Goal: Register for event/course: Sign up to attend an event or enroll in a course

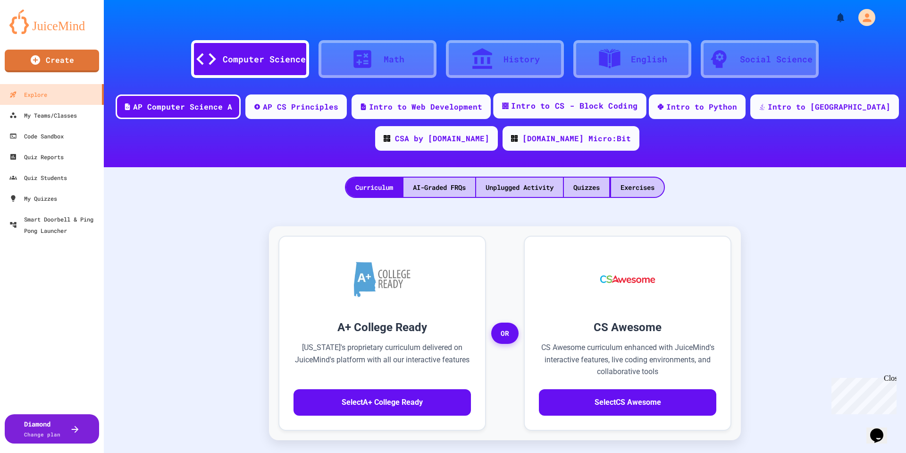
click at [595, 111] on div "Intro to CS - Block Coding" at bounding box center [569, 105] width 153 height 25
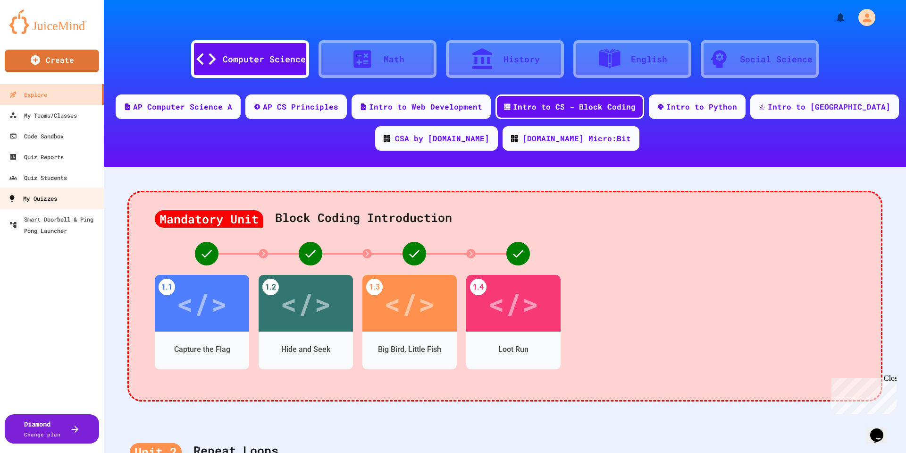
click at [45, 198] on div "My Quizzes" at bounding box center [32, 199] width 49 height 12
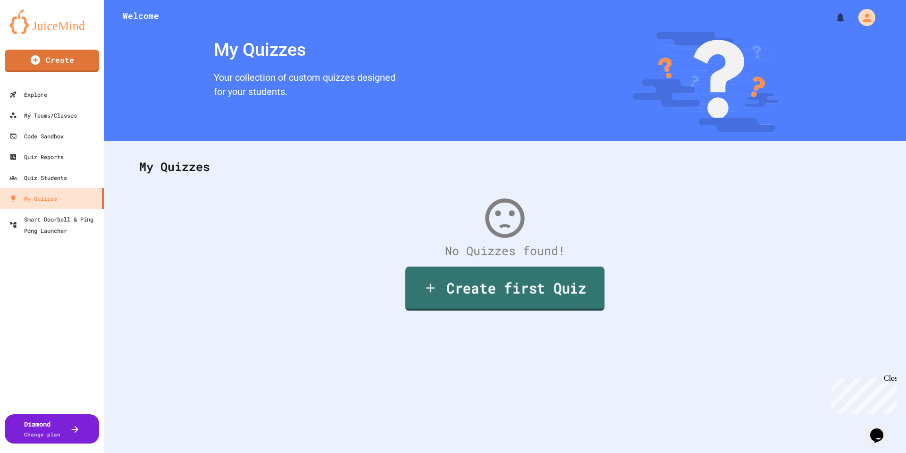
click at [428, 283] on icon at bounding box center [431, 287] width 14 height 15
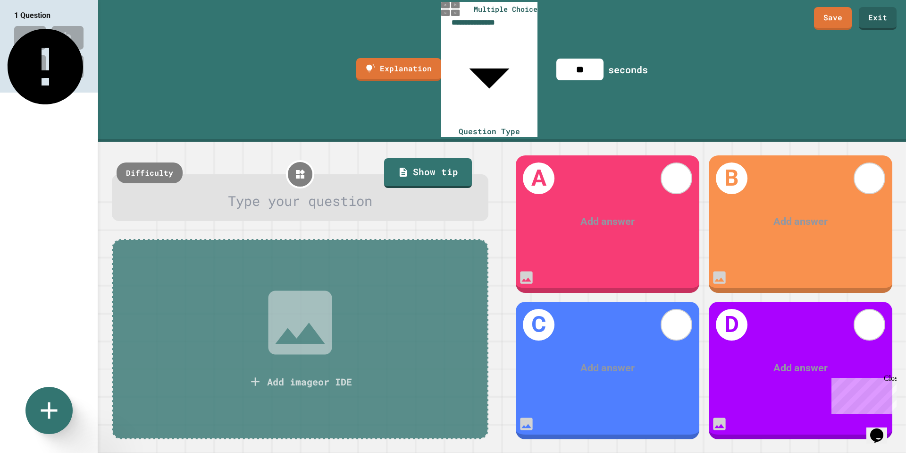
click at [501, 16] on body "**********" at bounding box center [453, 226] width 906 height 453
click at [588, 452] on div at bounding box center [453, 454] width 906 height 0
click at [500, 21] on body "**********" at bounding box center [453, 226] width 906 height 453
click at [495, 452] on div at bounding box center [453, 454] width 906 height 0
click at [290, 191] on div at bounding box center [300, 201] width 343 height 21
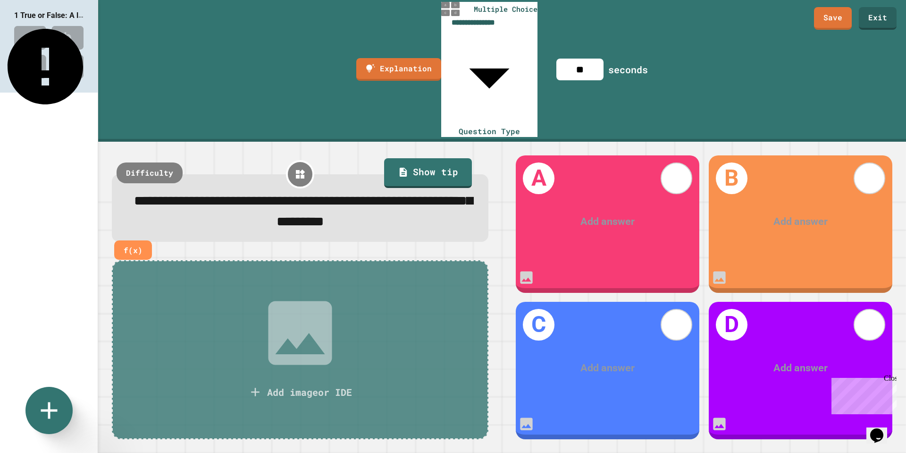
click at [613, 214] on div at bounding box center [608, 222] width 143 height 16
click at [798, 194] on div "Add answer" at bounding box center [801, 222] width 184 height 56
click at [786, 214] on div at bounding box center [801, 222] width 143 height 16
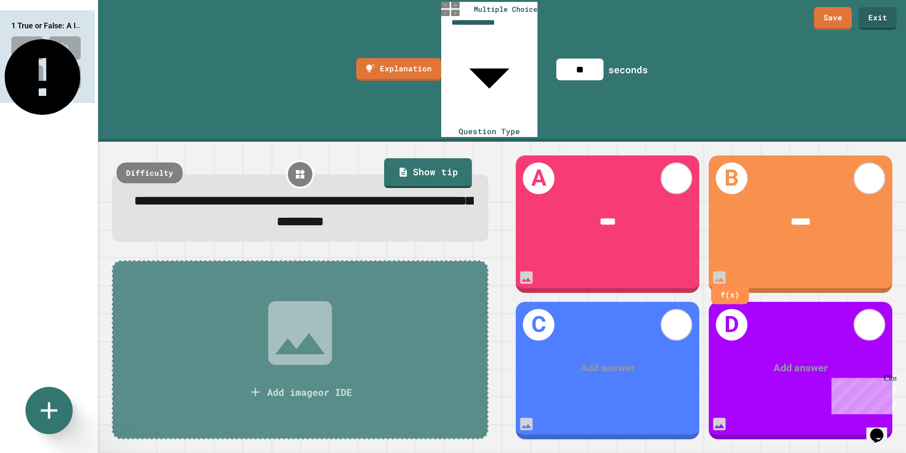
drag, startPoint x: 31, startPoint y: 63, endPoint x: 27, endPoint y: 77, distance: 14.7
click at [27, 77] on div "1 True or False: A loop allows for repeating steps until a condition is met." at bounding box center [49, 184] width 98 height 368
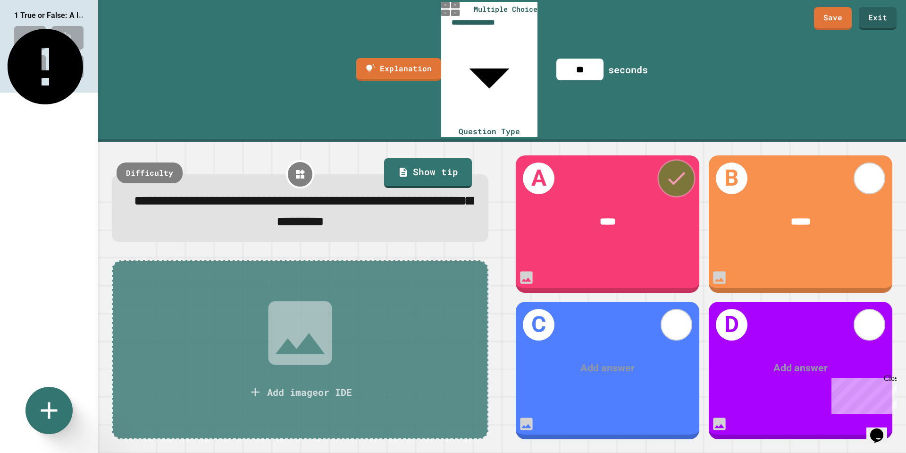
click at [683, 172] on icon at bounding box center [677, 178] width 17 height 13
drag, startPoint x: 632, startPoint y: 334, endPoint x: 514, endPoint y: 394, distance: 132.6
click at [514, 394] on div "C Add answer f(x)" at bounding box center [608, 370] width 193 height 146
click at [508, 21] on body "**********" at bounding box center [453, 226] width 906 height 453
click at [506, 452] on div at bounding box center [453, 454] width 906 height 0
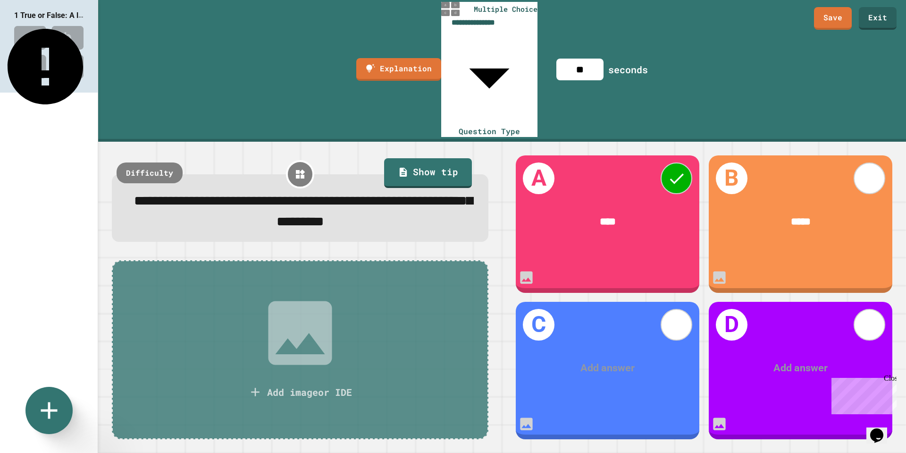
click at [298, 168] on icon at bounding box center [300, 173] width 11 height 11
click at [63, 418] on icon at bounding box center [49, 410] width 34 height 34
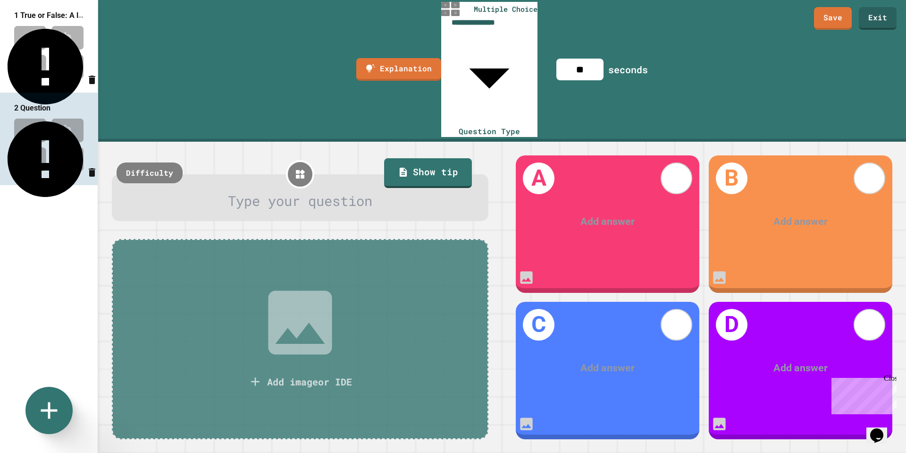
click at [68, 60] on img at bounding box center [49, 52] width 98 height 62
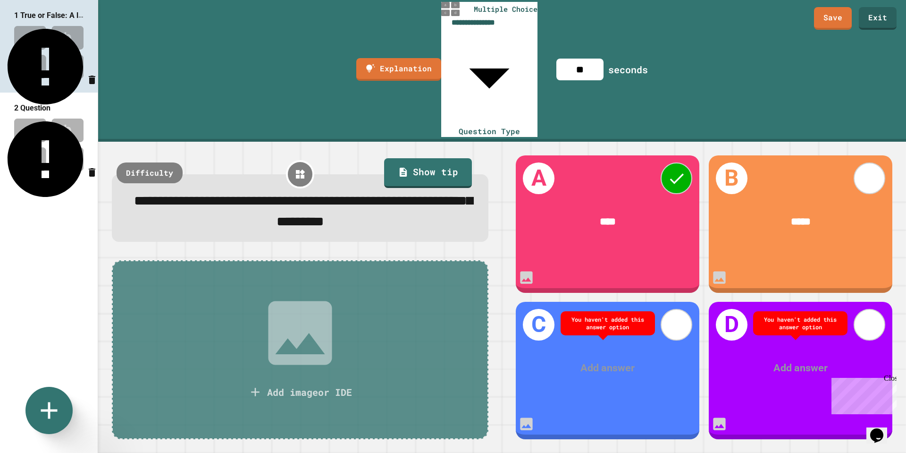
click at [43, 139] on img at bounding box center [49, 145] width 98 height 62
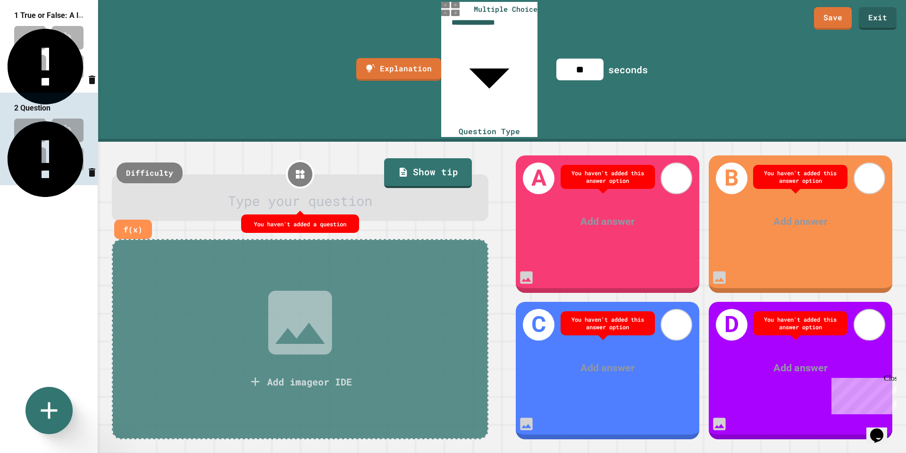
click at [329, 191] on div at bounding box center [300, 201] width 343 height 21
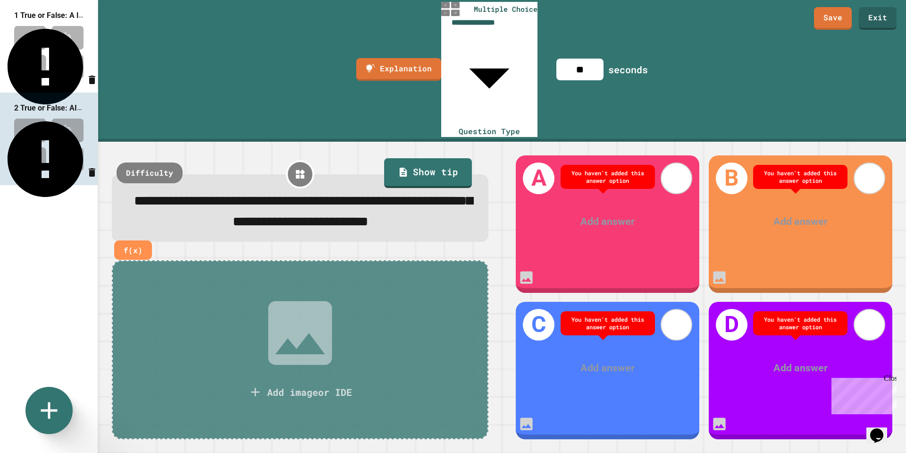
click at [605, 214] on div at bounding box center [608, 222] width 143 height 16
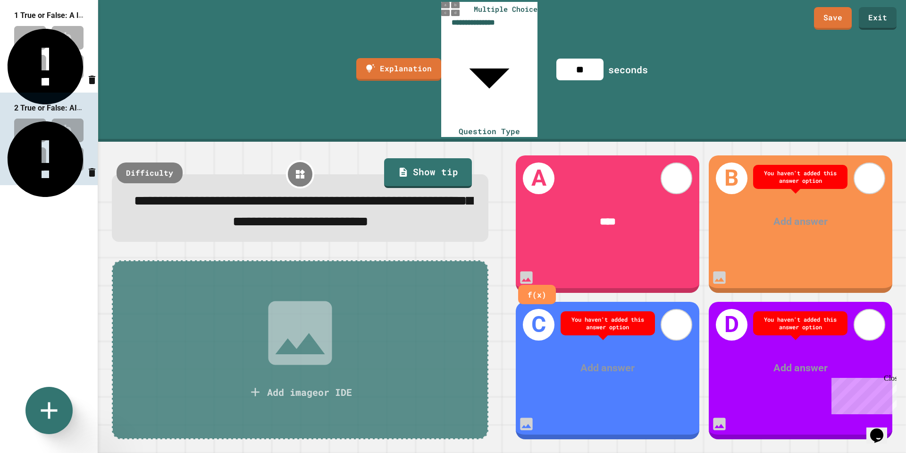
click at [795, 194] on div "Add answer" at bounding box center [801, 222] width 184 height 56
click at [799, 194] on div "Add answer" at bounding box center [801, 222] width 184 height 56
click at [801, 214] on div at bounding box center [801, 222] width 143 height 16
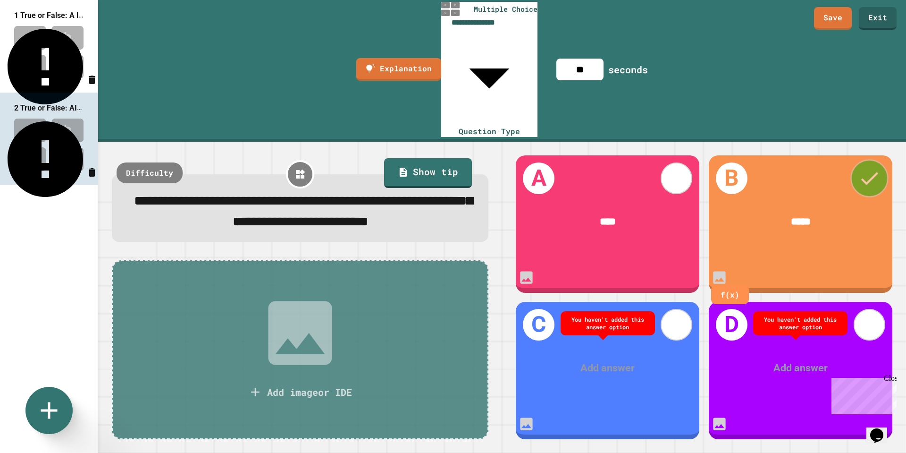
click at [867, 167] on icon at bounding box center [869, 178] width 23 height 23
click at [57, 403] on icon at bounding box center [49, 410] width 34 height 34
type input "**********"
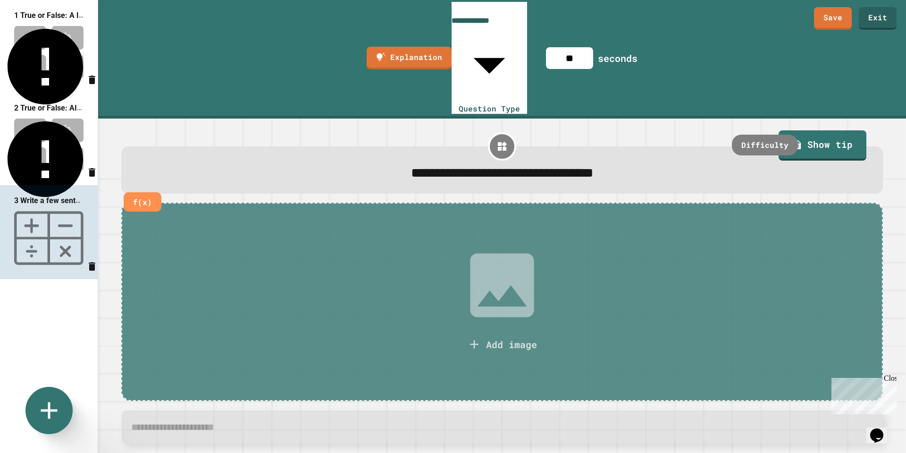
click at [517, 166] on span "**********" at bounding box center [502, 172] width 183 height 13
click at [89, 263] on icon "Delete question" at bounding box center [92, 266] width 7 height 8
type input "**********"
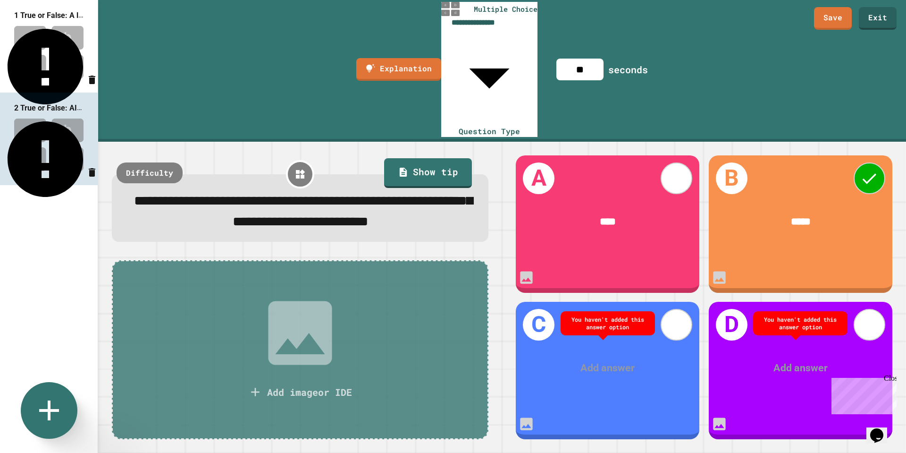
click at [49, 401] on icon at bounding box center [49, 410] width 20 height 20
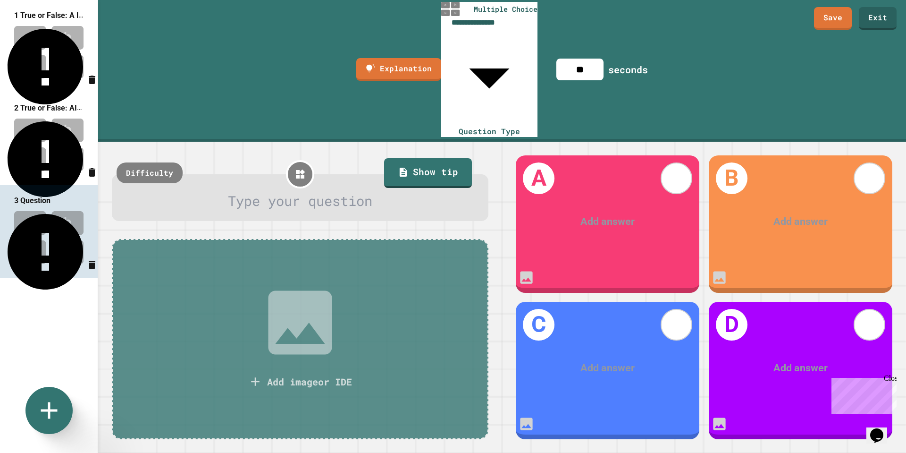
click at [288, 191] on div at bounding box center [300, 201] width 343 height 21
click at [633, 173] on div "A Add answer" at bounding box center [608, 223] width 184 height 137
click at [618, 214] on div at bounding box center [608, 222] width 143 height 16
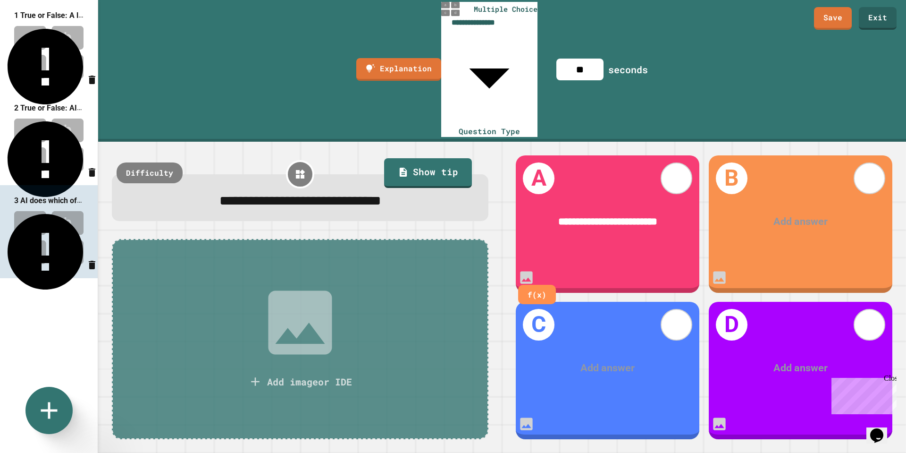
click at [792, 214] on div at bounding box center [801, 222] width 143 height 16
click at [615, 360] on div at bounding box center [608, 368] width 143 height 16
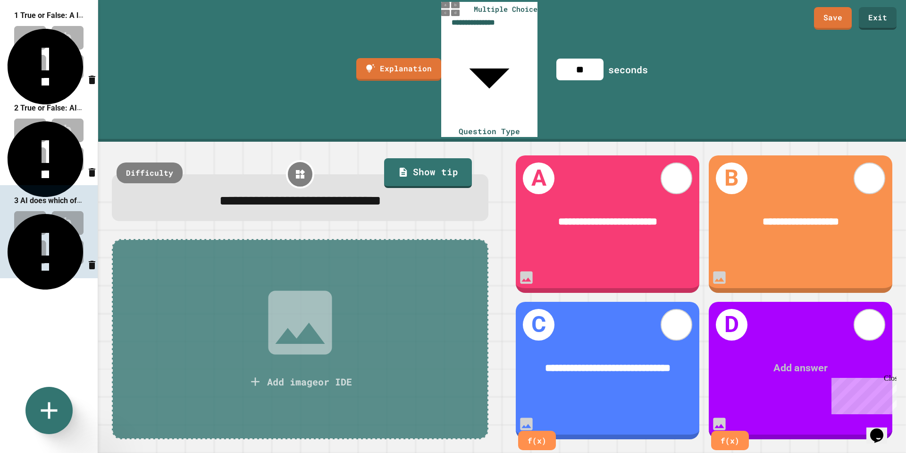
click at [774, 360] on div at bounding box center [801, 368] width 143 height 16
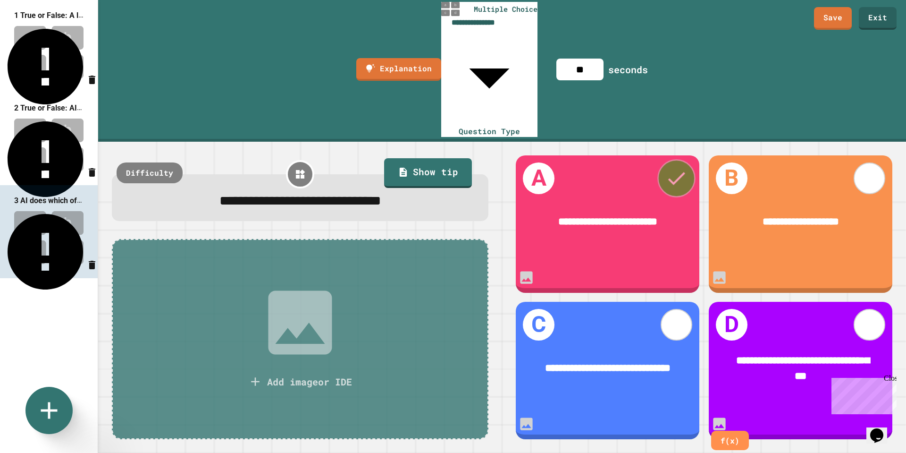
click at [672, 167] on icon at bounding box center [676, 178] width 23 height 23
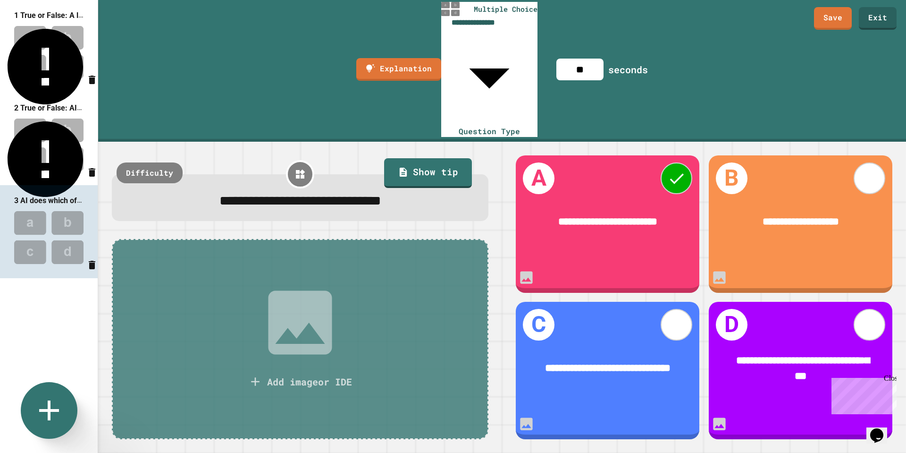
click at [56, 412] on icon at bounding box center [49, 410] width 34 height 34
type input "********"
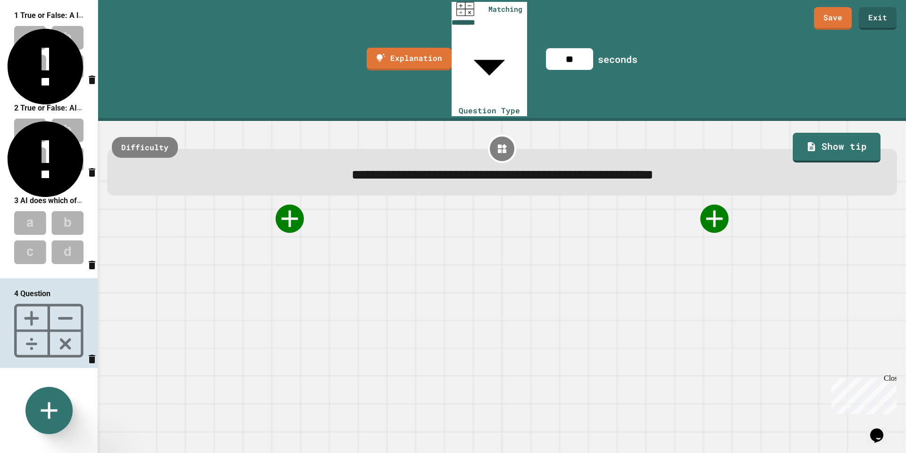
scroll to position [4, 0]
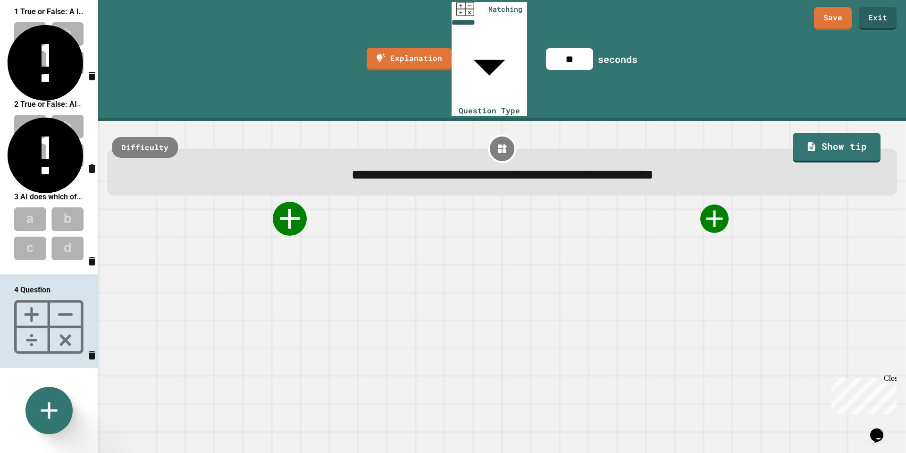
click at [296, 202] on icon at bounding box center [290, 219] width 34 height 34
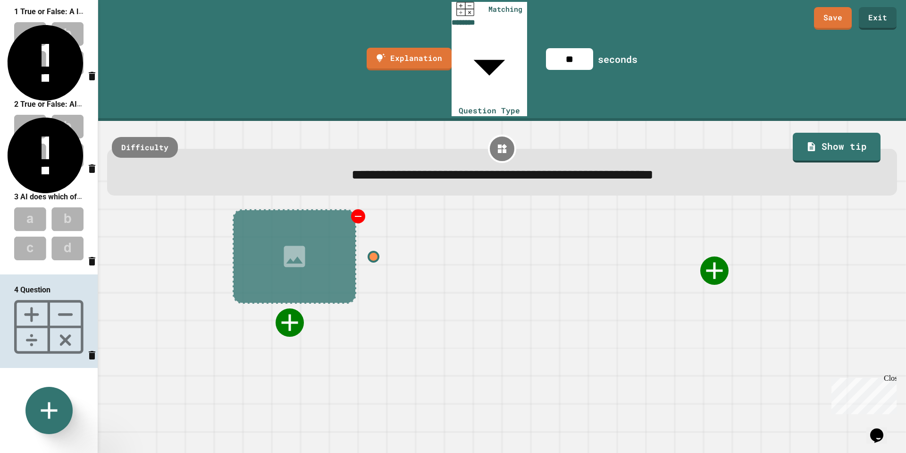
click at [304, 242] on icon at bounding box center [294, 256] width 28 height 28
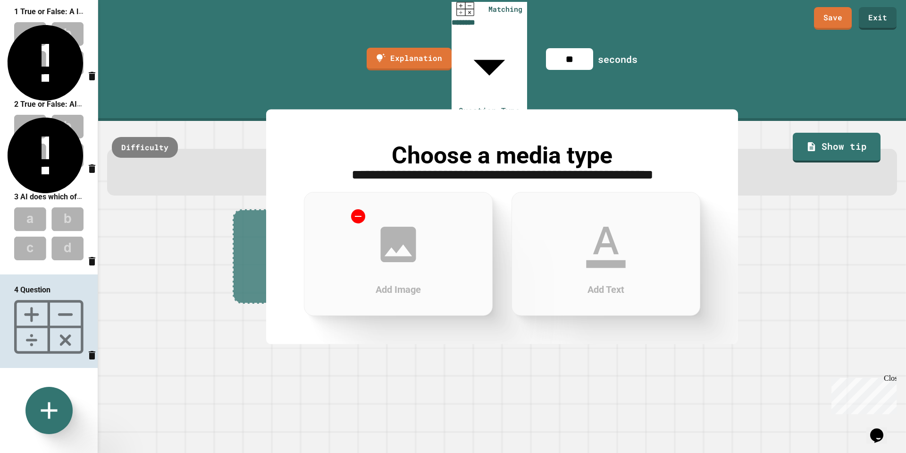
click at [559, 244] on div "Add Text" at bounding box center [606, 254] width 189 height 124
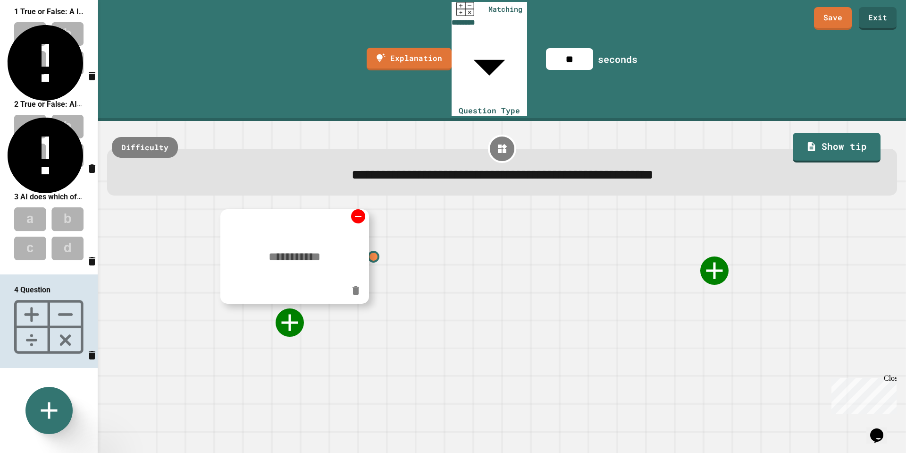
click at [295, 238] on textarea at bounding box center [294, 256] width 149 height 37
type textarea "*********"
click at [282, 305] on icon at bounding box center [290, 322] width 34 height 34
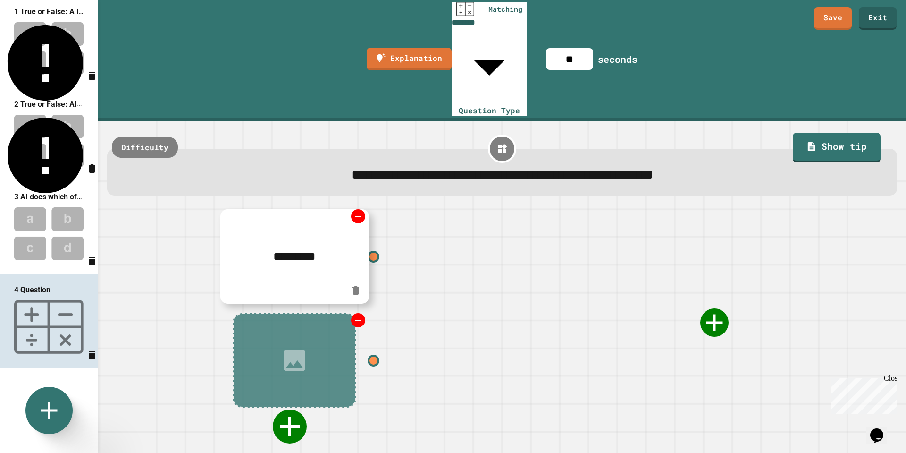
click at [283, 409] on icon at bounding box center [290, 426] width 34 height 34
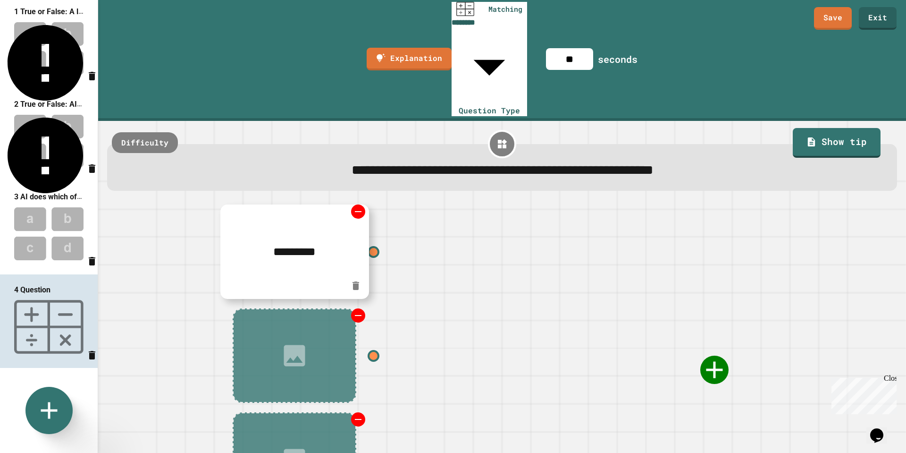
scroll to position [9, 0]
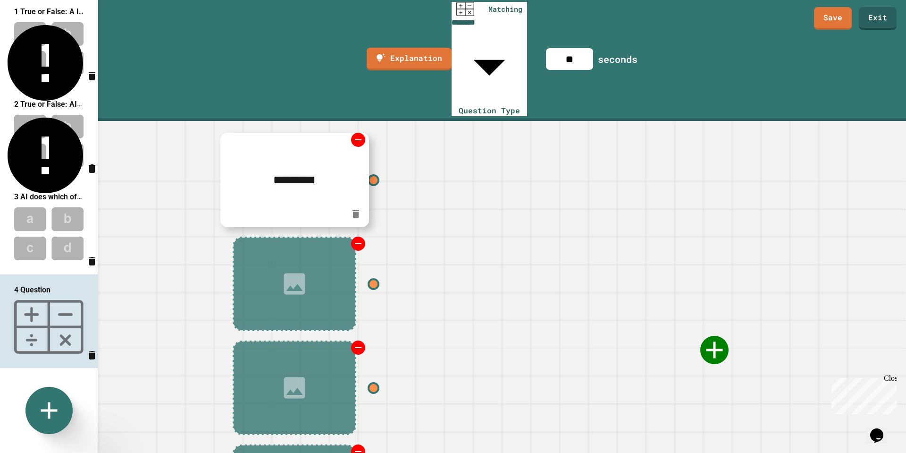
scroll to position [78, 0]
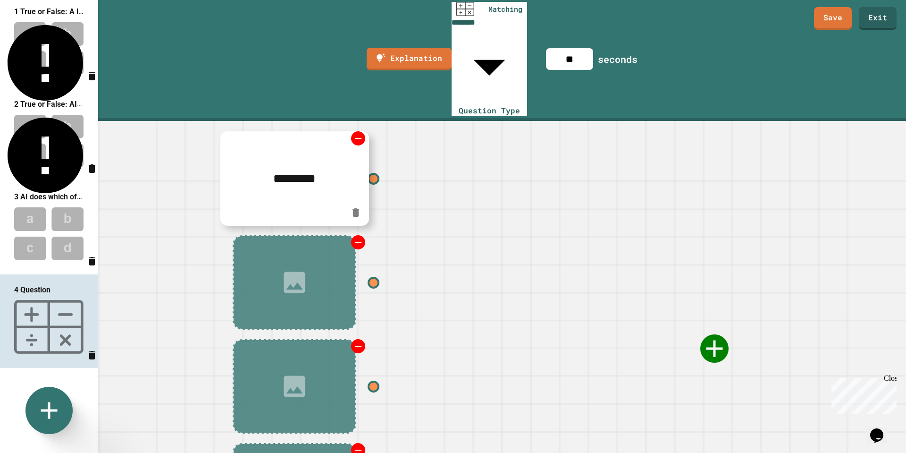
click at [295, 272] on icon at bounding box center [294, 282] width 21 height 21
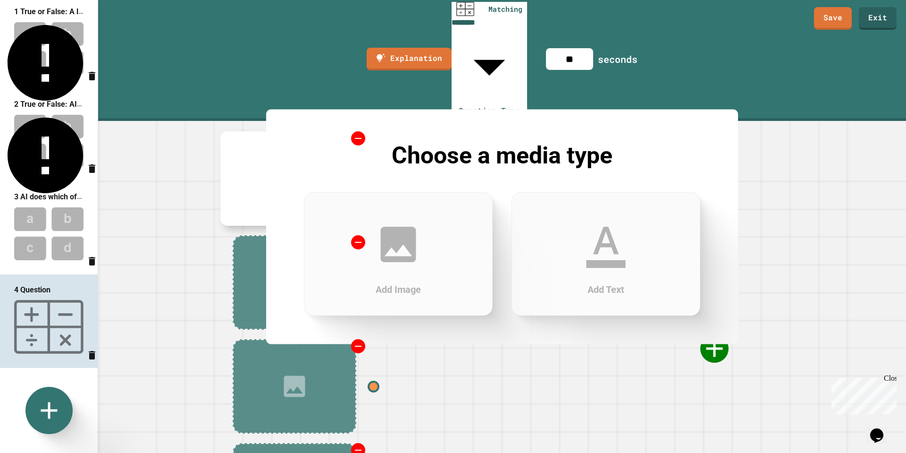
click at [581, 273] on div "Add Text" at bounding box center [606, 254] width 189 height 124
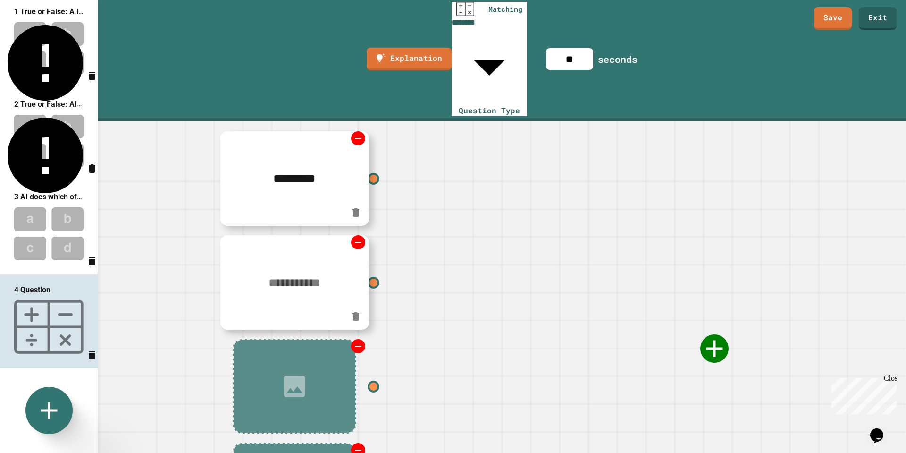
click at [310, 264] on textarea at bounding box center [294, 282] width 149 height 37
type textarea "**********"
click at [284, 339] on div at bounding box center [295, 386] width 124 height 94
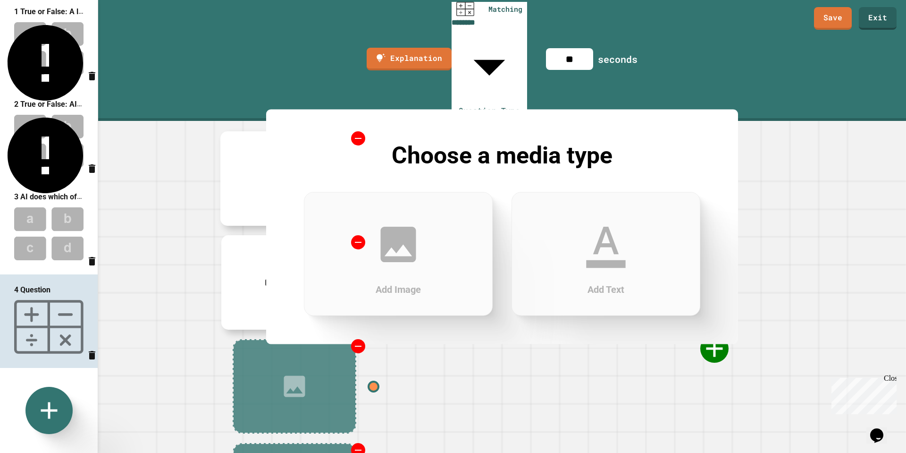
click at [603, 267] on icon at bounding box center [605, 248] width 39 height 42
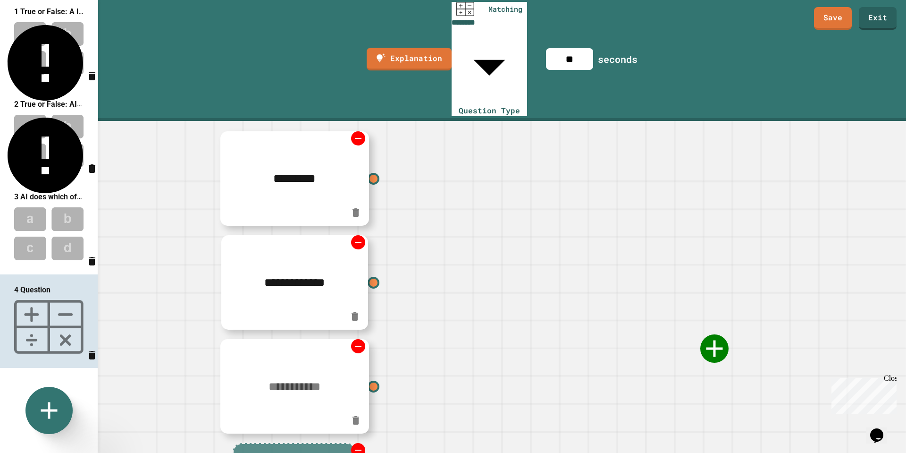
click at [297, 368] on textarea at bounding box center [294, 386] width 149 height 37
type textarea "**********"
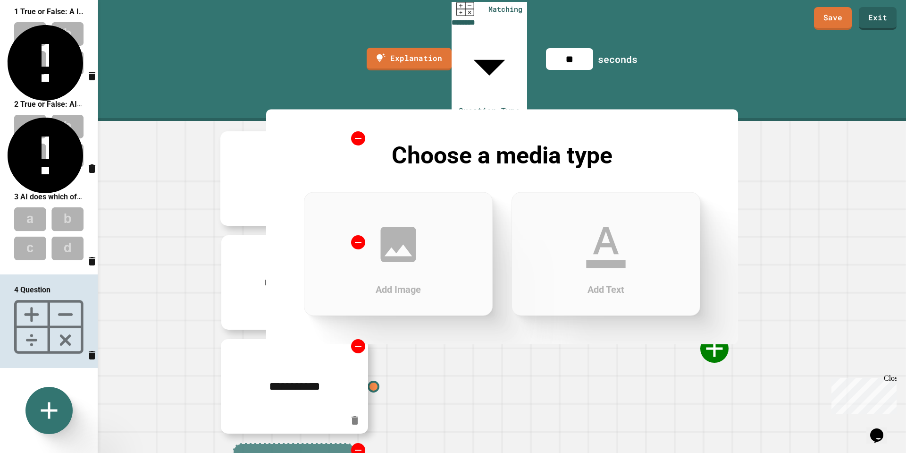
click at [655, 257] on div "Add Text" at bounding box center [606, 254] width 189 height 124
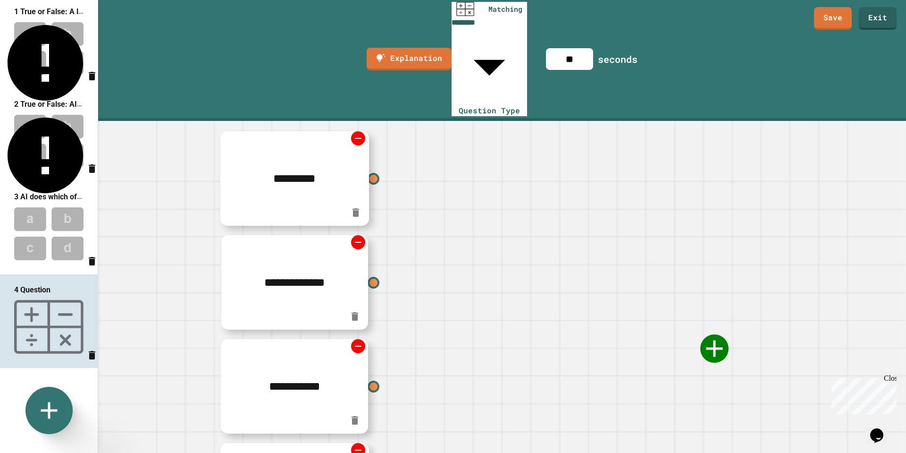
type textarea "**********"
click at [716, 334] on icon at bounding box center [714, 348] width 28 height 28
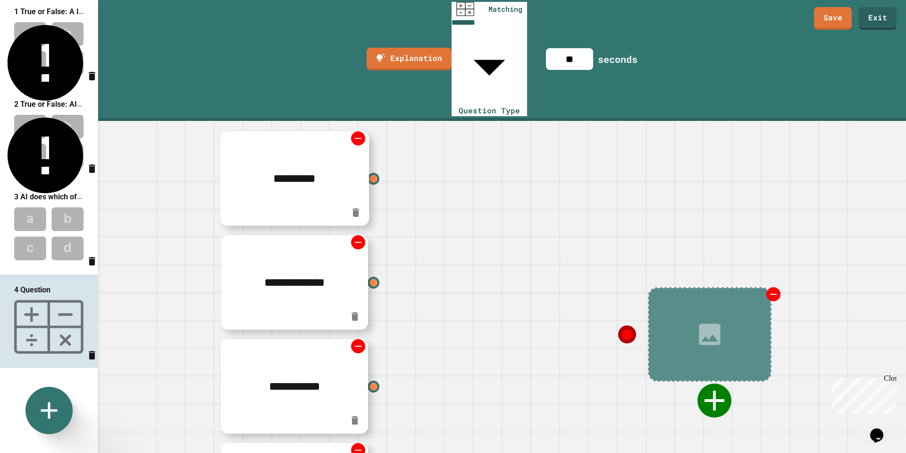
click at [709, 390] on icon at bounding box center [715, 400] width 20 height 20
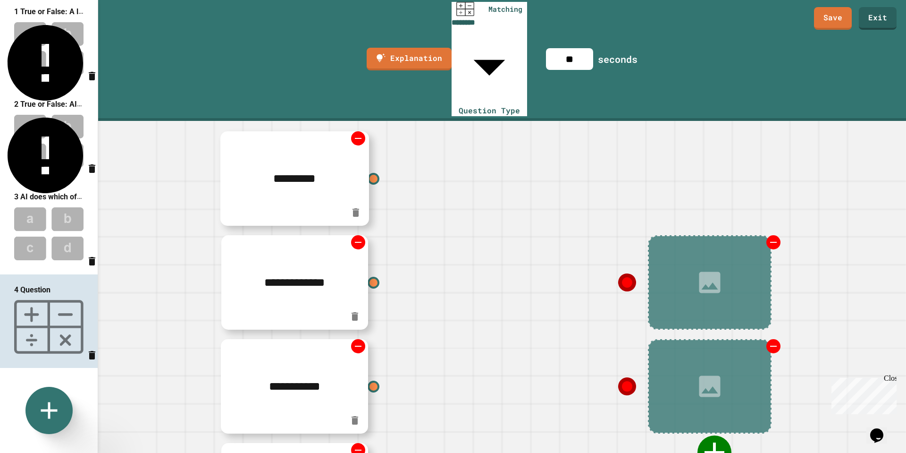
click at [713, 442] on icon at bounding box center [715, 452] width 20 height 20
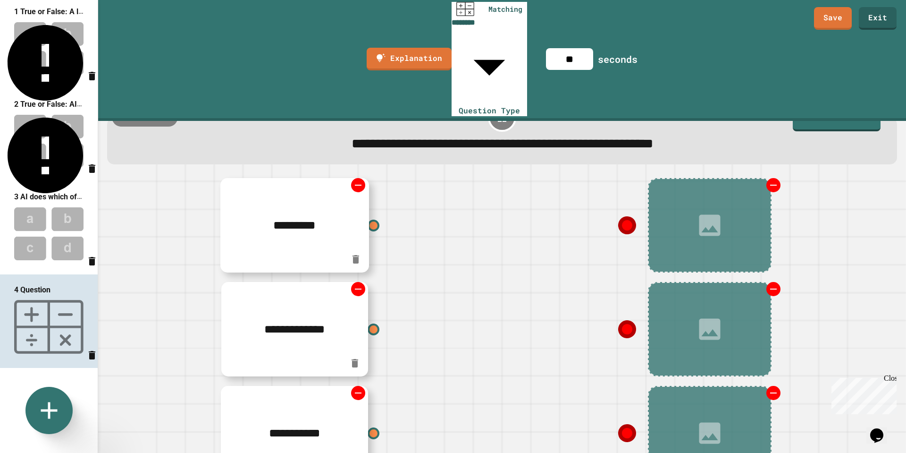
scroll to position [15, 0]
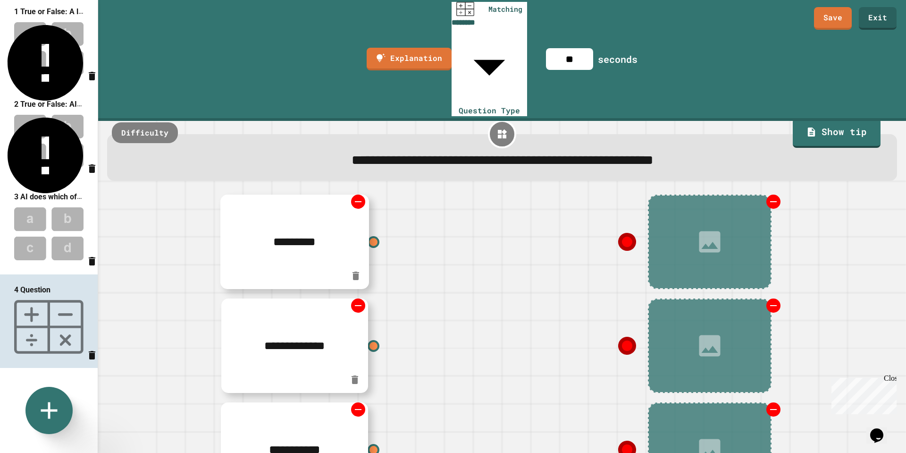
click at [727, 194] on div at bounding box center [710, 241] width 124 height 94
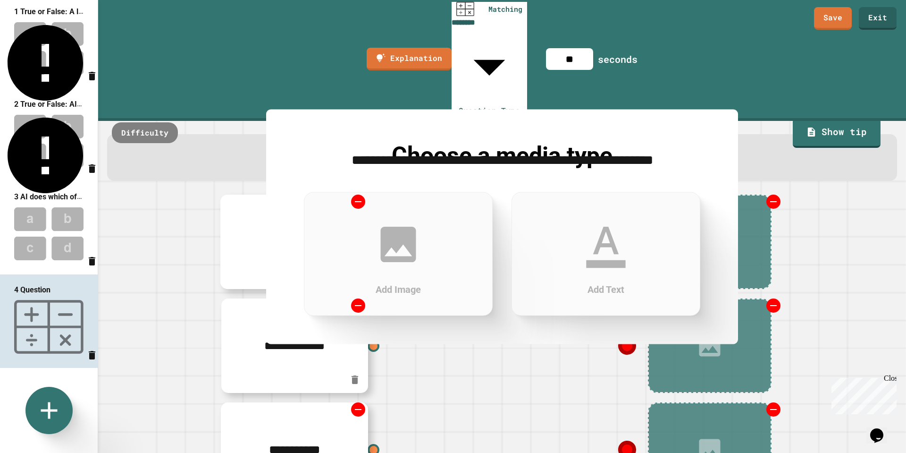
click at [593, 230] on icon at bounding box center [605, 243] width 47 height 47
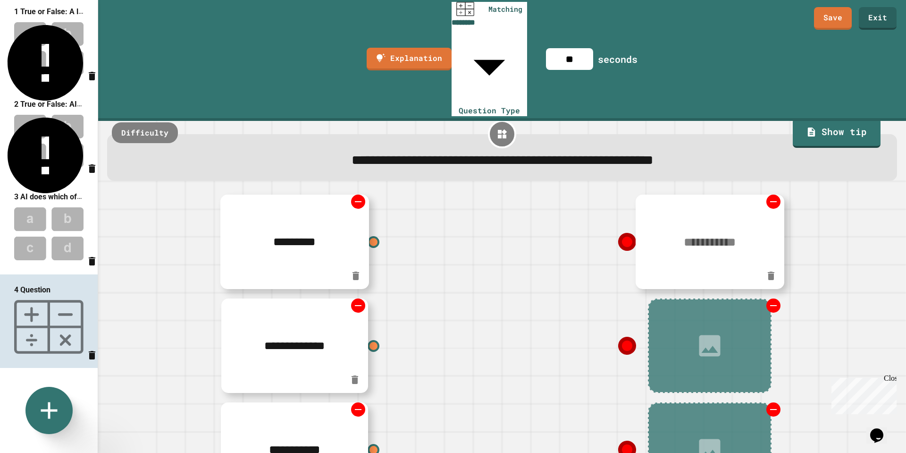
click at [708, 223] on textarea at bounding box center [710, 241] width 149 height 37
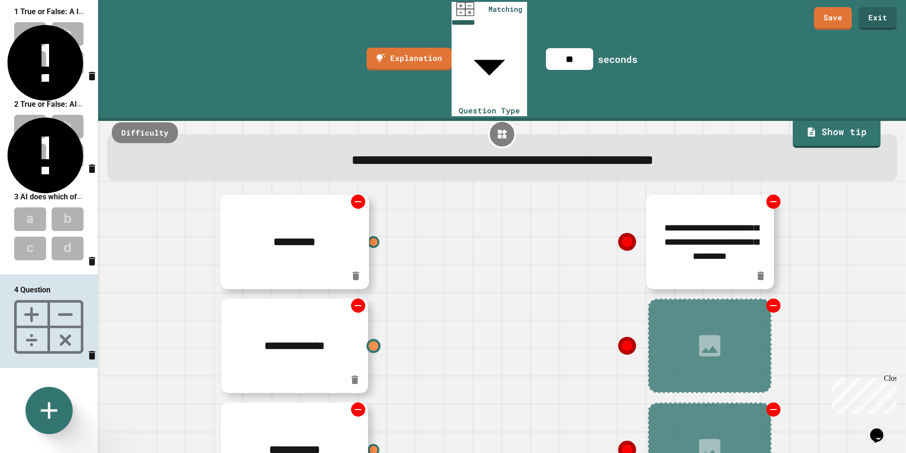
type textarea "**********"
click at [713, 331] on icon at bounding box center [710, 345] width 28 height 28
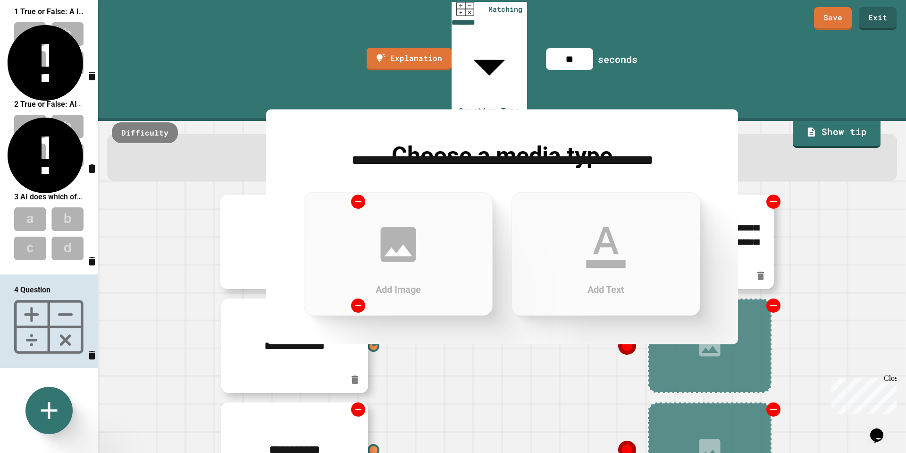
click at [649, 274] on div "Add Text" at bounding box center [606, 254] width 189 height 124
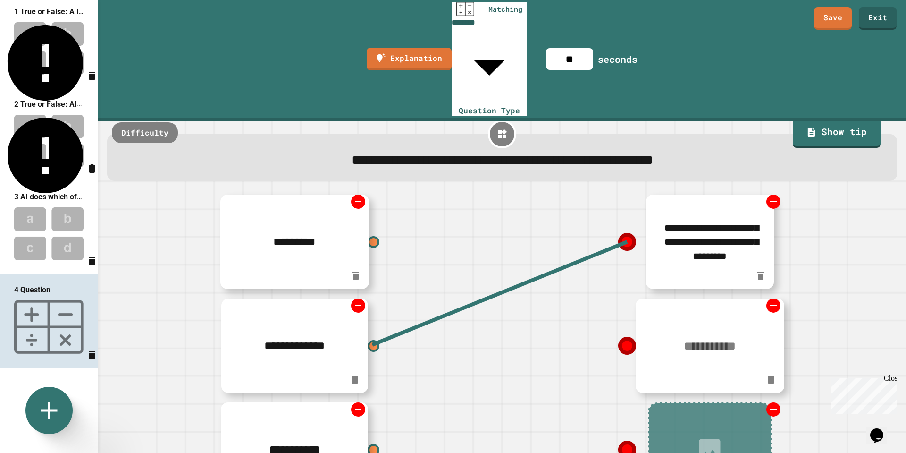
click at [726, 327] on textarea at bounding box center [710, 345] width 149 height 37
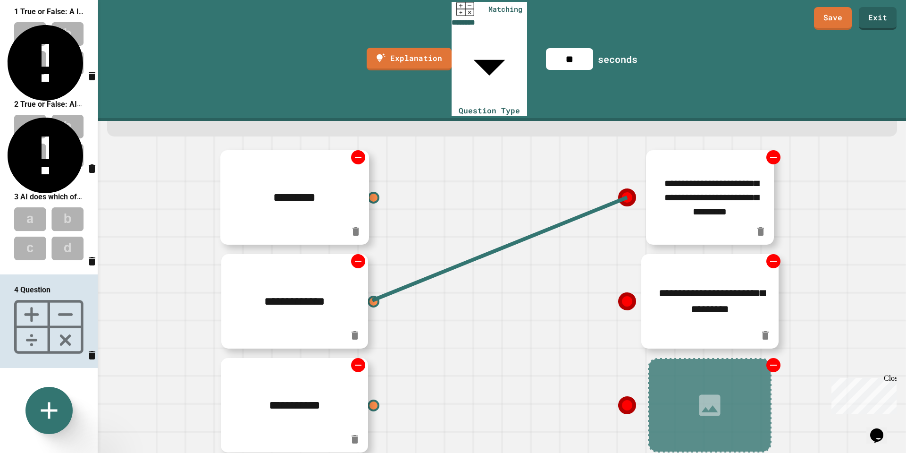
scroll to position [60, 0]
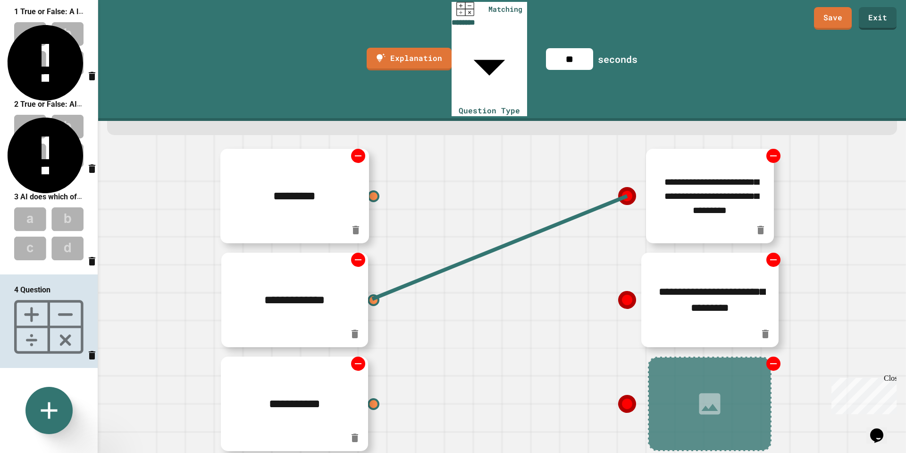
type textarea "**********"
click at [712, 393] on icon at bounding box center [709, 403] width 21 height 21
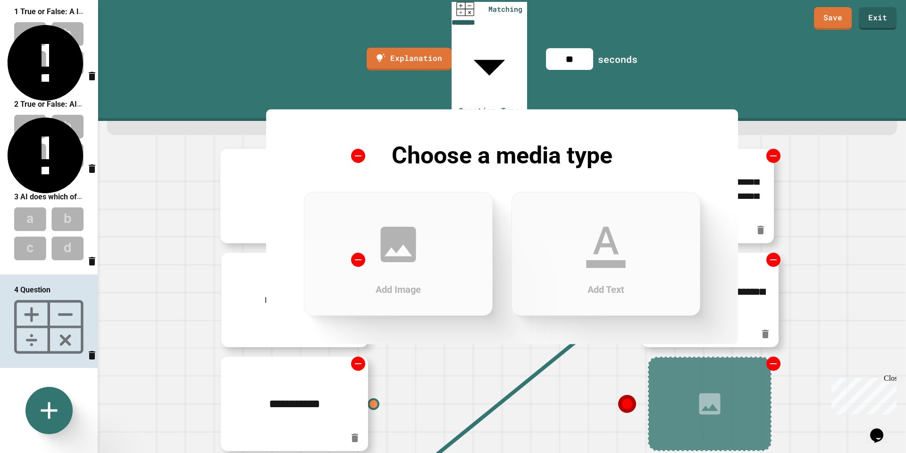
click at [617, 262] on icon at bounding box center [605, 248] width 39 height 42
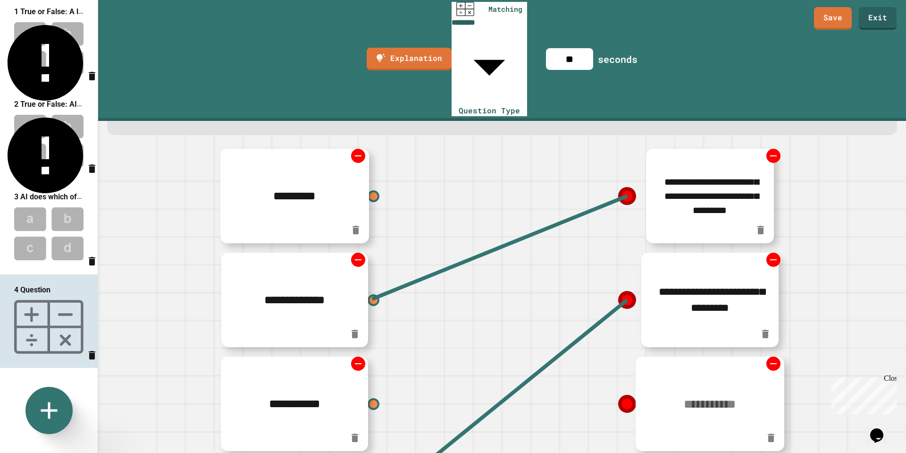
click at [692, 385] on textarea at bounding box center [710, 403] width 149 height 37
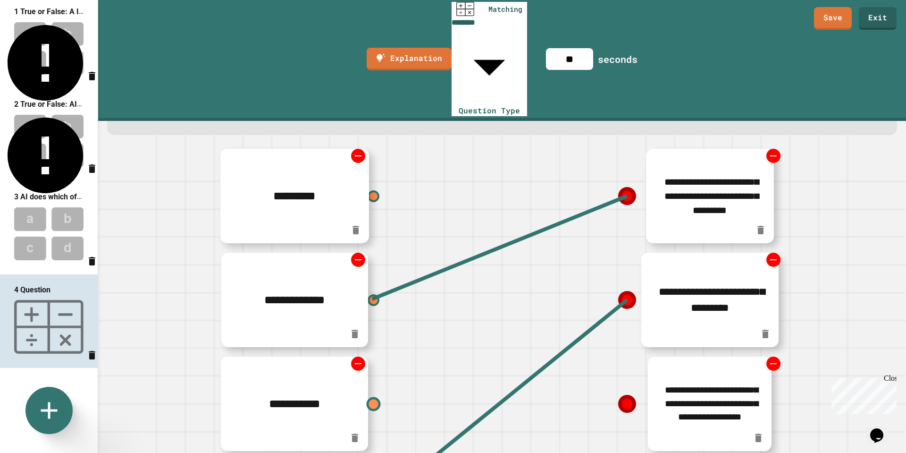
type textarea "**********"
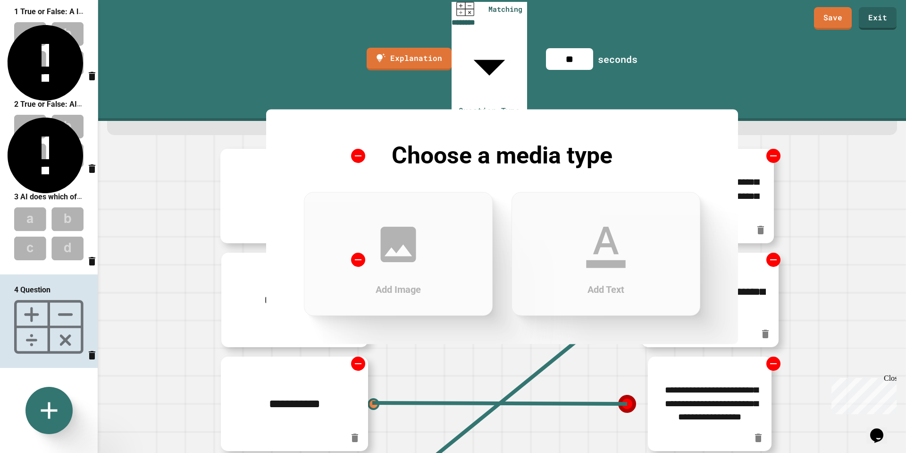
click at [602, 266] on icon at bounding box center [605, 248] width 39 height 42
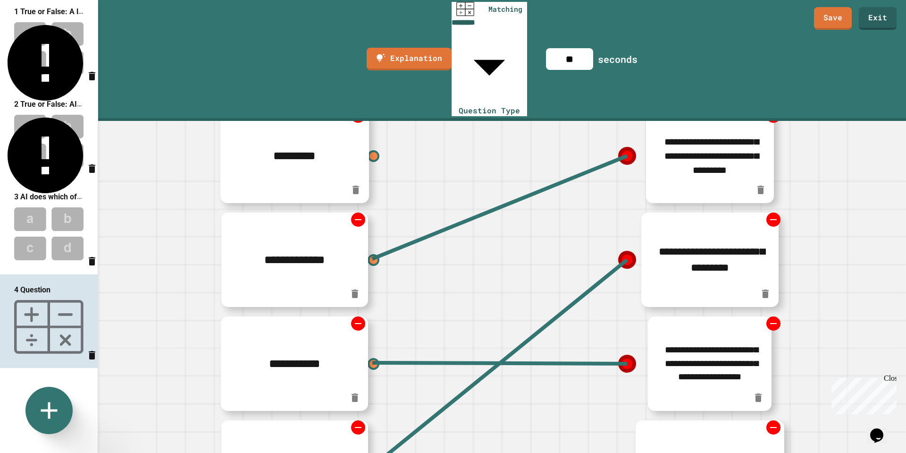
scroll to position [113, 0]
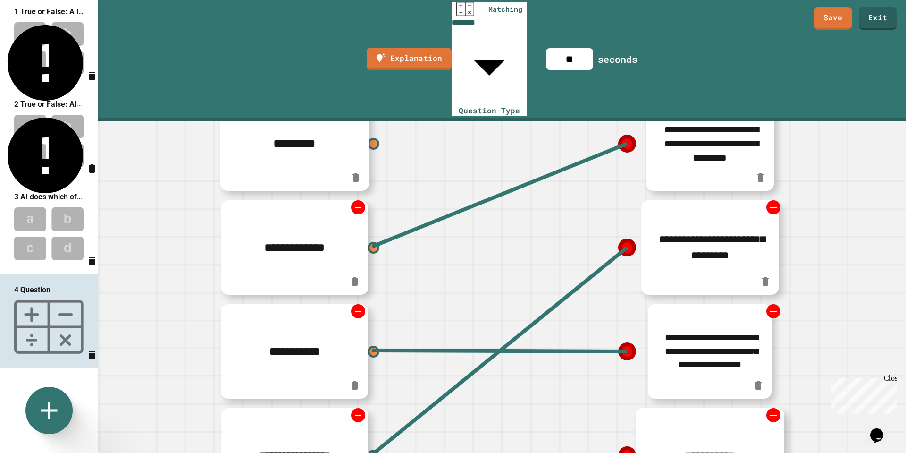
click at [707, 437] on textarea at bounding box center [710, 455] width 149 height 37
type textarea "**********"
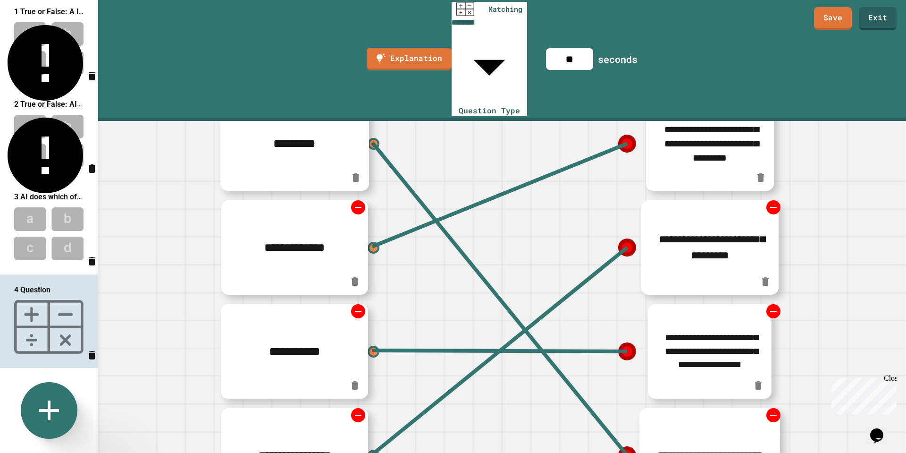
click at [60, 408] on icon at bounding box center [49, 410] width 34 height 34
type input "**********"
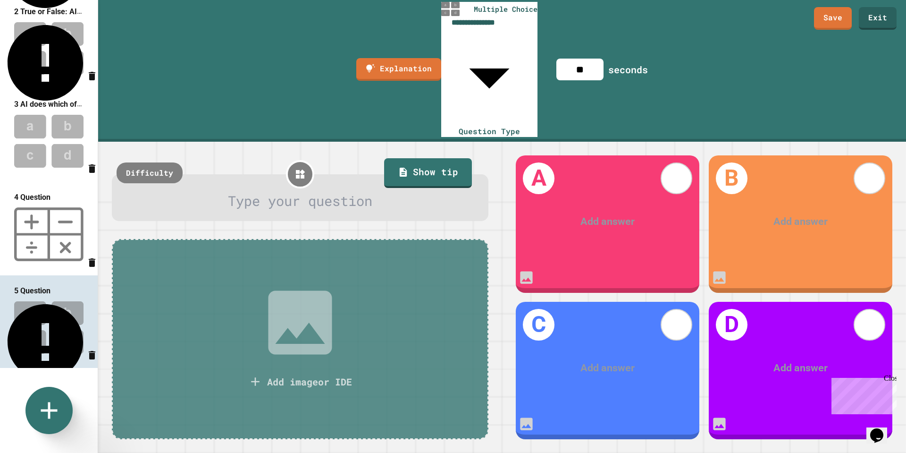
click at [335, 191] on div at bounding box center [300, 201] width 343 height 21
click at [603, 214] on div at bounding box center [608, 222] width 143 height 16
click at [597, 214] on div at bounding box center [608, 222] width 143 height 16
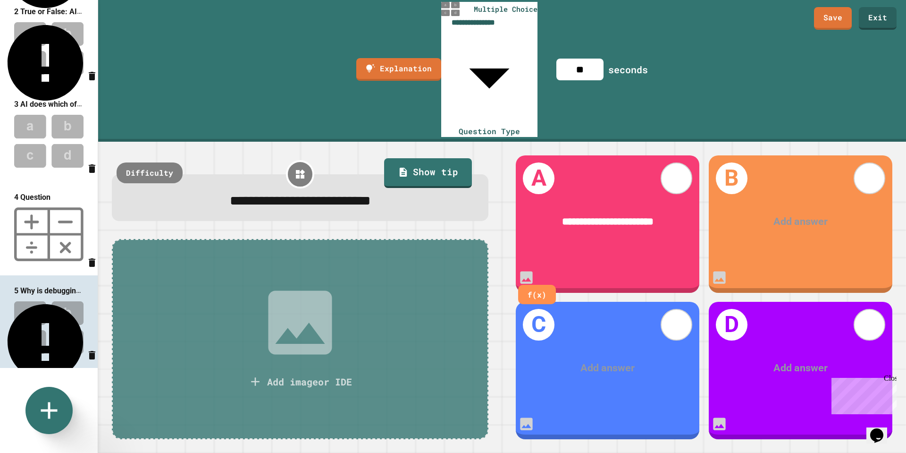
click at [785, 214] on div at bounding box center [801, 222] width 143 height 16
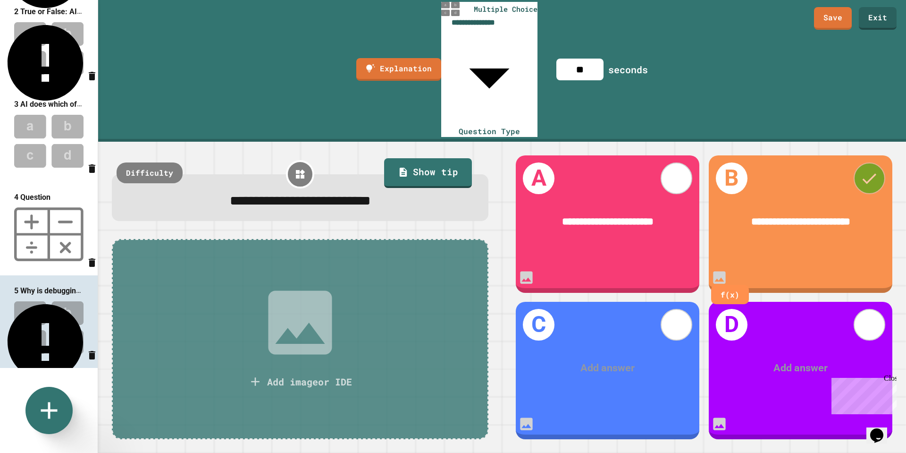
click at [872, 169] on icon at bounding box center [869, 178] width 19 height 19
click at [627, 351] on div "Add answer" at bounding box center [608, 368] width 184 height 56
click at [598, 360] on div at bounding box center [608, 368] width 143 height 16
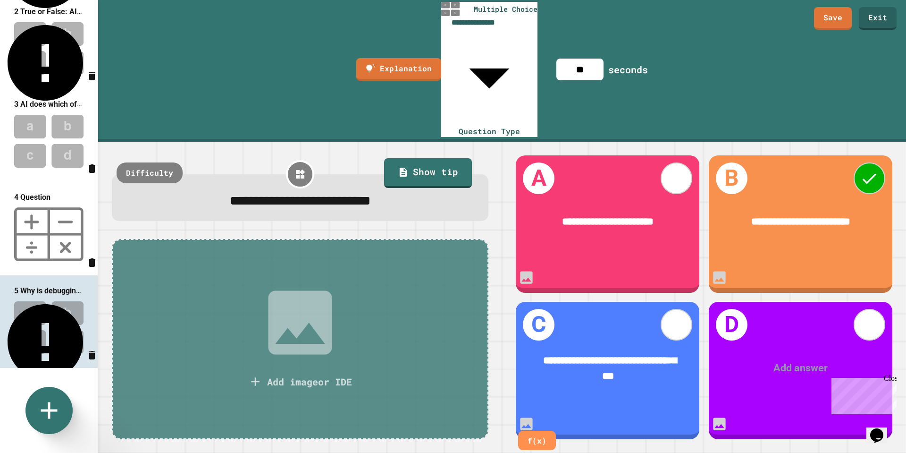
click at [805, 360] on div at bounding box center [801, 368] width 143 height 16
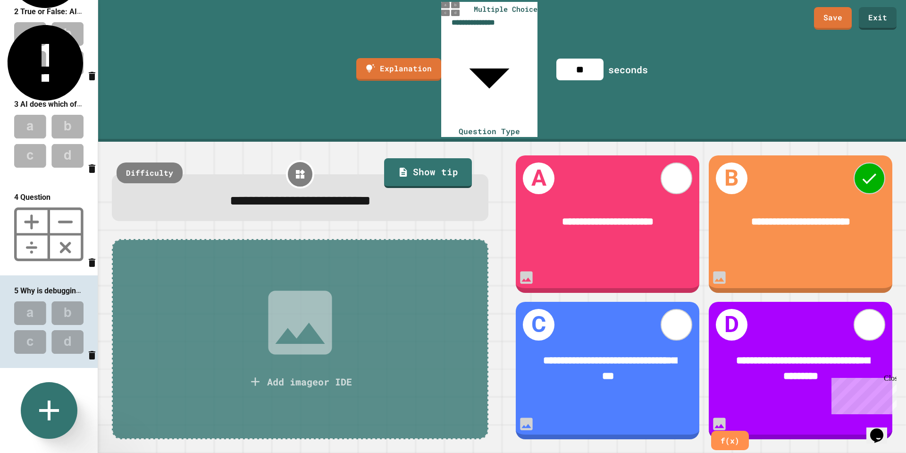
click at [53, 412] on icon at bounding box center [49, 410] width 34 height 34
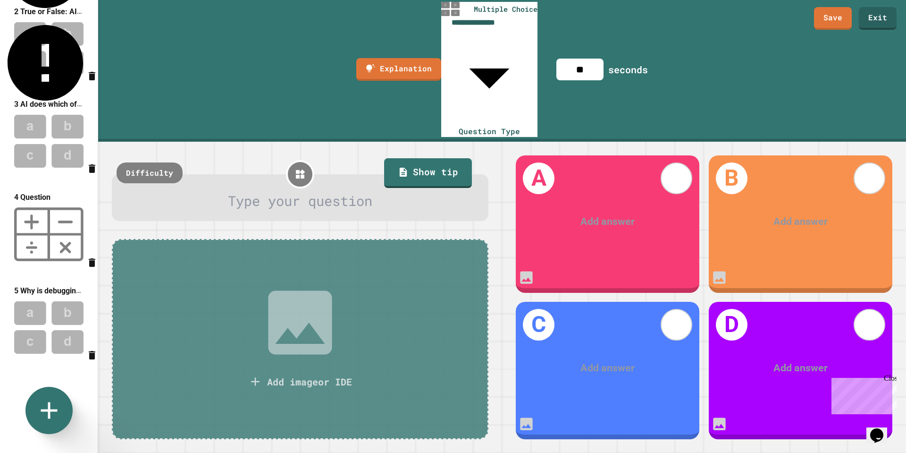
scroll to position [189, 0]
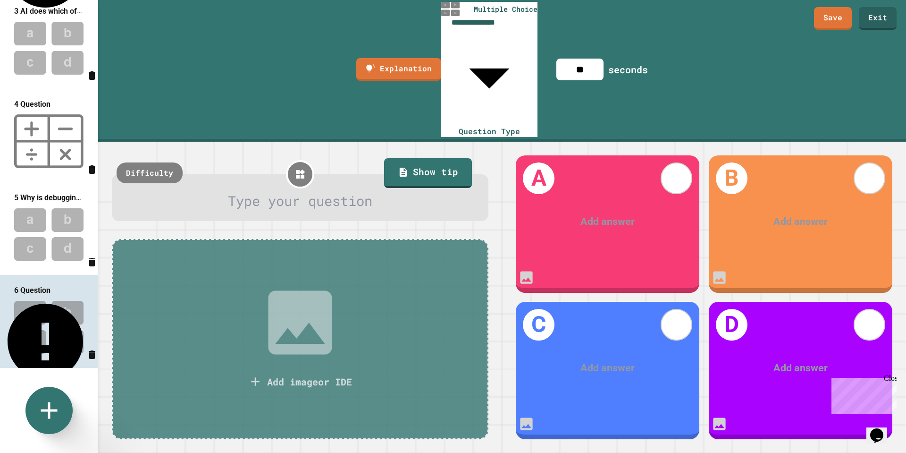
click at [324, 191] on div at bounding box center [300, 201] width 343 height 21
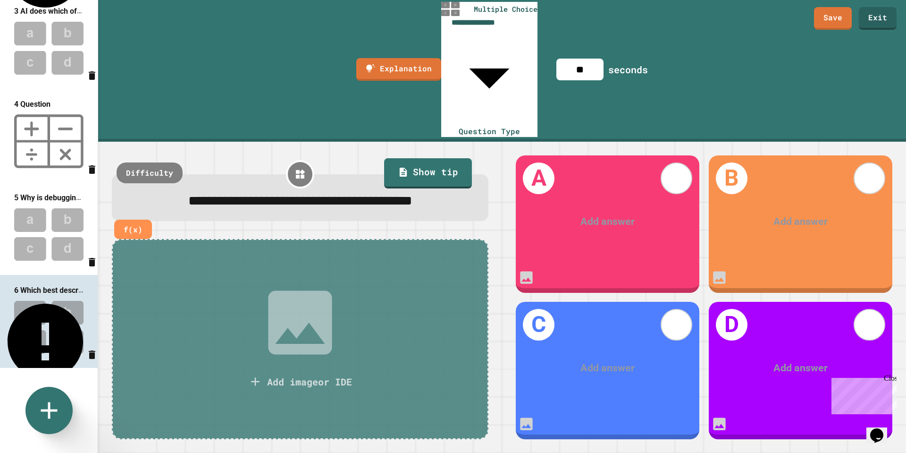
click at [636, 194] on div "Add answer" at bounding box center [608, 222] width 184 height 56
click at [600, 214] on div at bounding box center [608, 222] width 143 height 16
click at [806, 214] on div at bounding box center [801, 222] width 143 height 16
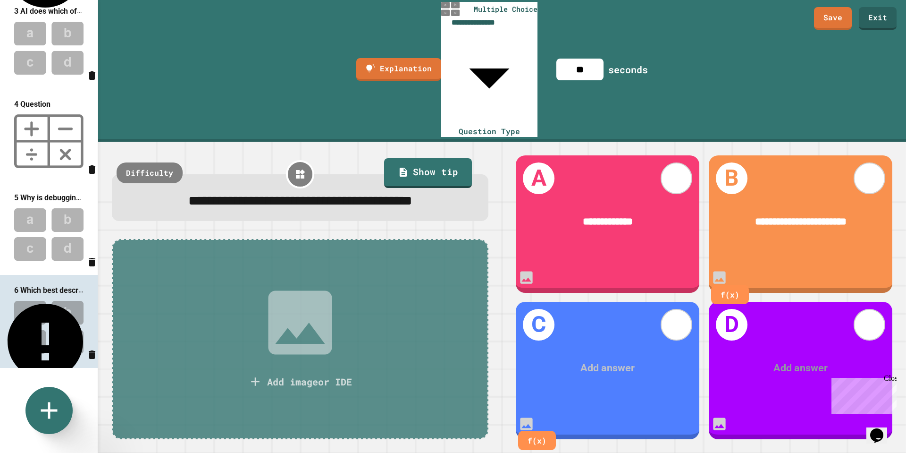
click at [633, 360] on div at bounding box center [608, 368] width 143 height 16
click at [803, 360] on div at bounding box center [801, 368] width 143 height 16
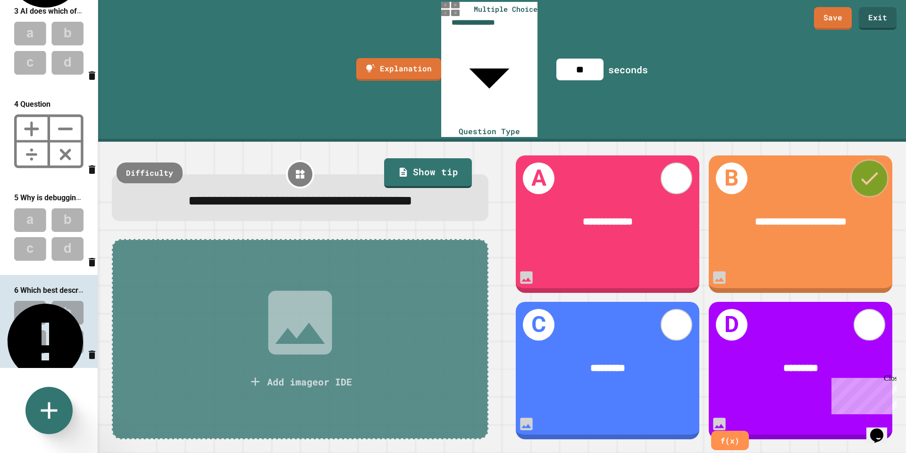
click at [861, 167] on icon at bounding box center [869, 178] width 23 height 23
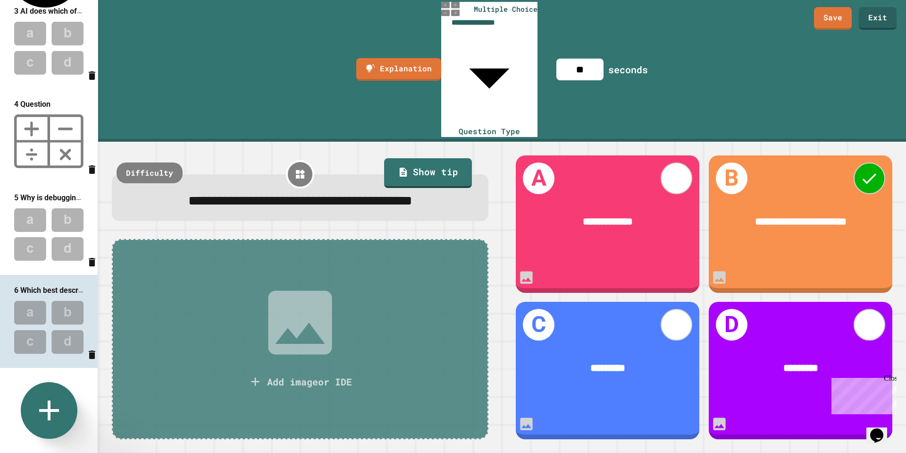
click at [52, 394] on icon at bounding box center [49, 410] width 34 height 34
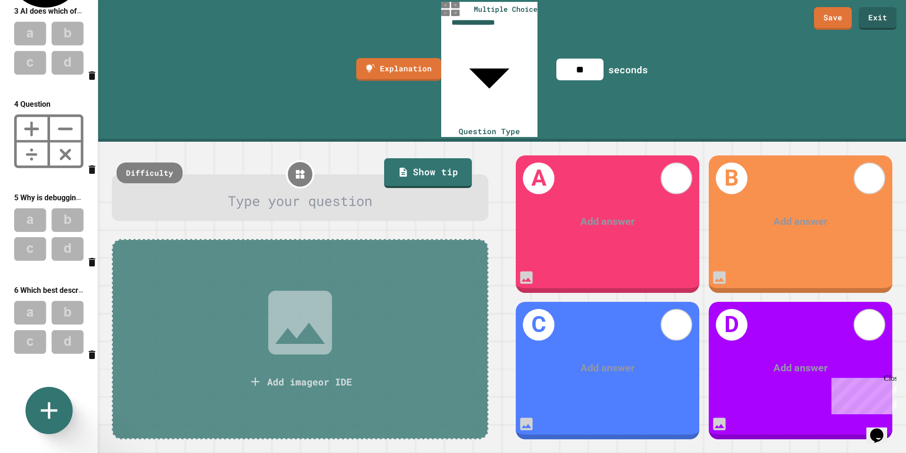
scroll to position [282, 0]
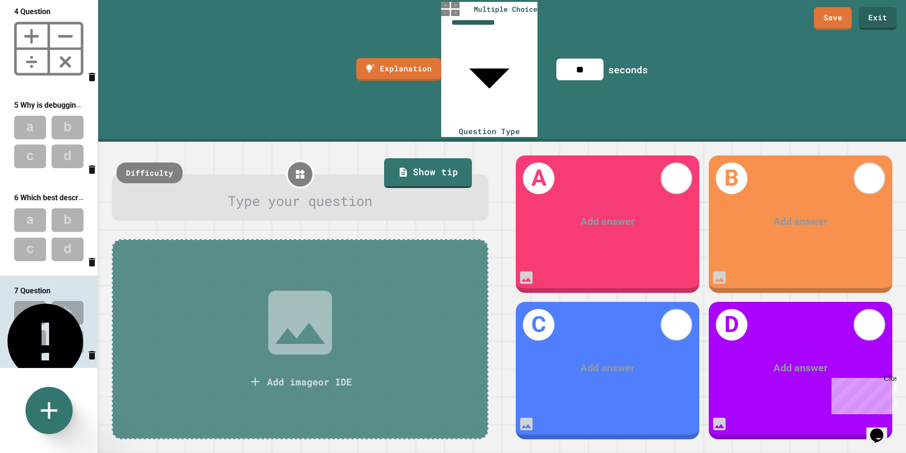
click at [363, 191] on div at bounding box center [300, 201] width 343 height 21
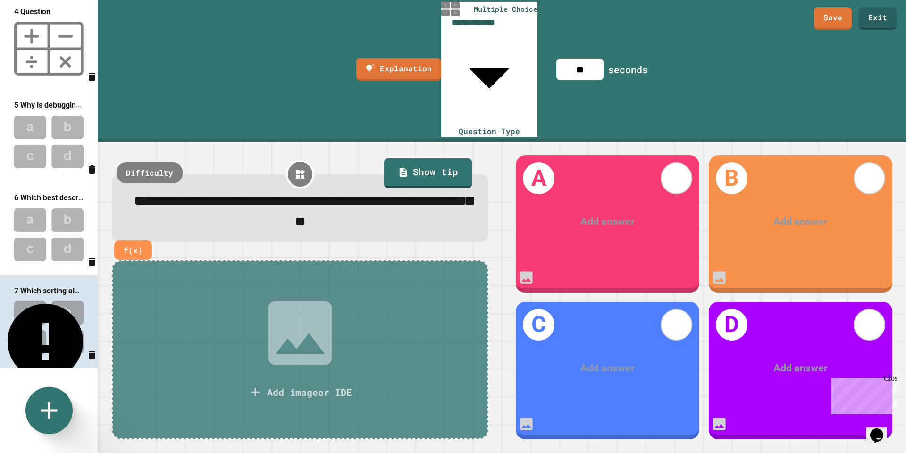
click at [622, 194] on div "Add answer" at bounding box center [608, 222] width 184 height 56
click at [616, 194] on div "Add answer" at bounding box center [608, 222] width 184 height 56
click at [613, 214] on div at bounding box center [608, 222] width 143 height 16
click at [793, 214] on div at bounding box center [801, 222] width 143 height 16
click at [622, 352] on div "Add answer" at bounding box center [608, 368] width 184 height 56
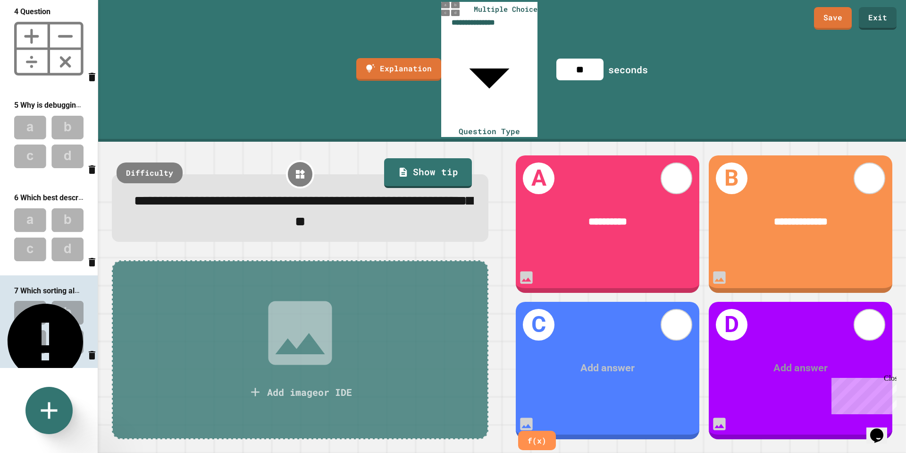
click at [629, 360] on div at bounding box center [608, 368] width 143 height 16
click at [826, 360] on div at bounding box center [801, 368] width 143 height 16
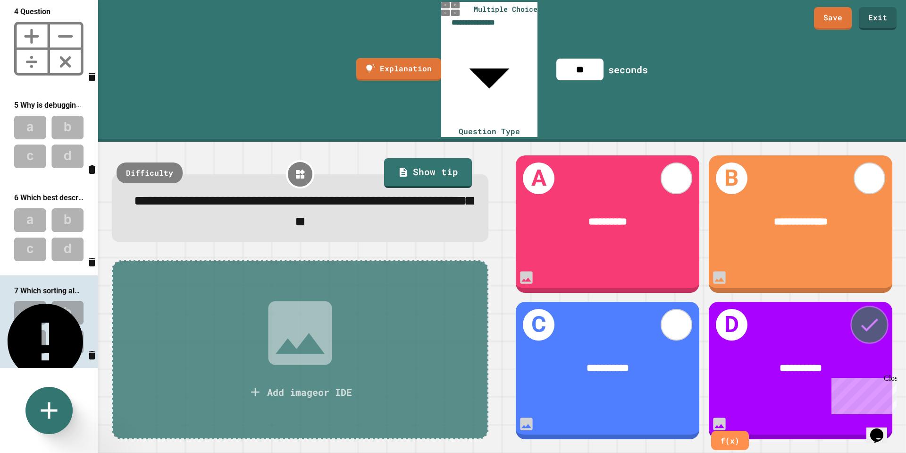
click at [867, 313] on icon at bounding box center [869, 324] width 23 height 23
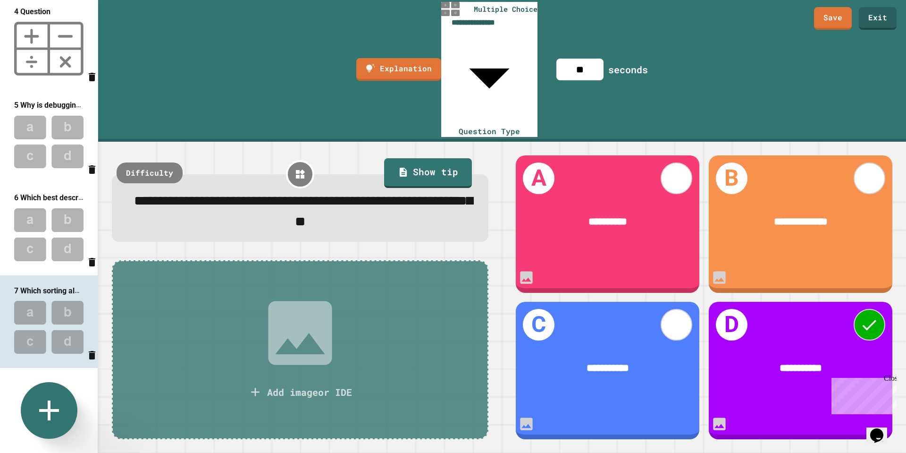
click at [45, 401] on icon at bounding box center [49, 410] width 34 height 34
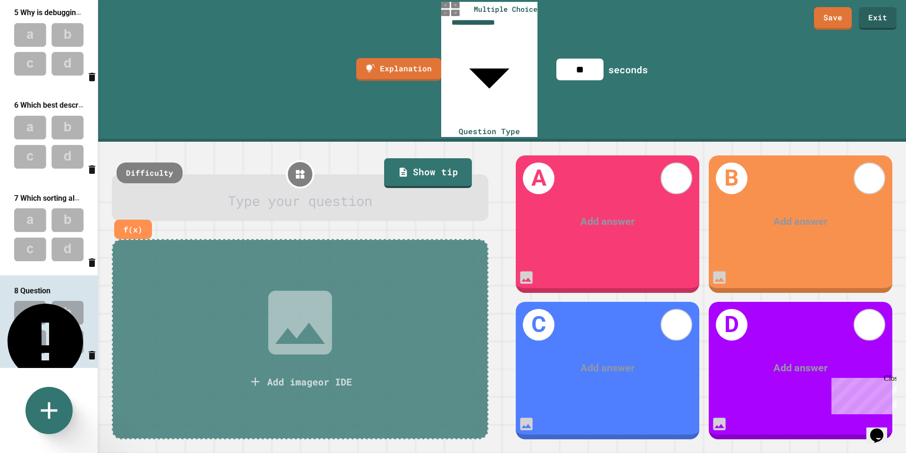
click at [241, 191] on div at bounding box center [300, 201] width 343 height 21
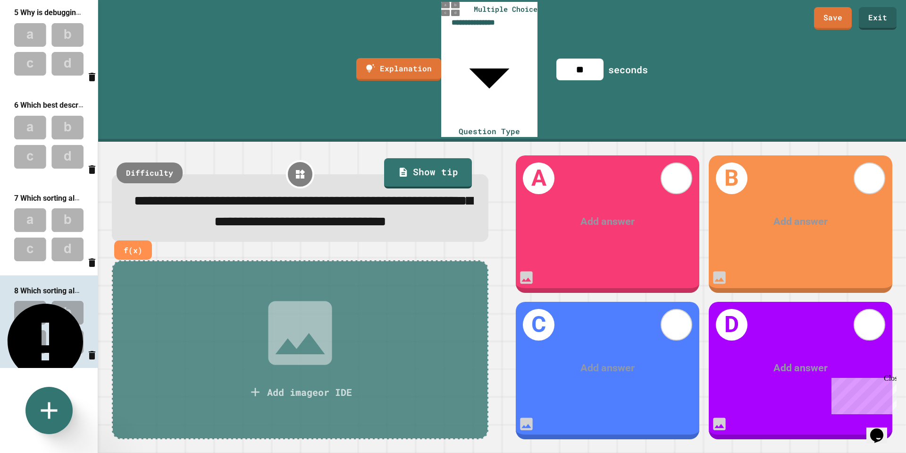
click at [614, 194] on div "Add answer" at bounding box center [608, 222] width 184 height 56
click at [610, 214] on div at bounding box center [608, 222] width 143 height 16
click at [782, 214] on div at bounding box center [801, 222] width 143 height 16
click at [633, 360] on div at bounding box center [608, 368] width 143 height 16
click at [771, 360] on div at bounding box center [801, 368] width 143 height 16
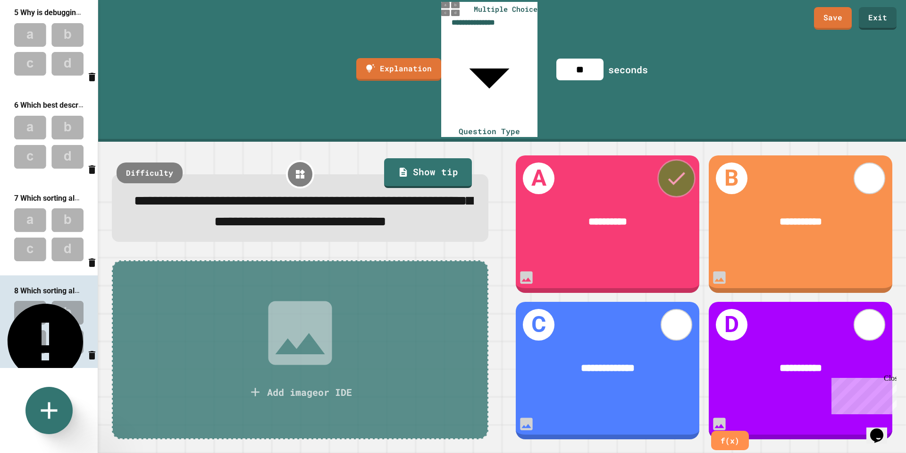
click at [686, 167] on icon at bounding box center [676, 178] width 23 height 23
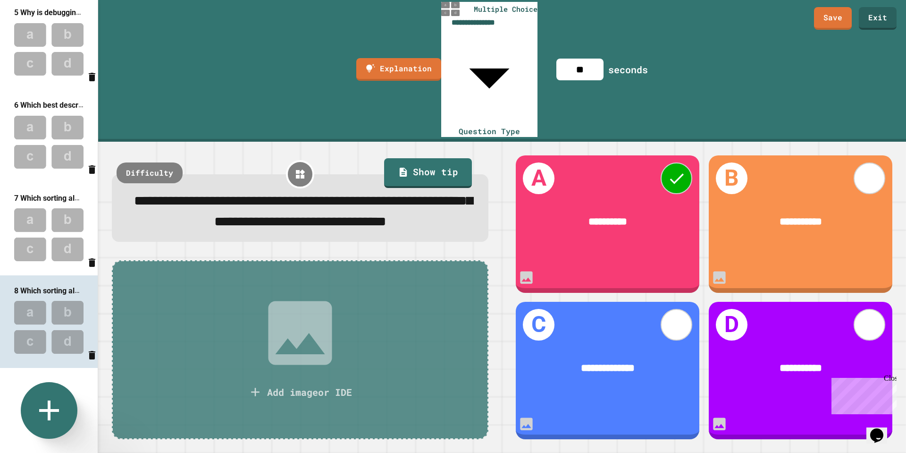
click at [62, 412] on icon at bounding box center [49, 410] width 34 height 34
type input "**********"
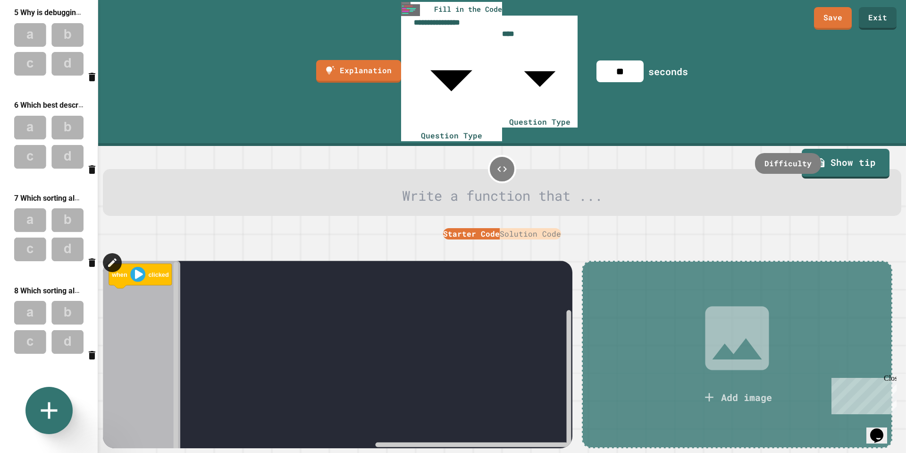
scroll to position [467, 0]
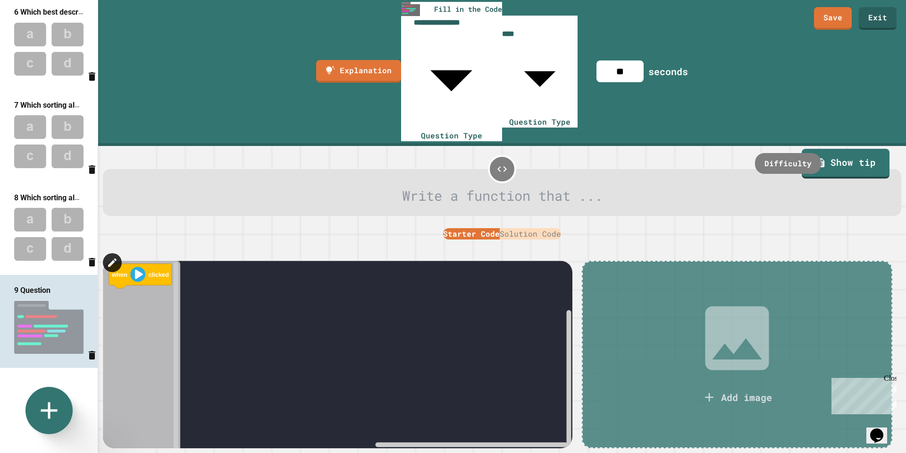
click at [529, 228] on button "Solution Code" at bounding box center [530, 233] width 61 height 11
click at [444, 228] on button "Starter Code" at bounding box center [471, 233] width 57 height 11
click at [522, 353] on rect "Blockly Workspace" at bounding box center [338, 403] width 470 height 284
click at [136, 261] on icon "Blockly Workspace" at bounding box center [142, 403] width 78 height 284
click at [115, 252] on link at bounding box center [112, 262] width 21 height 21
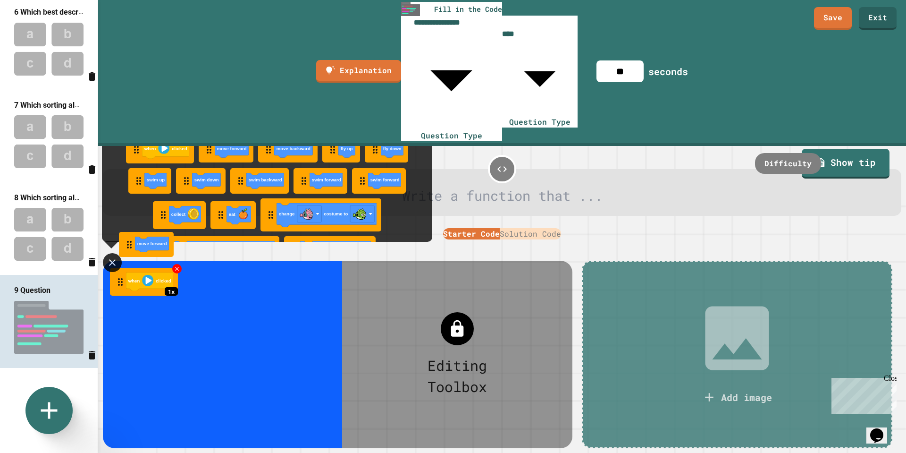
drag, startPoint x: 205, startPoint y: 51, endPoint x: 125, endPoint y: 244, distance: 209.2
click at [125, 251] on div "when clicked when clicked move forward move forward move backward move backward…" at bounding box center [502, 349] width 799 height 197
drag, startPoint x: 252, startPoint y: 88, endPoint x: 123, endPoint y: 258, distance: 213.5
click at [123, 258] on div "when clicked when clicked move forward move forward move backward move backward…" at bounding box center [502, 349] width 799 height 197
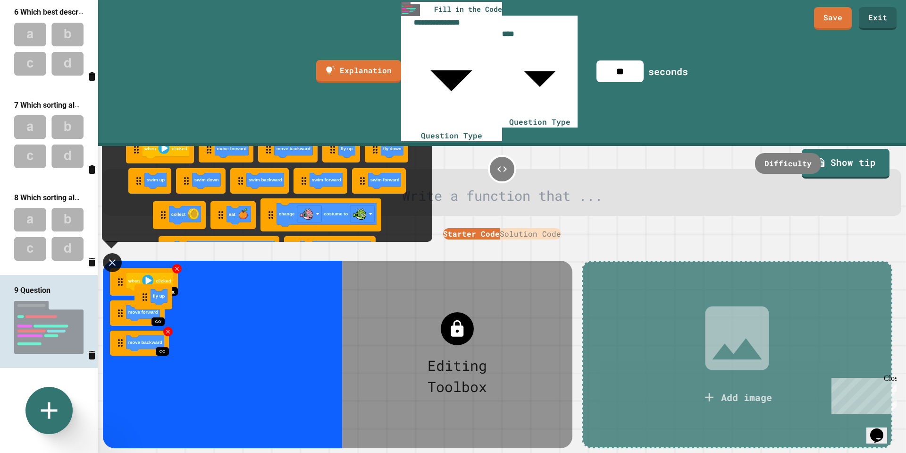
drag, startPoint x: 331, startPoint y: 55, endPoint x: 141, endPoint y: 303, distance: 312.7
click at [141, 303] on div "when clicked when clicked move forward move forward move backward move backward…" at bounding box center [502, 349] width 799 height 197
drag, startPoint x: 376, startPoint y: 58, endPoint x: 126, endPoint y: 323, distance: 364.6
click at [126, 323] on div "when clicked when clicked move forward move forward move backward move backward…" at bounding box center [502, 349] width 799 height 197
click at [126, 323] on div "1x when clicked move forward move backward fly up" at bounding box center [223, 354] width 240 height 187
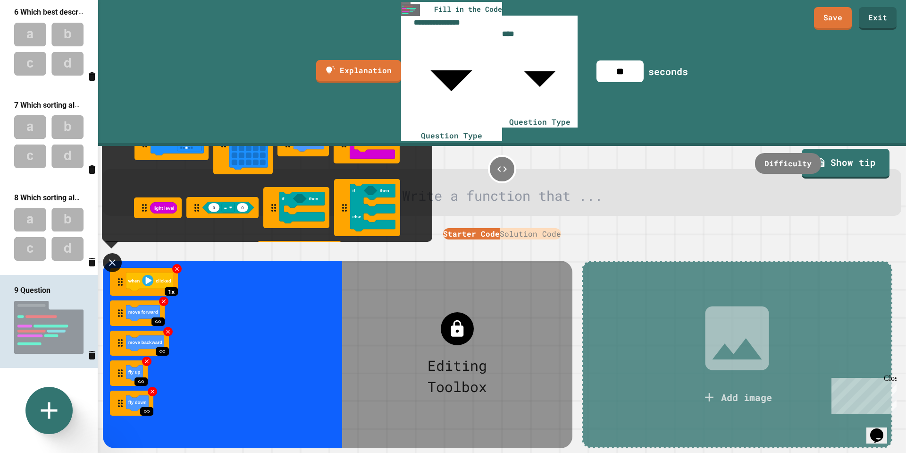
scroll to position [374, 0]
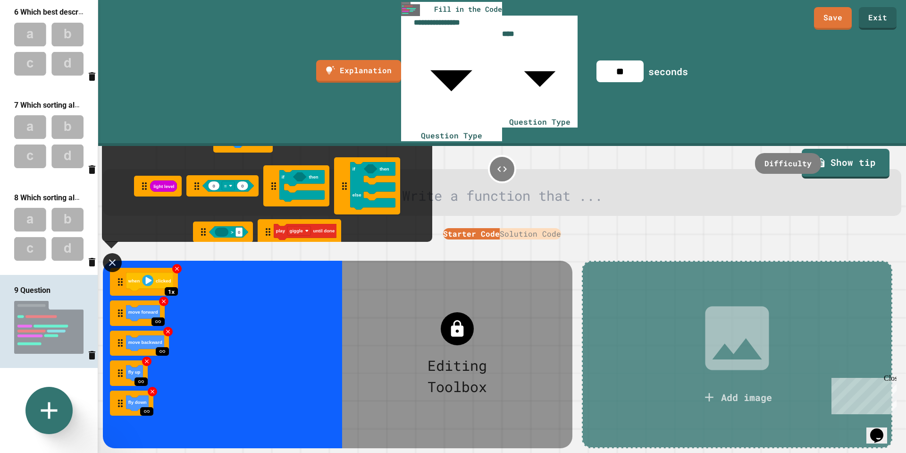
click at [699, 300] on icon at bounding box center [737, 337] width 85 height 85
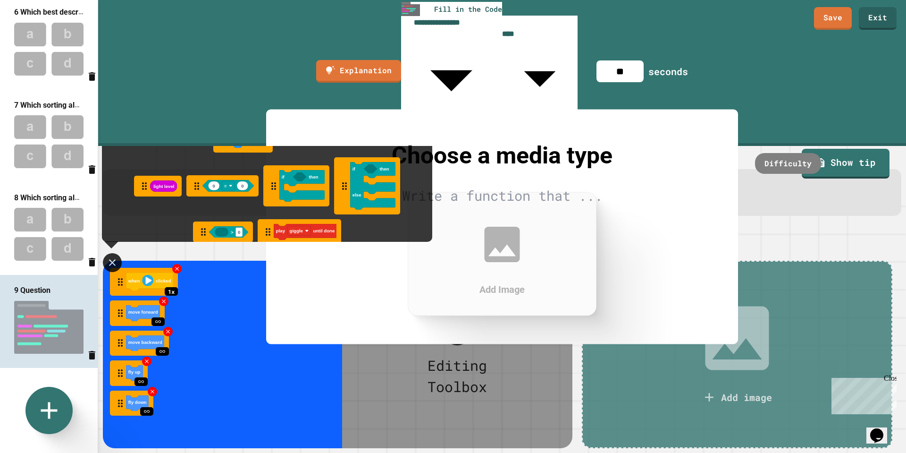
click at [542, 279] on div "Add Image" at bounding box center [502, 254] width 189 height 124
click at [783, 452] on div at bounding box center [453, 453] width 906 height 0
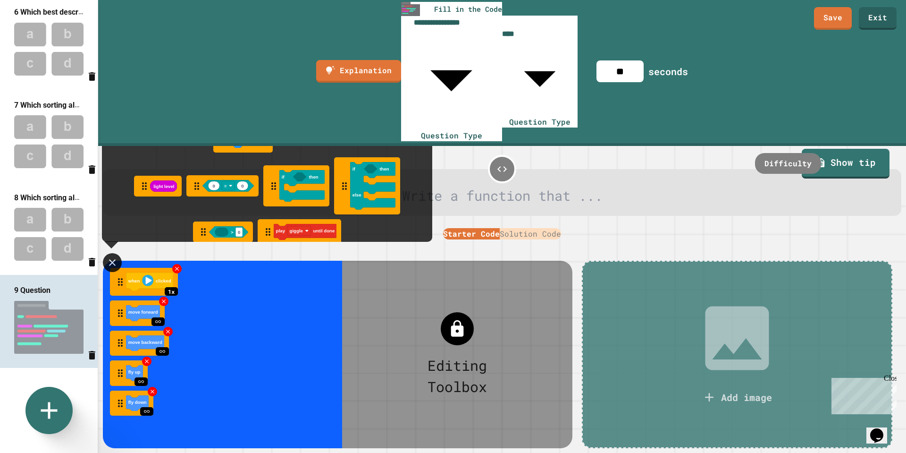
click at [548, 228] on button "Solution Code" at bounding box center [530, 233] width 61 height 11
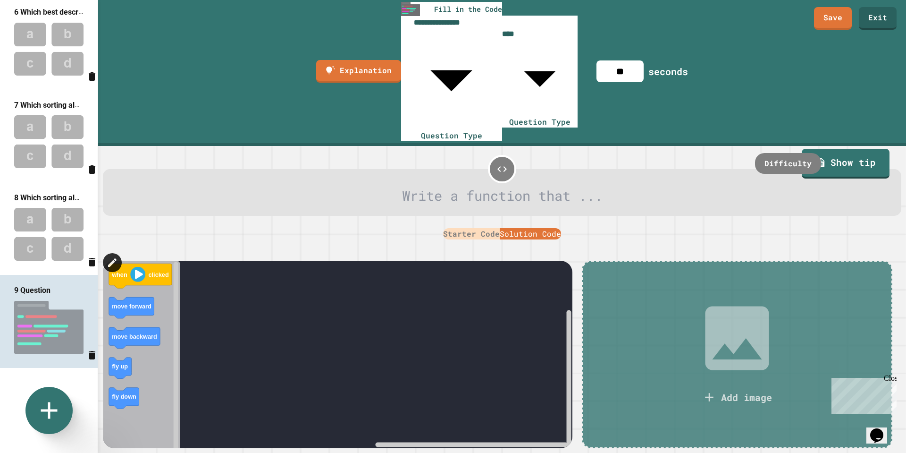
click at [548, 433] on image "Blockly Workspace" at bounding box center [563, 462] width 45 height 59
click at [798, 261] on div "Add image" at bounding box center [737, 354] width 311 height 187
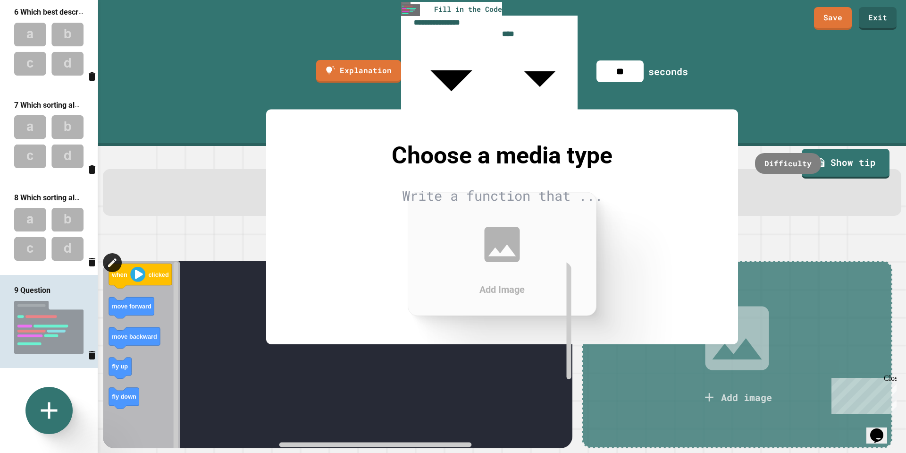
click at [834, 452] on div at bounding box center [453, 453] width 906 height 0
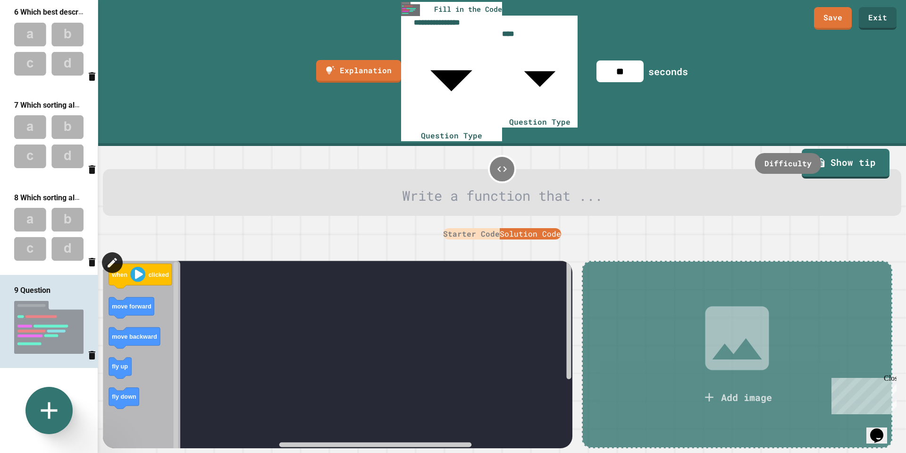
click at [114, 256] on icon at bounding box center [112, 262] width 12 height 12
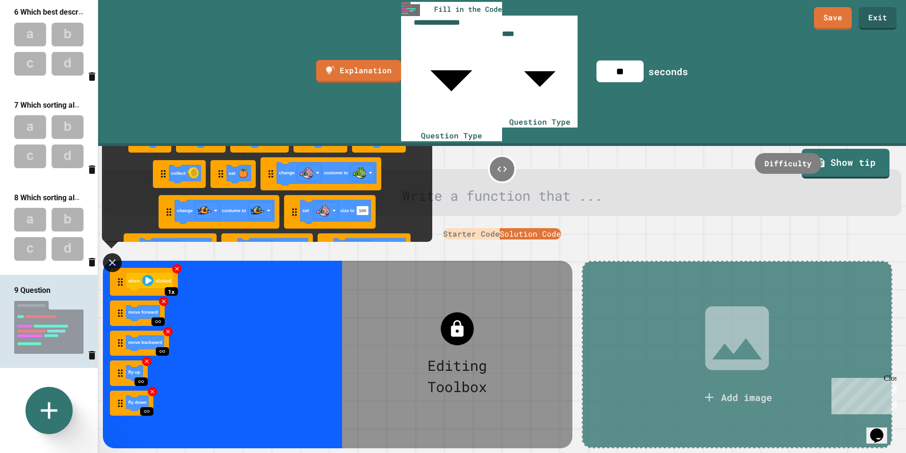
scroll to position [42, 0]
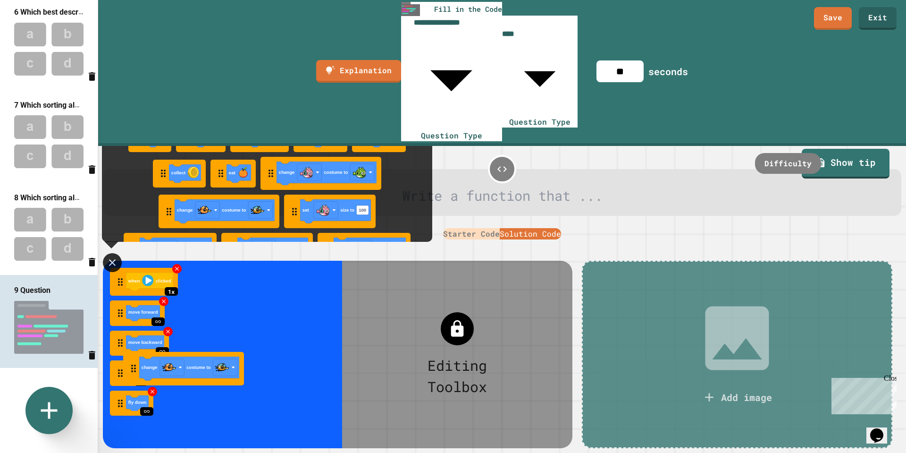
drag, startPoint x: 228, startPoint y: 111, endPoint x: 193, endPoint y: 366, distance: 257.3
click at [193, 366] on div "when clicked when clicked move forward move forward move backward move backward…" at bounding box center [502, 349] width 799 height 197
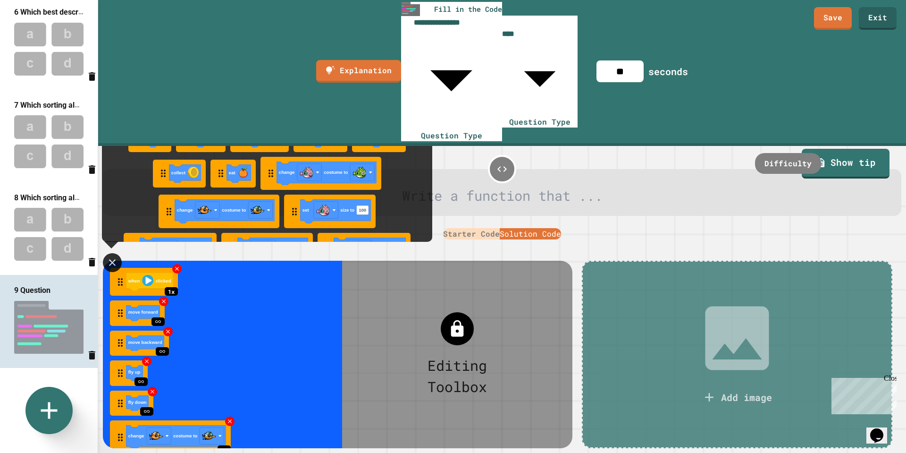
click at [454, 312] on div at bounding box center [457, 328] width 33 height 33
click at [459, 354] on div "Editing Toolbox" at bounding box center [457, 375] width 85 height 42
click at [115, 256] on icon at bounding box center [112, 262] width 12 height 12
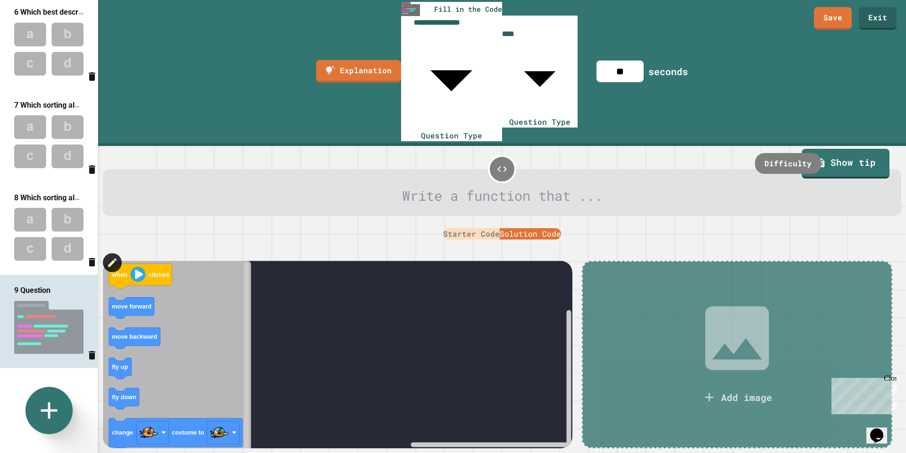
click at [449, 228] on button "Starter Code" at bounding box center [471, 233] width 57 height 11
click at [89, 355] on icon "Delete question" at bounding box center [92, 355] width 7 height 8
type input "**********"
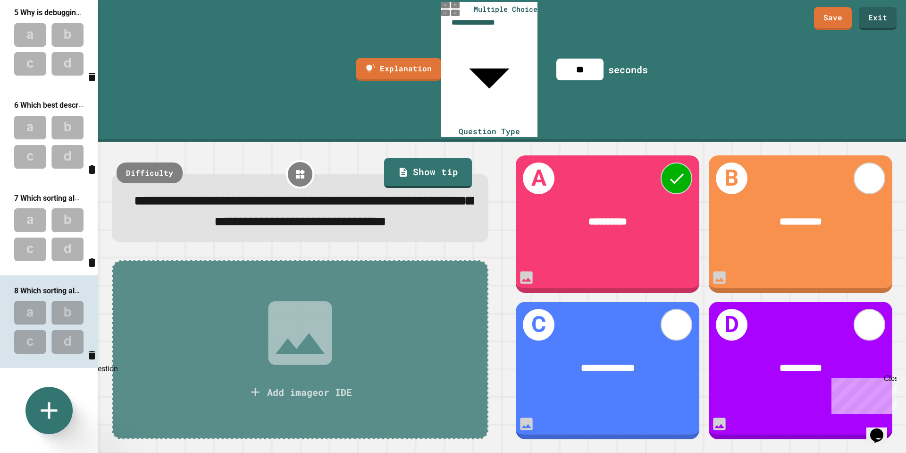
scroll to position [374, 0]
click at [50, 410] on icon at bounding box center [49, 410] width 20 height 20
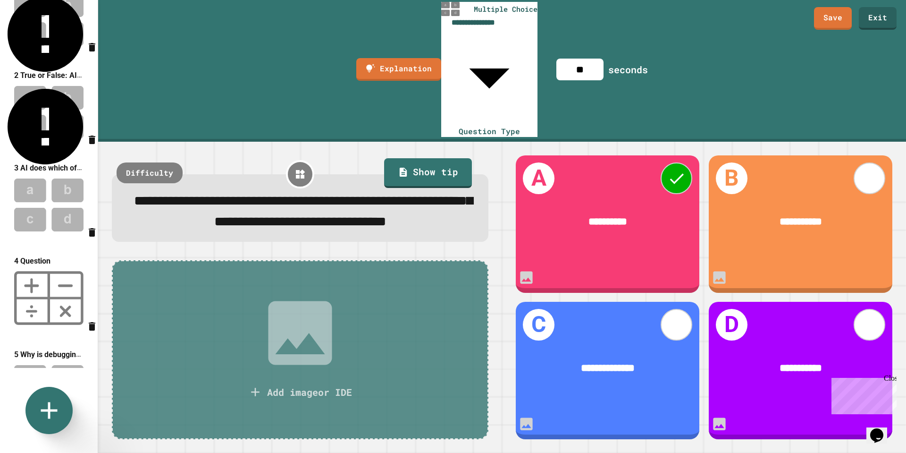
scroll to position [0, 0]
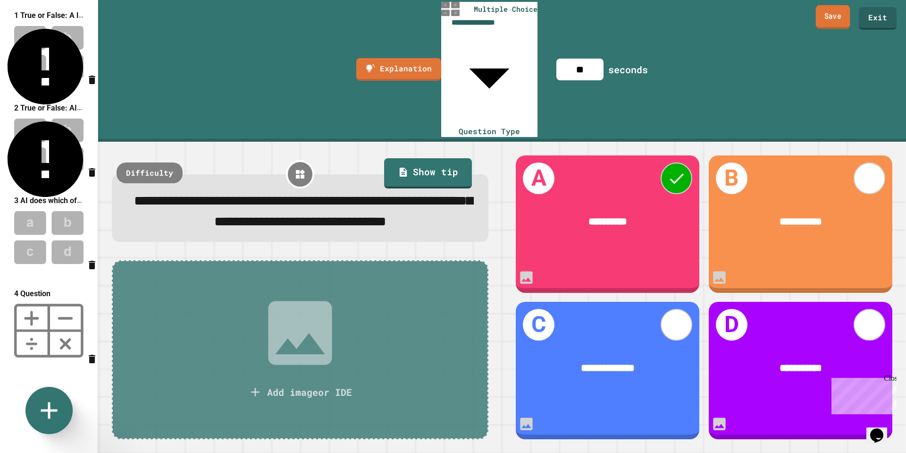
click at [820, 13] on link "Save" at bounding box center [833, 17] width 34 height 24
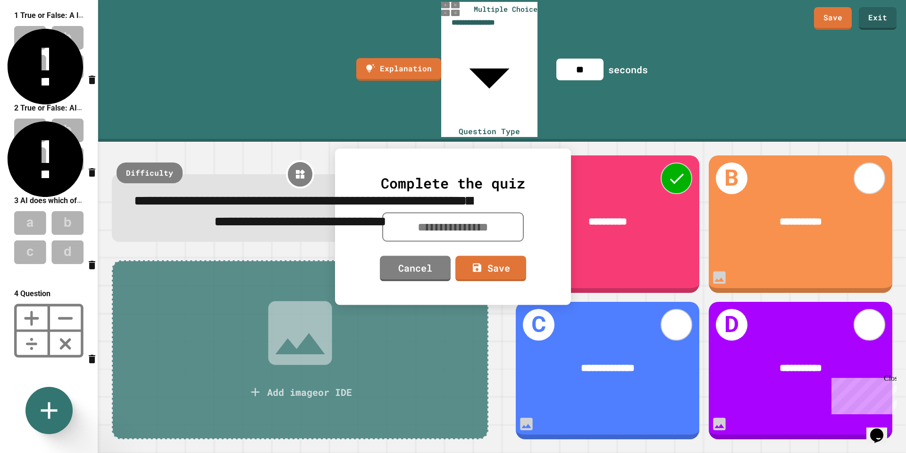
click at [505, 223] on textarea at bounding box center [453, 226] width 142 height 29
type textarea "**********"
click at [513, 265] on link "Save" at bounding box center [490, 266] width 68 height 27
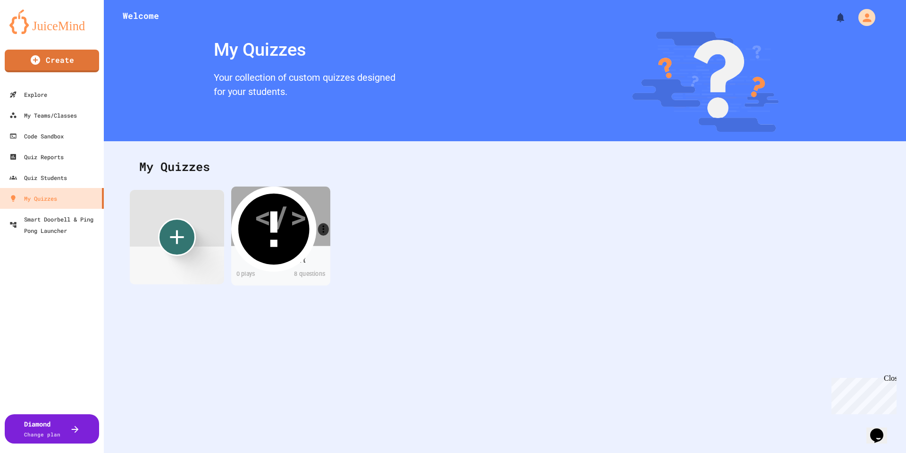
click at [303, 227] on div "</>" at bounding box center [280, 216] width 53 height 45
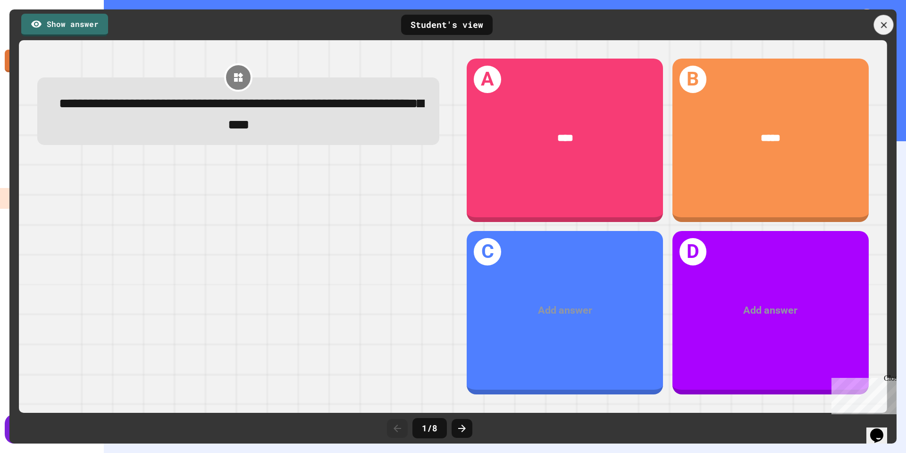
click at [880, 24] on icon at bounding box center [884, 25] width 10 height 10
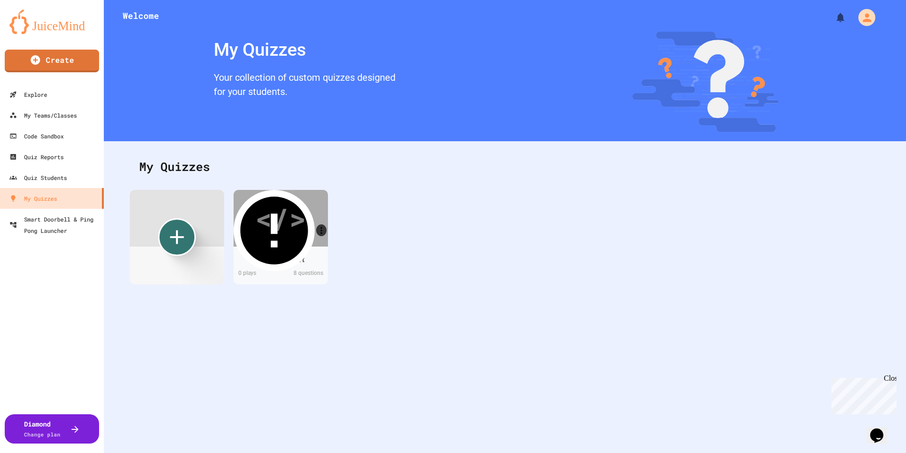
click at [300, 224] on div "</>" at bounding box center [280, 216] width 53 height 45
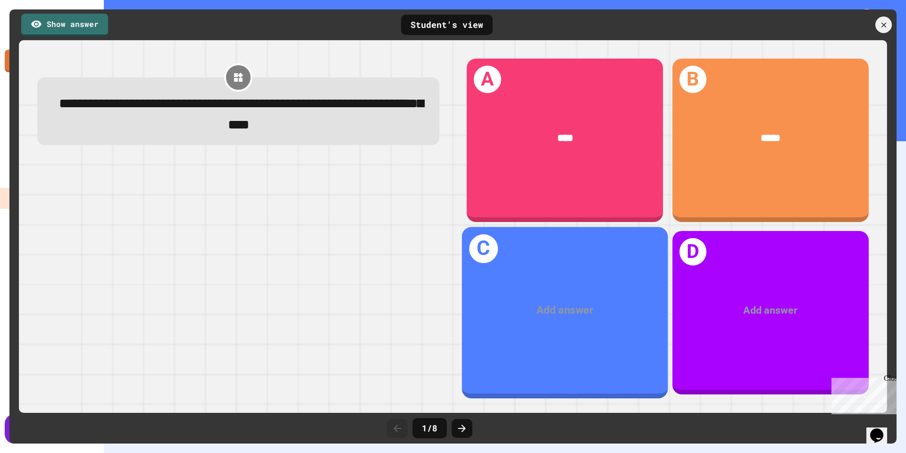
click at [579, 315] on div at bounding box center [565, 310] width 163 height 16
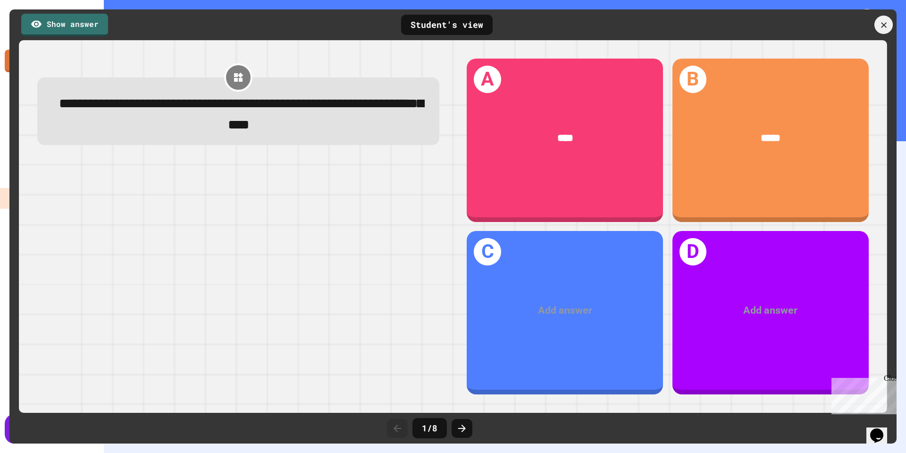
click at [887, 29] on icon at bounding box center [883, 24] width 9 height 9
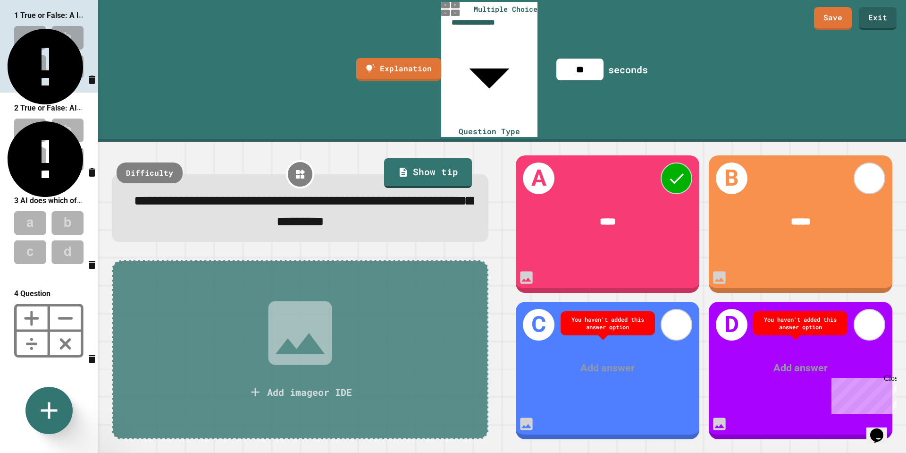
click at [66, 63] on img at bounding box center [49, 52] width 98 height 62
click at [601, 360] on div at bounding box center [608, 368] width 143 height 16
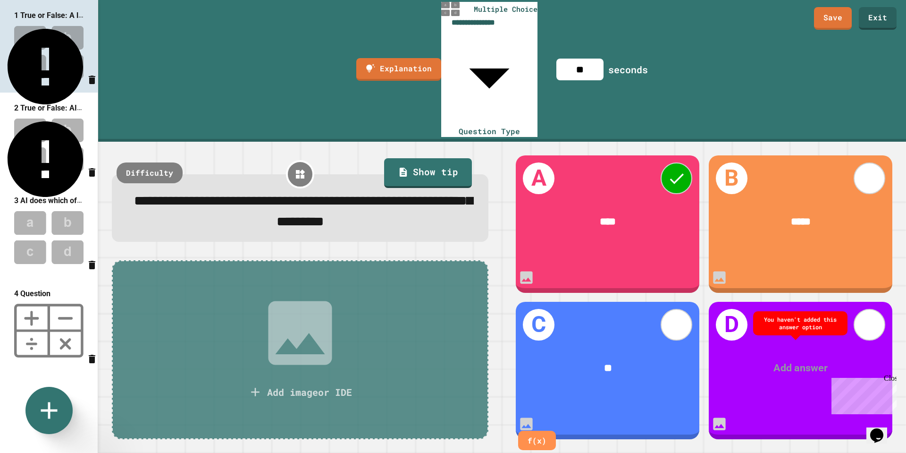
click at [804, 360] on div at bounding box center [801, 368] width 143 height 16
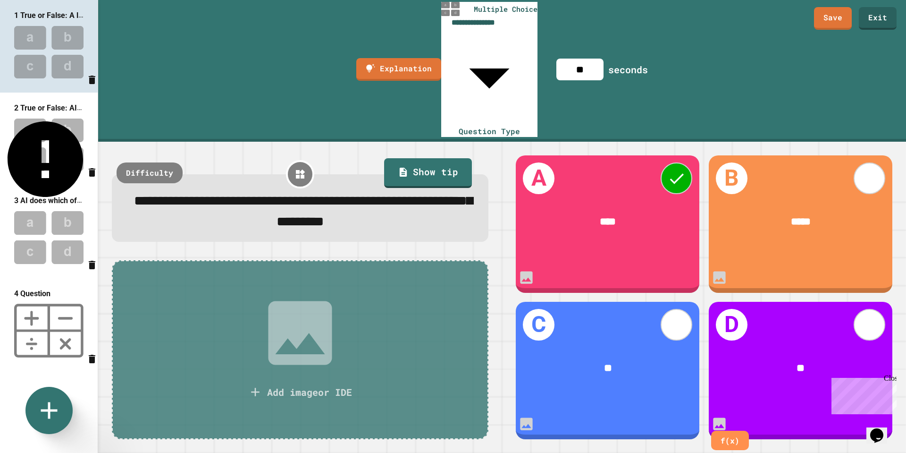
click at [43, 134] on img at bounding box center [49, 145] width 98 height 62
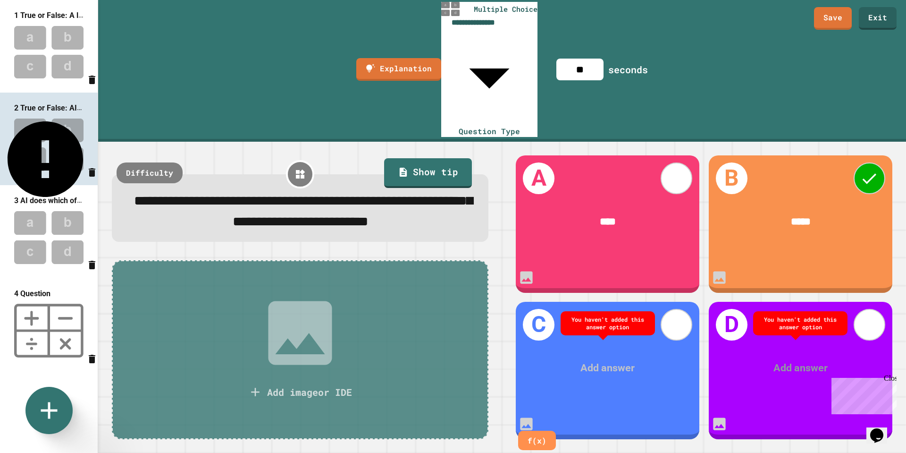
click at [613, 360] on div at bounding box center [608, 368] width 143 height 16
click at [791, 360] on div at bounding box center [801, 368] width 143 height 16
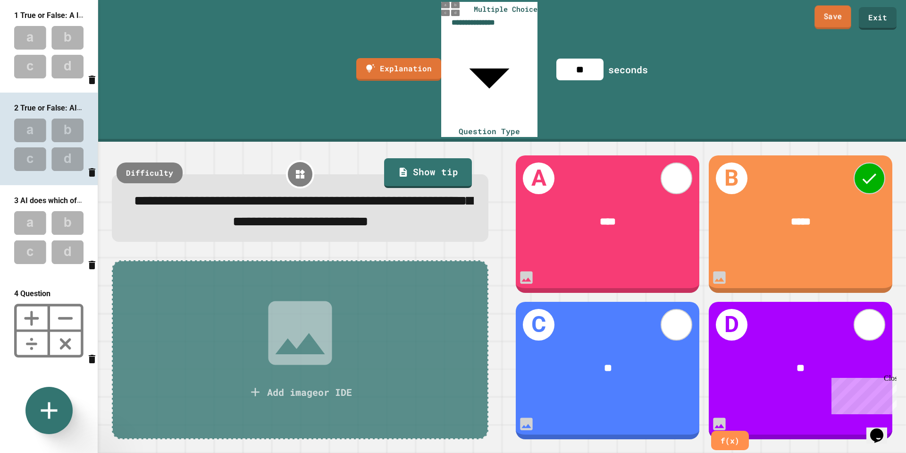
click at [823, 24] on link "Save" at bounding box center [833, 18] width 37 height 24
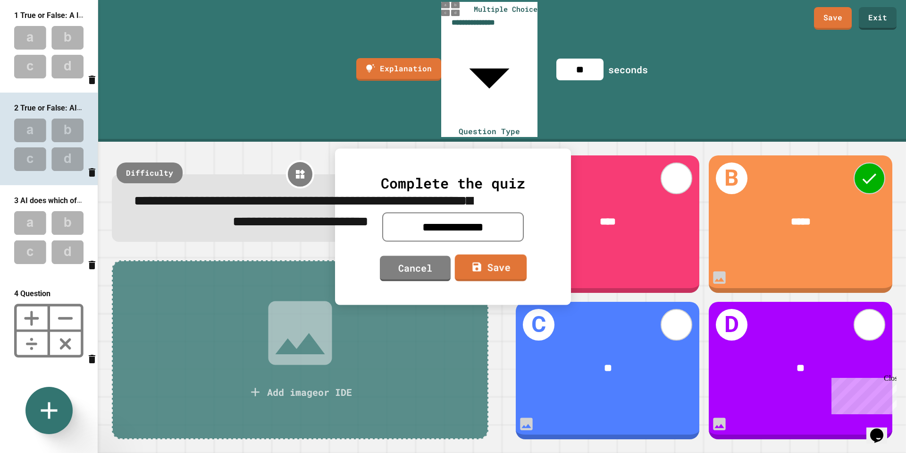
click at [484, 278] on link "Save" at bounding box center [491, 267] width 72 height 27
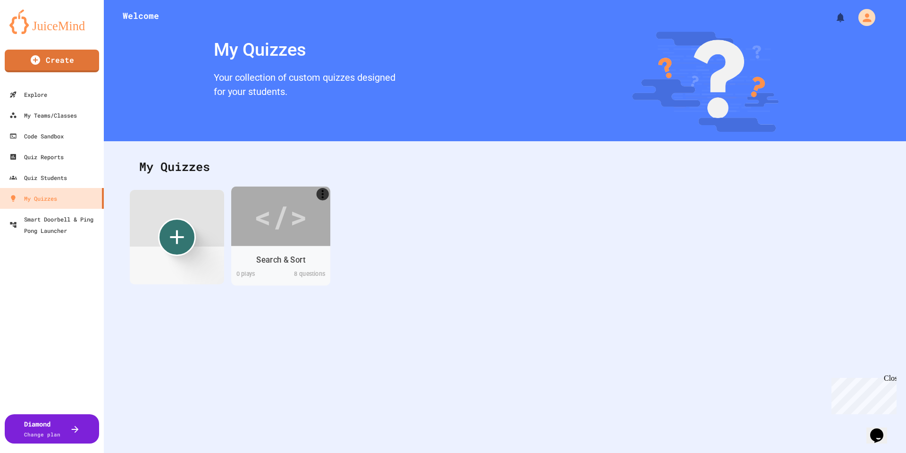
click at [304, 236] on div "</>" at bounding box center [280, 216] width 53 height 45
click at [322, 189] on icon "More" at bounding box center [323, 194] width 12 height 12
click at [295, 452] on div at bounding box center [453, 454] width 906 height 0
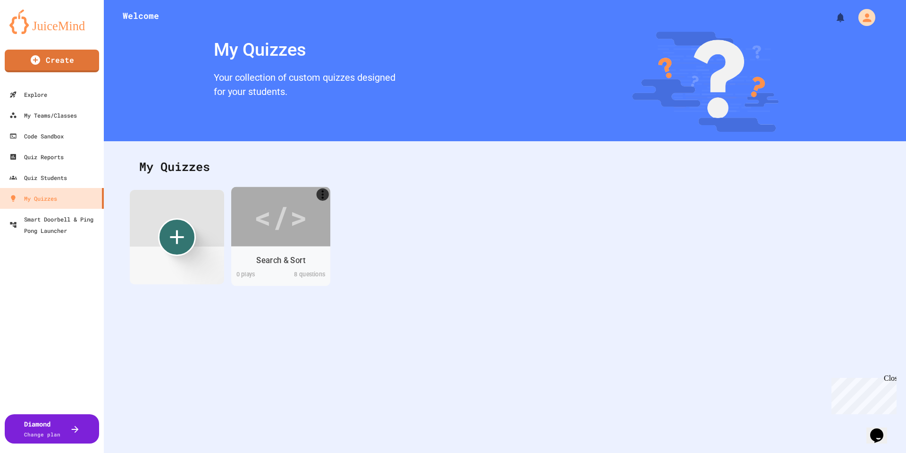
click at [286, 227] on div "</>" at bounding box center [280, 216] width 53 height 44
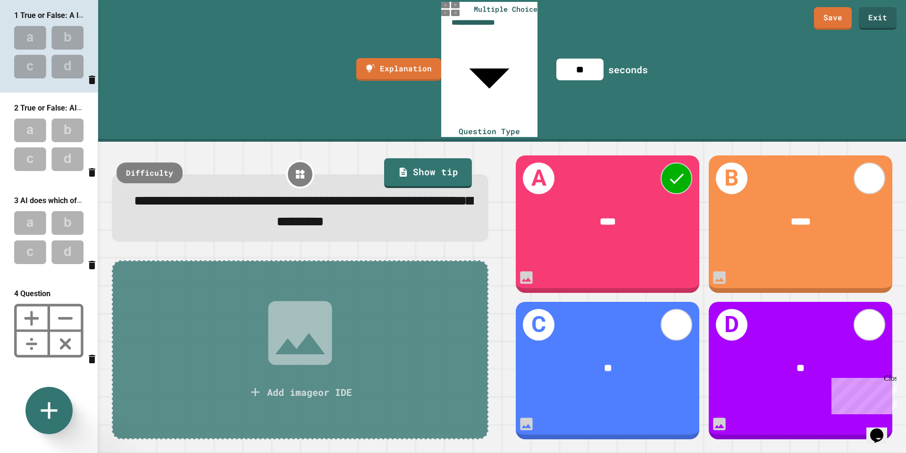
click at [210, 13] on div "**********" at bounding box center [502, 71] width 808 height 142
click at [144, 161] on div "Difficulty" at bounding box center [149, 172] width 73 height 23
click at [147, 161] on div "easy" at bounding box center [136, 172] width 42 height 23
click at [147, 161] on div "medium" at bounding box center [140, 172] width 52 height 23
click at [147, 161] on div "hard" at bounding box center [136, 172] width 42 height 23
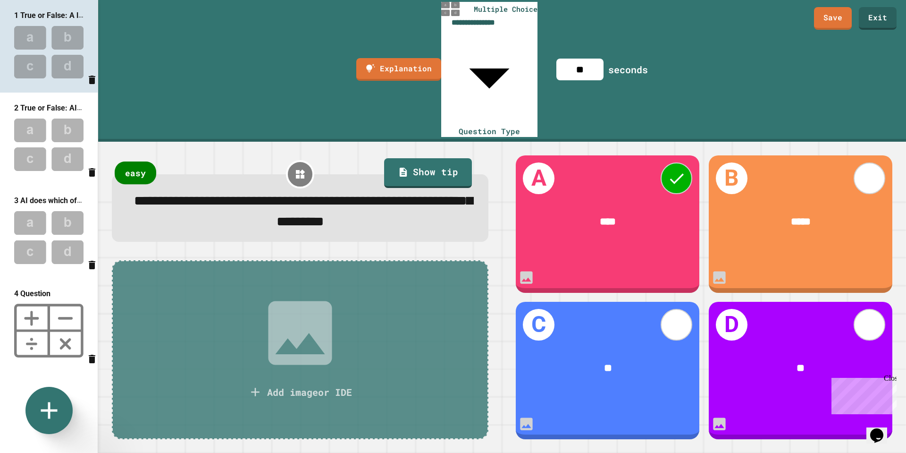
click at [147, 161] on div "easy" at bounding box center [136, 172] width 42 height 23
click at [147, 161] on div "medium" at bounding box center [140, 172] width 52 height 23
click at [147, 161] on div "hard" at bounding box center [136, 172] width 42 height 23
click at [51, 136] on img at bounding box center [49, 145] width 98 height 62
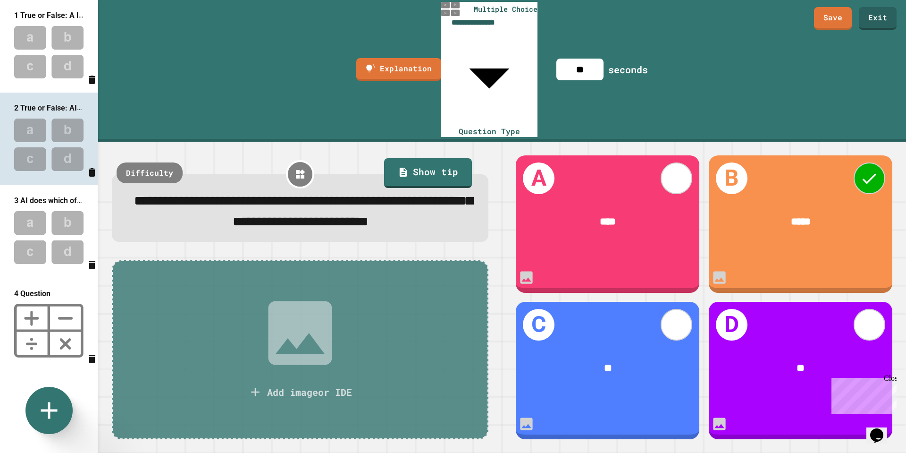
click at [50, 334] on img at bounding box center [49, 330] width 98 height 63
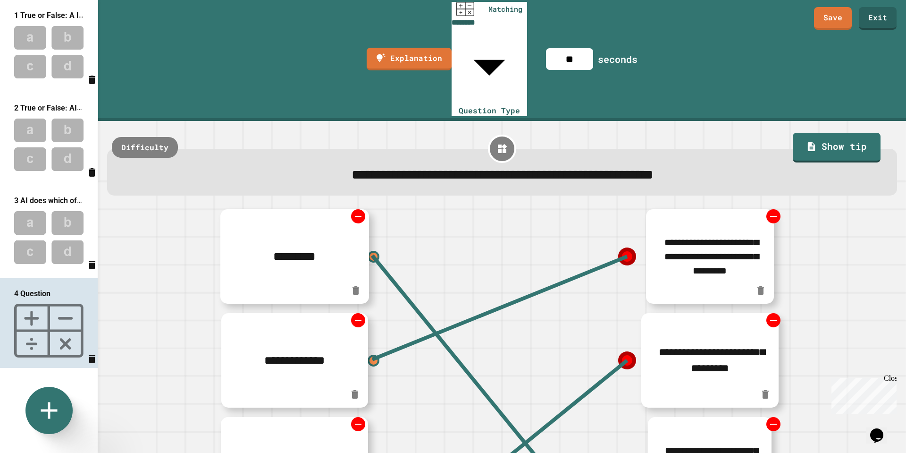
click at [44, 51] on img at bounding box center [49, 52] width 98 height 62
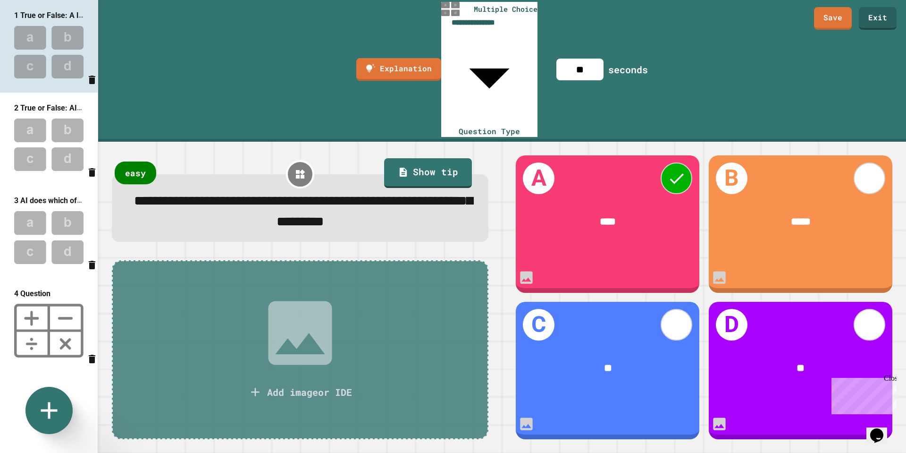
click at [151, 161] on div "easy" at bounding box center [136, 172] width 42 height 23
click at [151, 161] on div "medium" at bounding box center [140, 172] width 52 height 23
click at [151, 161] on div "hard" at bounding box center [136, 172] width 42 height 23
click at [151, 161] on div "easy" at bounding box center [136, 172] width 42 height 23
click at [151, 161] on div "medium" at bounding box center [140, 172] width 52 height 23
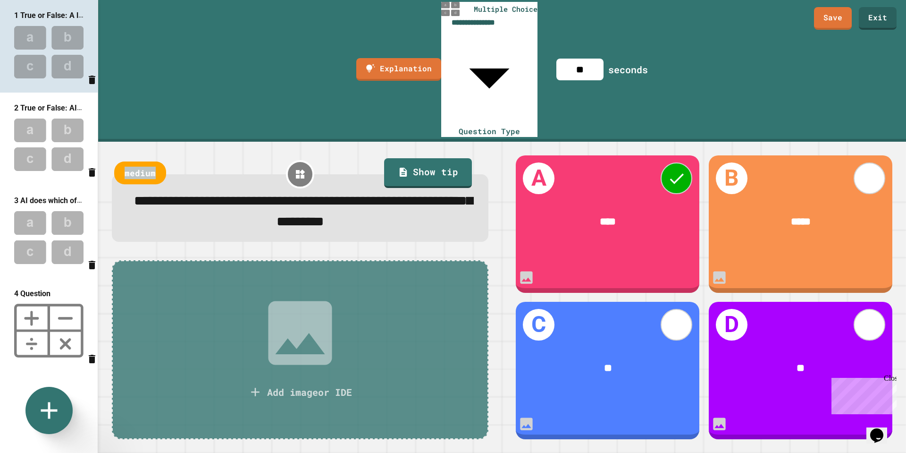
click at [151, 161] on div "medium" at bounding box center [140, 172] width 52 height 23
click at [151, 161] on div "easy" at bounding box center [136, 172] width 42 height 23
click at [151, 161] on div "hard" at bounding box center [136, 172] width 42 height 23
click at [151, 161] on div "easy" at bounding box center [136, 172] width 42 height 23
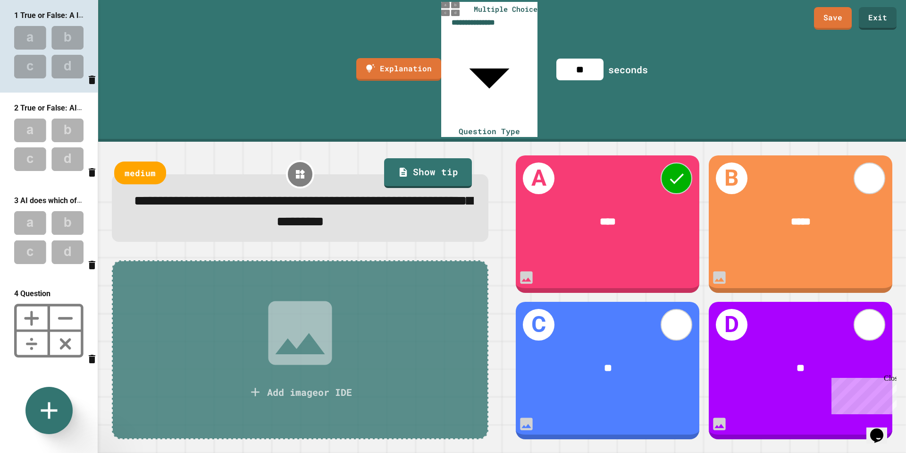
click at [146, 161] on div "medium" at bounding box center [140, 172] width 52 height 23
click at [146, 161] on div "hard" at bounding box center [136, 172] width 42 height 23
click at [33, 140] on img at bounding box center [49, 145] width 98 height 62
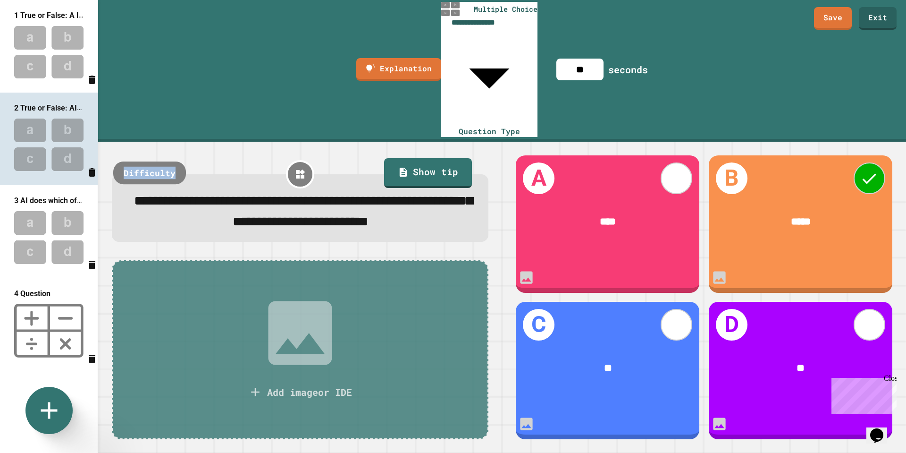
click at [140, 161] on div "Difficulty" at bounding box center [149, 172] width 73 height 23
click at [140, 161] on div "easy" at bounding box center [136, 172] width 42 height 23
click at [45, 234] on img at bounding box center [49, 237] width 98 height 62
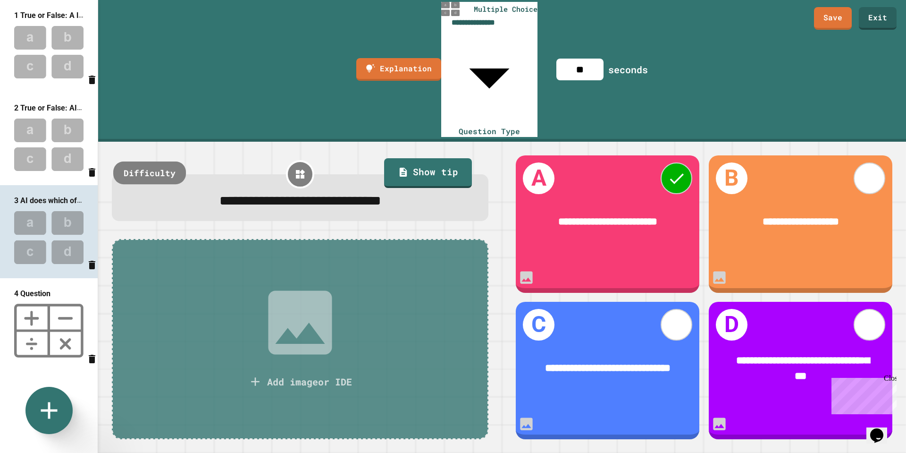
click at [143, 161] on div "Difficulty" at bounding box center [149, 172] width 73 height 23
click at [143, 161] on div "easy" at bounding box center [136, 172] width 42 height 23
click at [58, 321] on img at bounding box center [49, 330] width 98 height 63
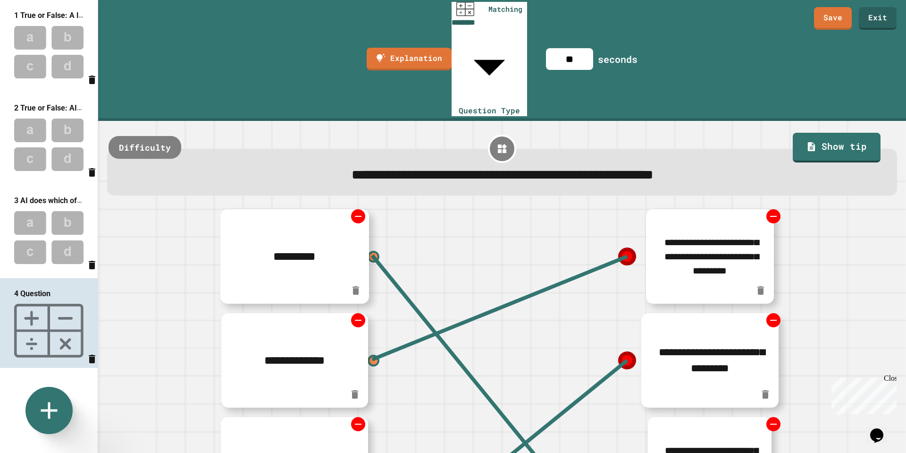
click at [144, 136] on div "Difficulty" at bounding box center [145, 147] width 73 height 23
click at [144, 136] on div "easy" at bounding box center [131, 147] width 42 height 23
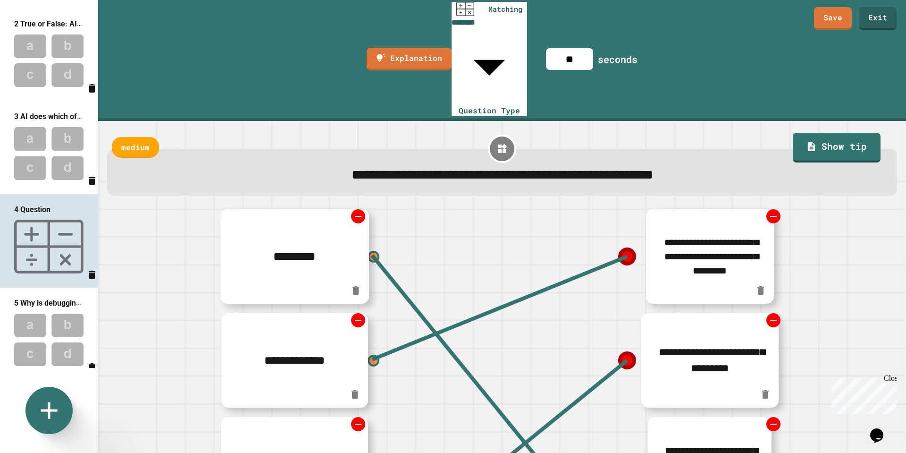
scroll to position [105, 0]
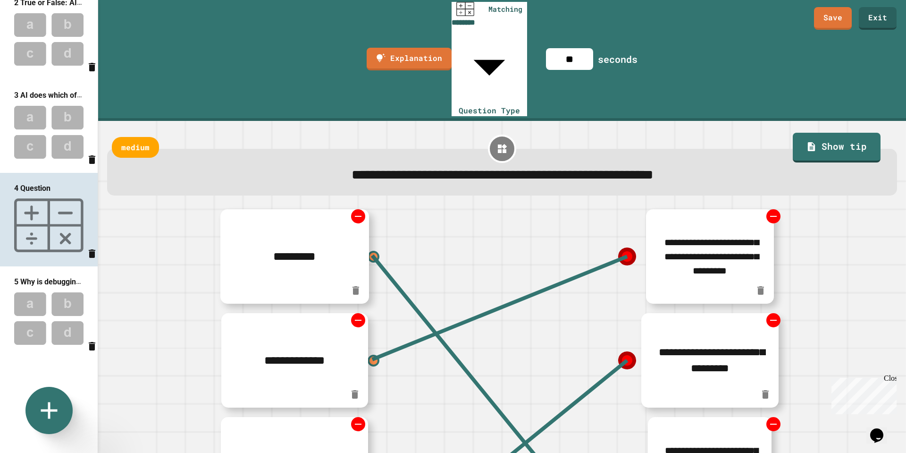
click at [45, 317] on img at bounding box center [49, 318] width 98 height 62
type input "**********"
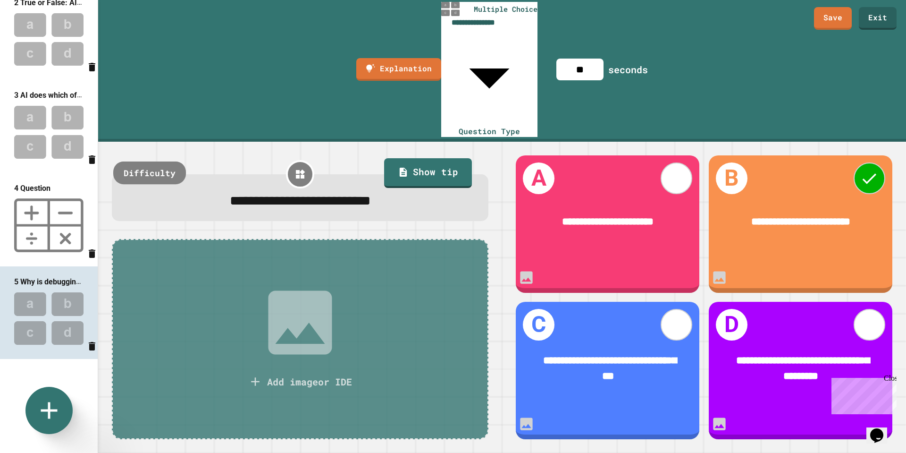
click at [159, 161] on div "Difficulty" at bounding box center [149, 172] width 73 height 23
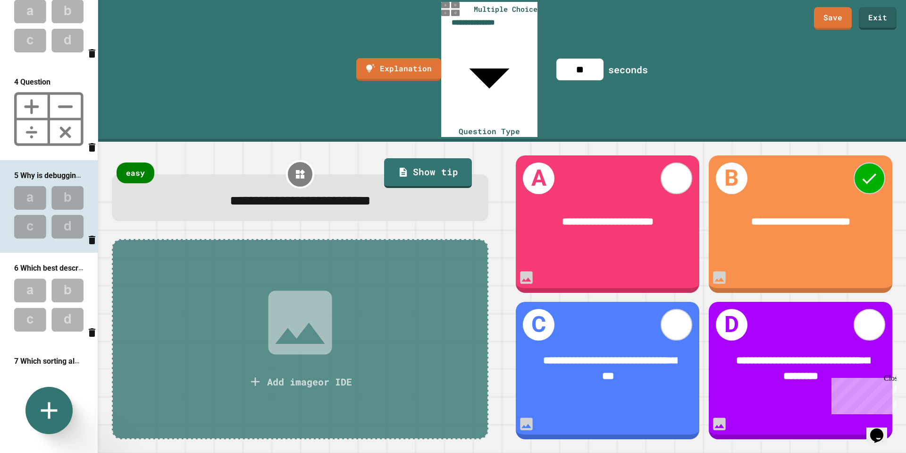
scroll to position [228, 0]
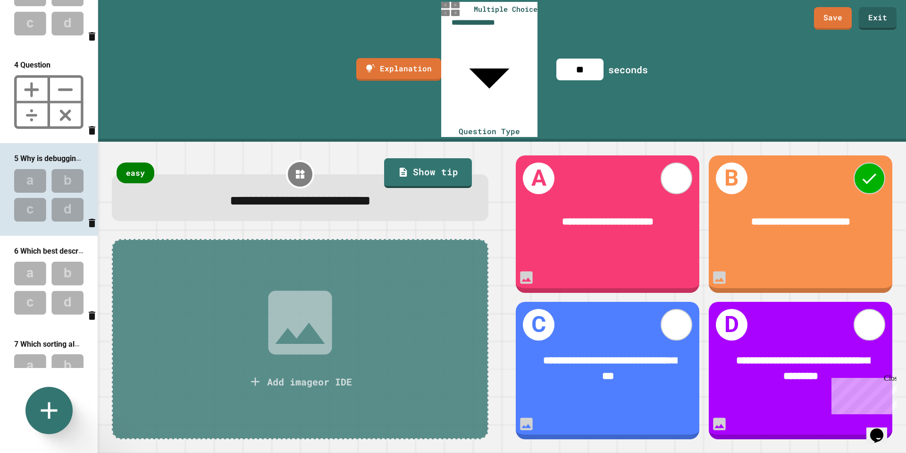
click at [36, 293] on img at bounding box center [49, 288] width 98 height 62
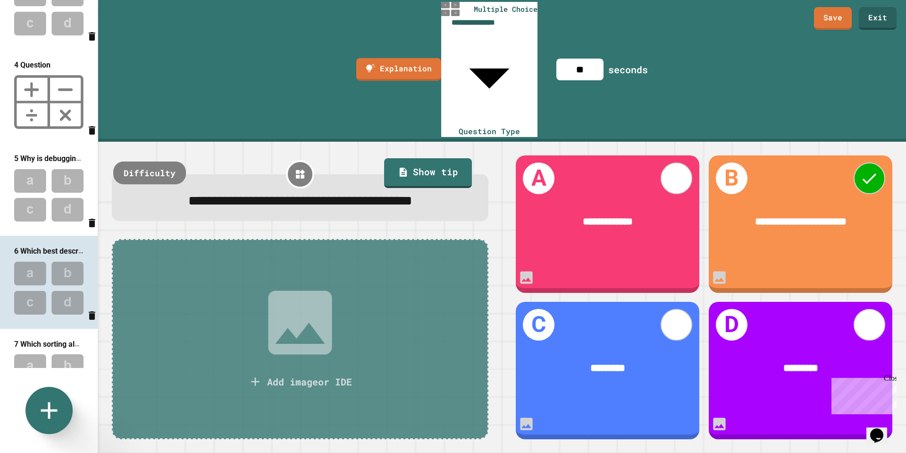
click at [151, 161] on div "Difficulty" at bounding box center [149, 172] width 73 height 23
click at [151, 161] on div "easy" at bounding box center [136, 172] width 42 height 23
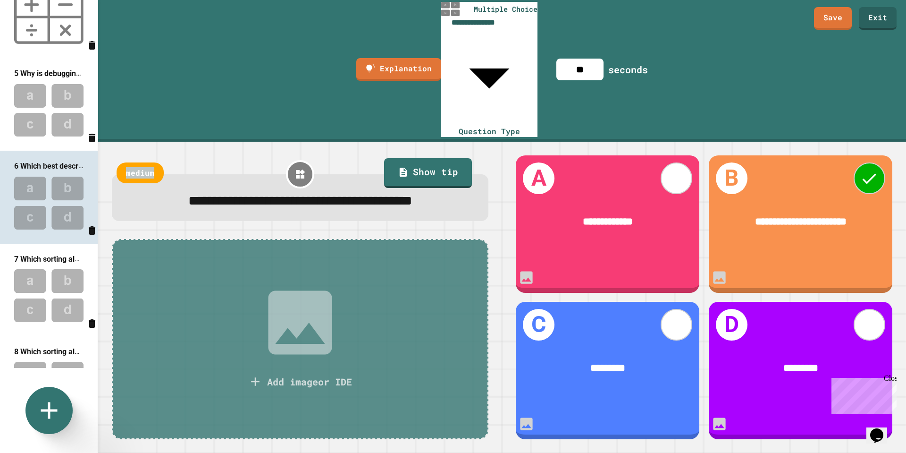
scroll to position [314, 0]
click at [44, 276] on img at bounding box center [49, 295] width 98 height 62
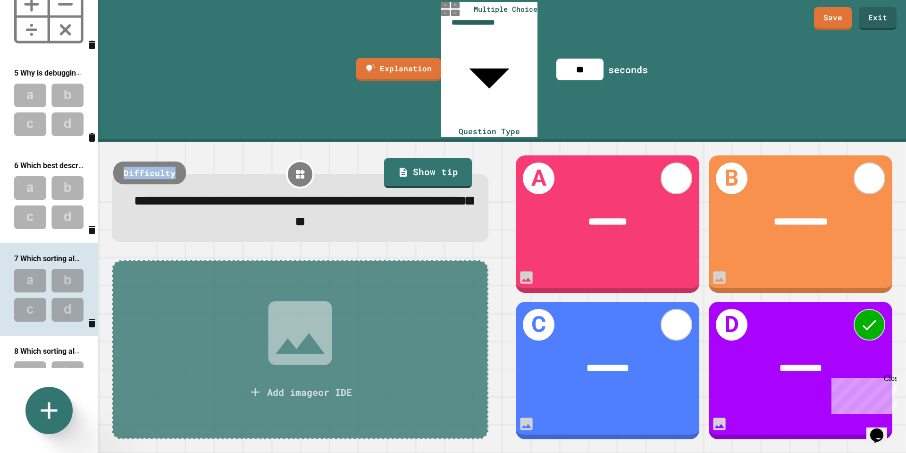
click at [146, 161] on div "Difficulty" at bounding box center [149, 172] width 73 height 23
click at [146, 161] on div "easy" at bounding box center [136, 172] width 42 height 23
click at [146, 161] on div "medium" at bounding box center [140, 172] width 52 height 23
click at [146, 161] on div "hard" at bounding box center [136, 172] width 42 height 23
click at [146, 161] on div "easy" at bounding box center [136, 172] width 42 height 23
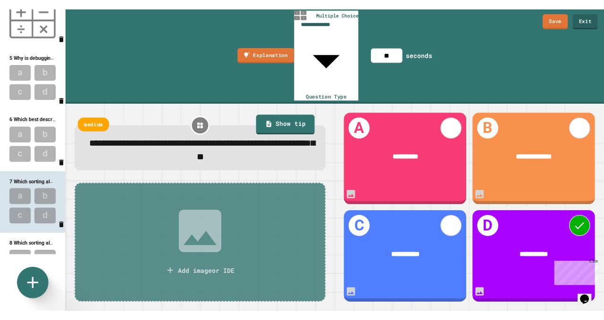
scroll to position [374, 0]
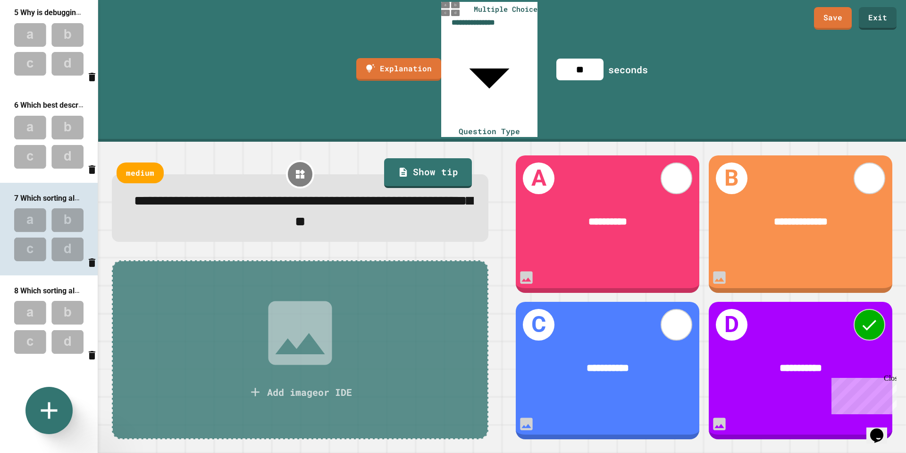
click at [51, 314] on img at bounding box center [49, 327] width 98 height 62
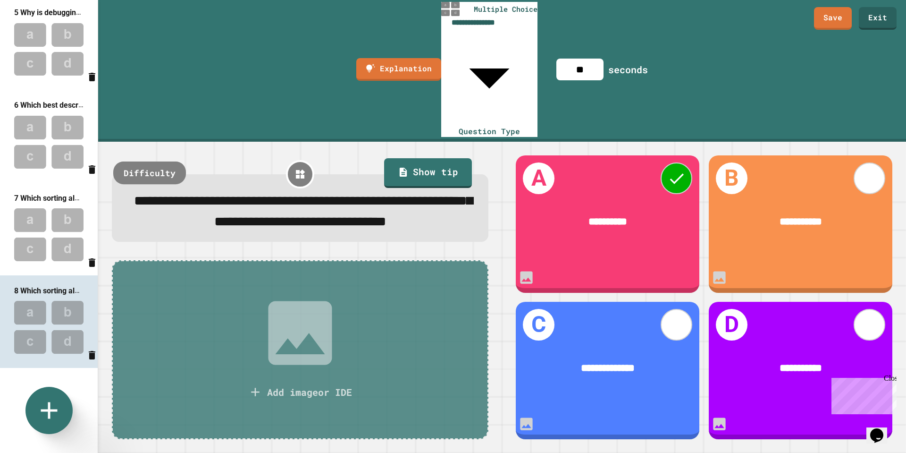
click at [145, 161] on div "Difficulty" at bounding box center [149, 172] width 73 height 23
click at [145, 161] on div "easy" at bounding box center [136, 172] width 42 height 23
click at [839, 25] on link "Save" at bounding box center [832, 17] width 35 height 24
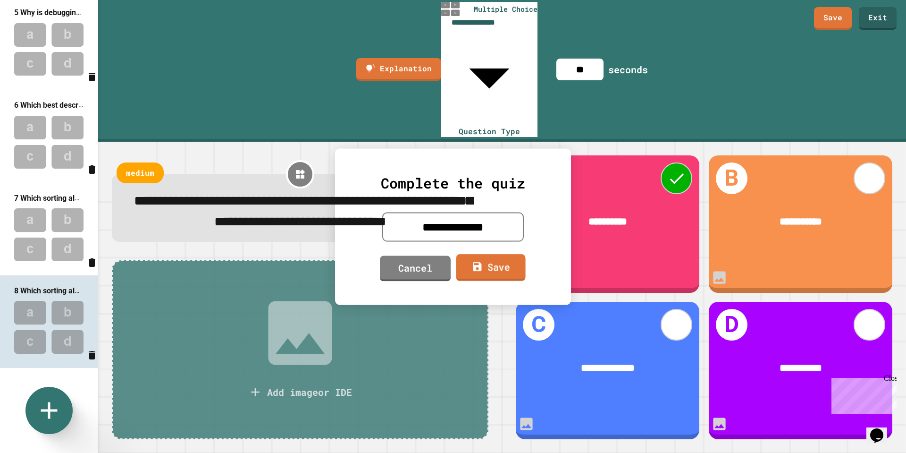
click at [500, 267] on link "Save" at bounding box center [490, 267] width 69 height 27
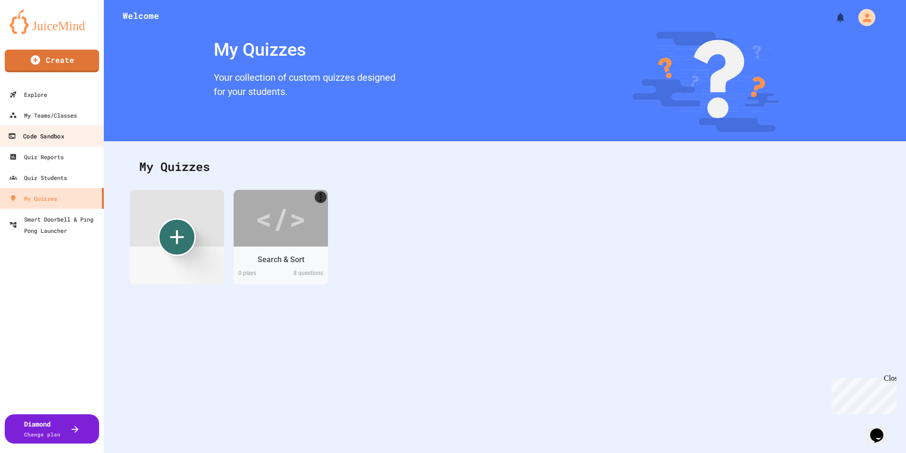
click at [47, 134] on div "Code Sandbox" at bounding box center [36, 136] width 56 height 12
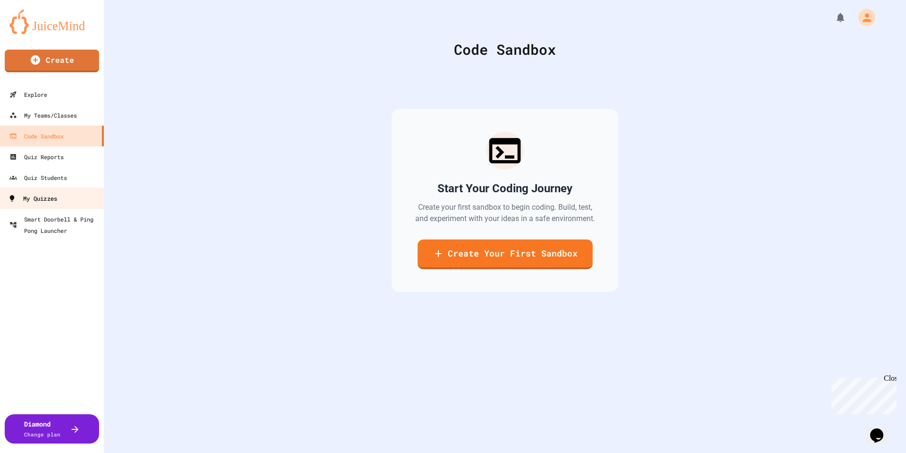
click at [57, 193] on div "My Quizzes" at bounding box center [32, 199] width 49 height 12
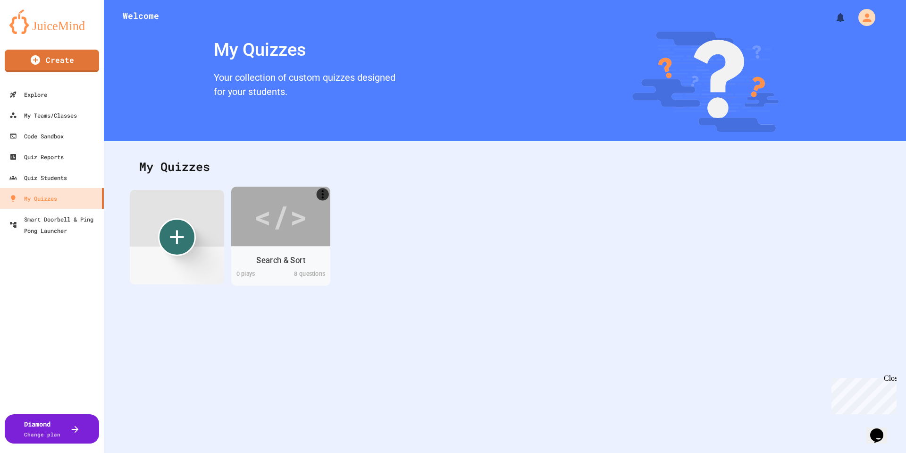
click at [278, 218] on div "</>" at bounding box center [280, 216] width 53 height 45
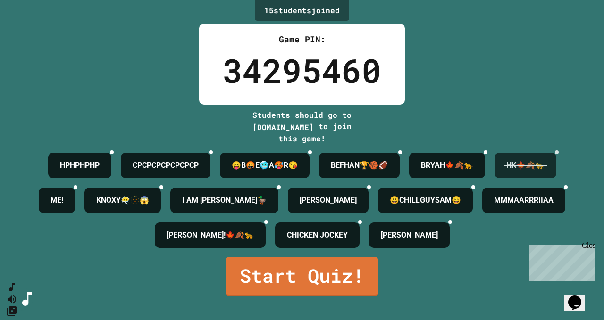
scroll to position [81, 0]
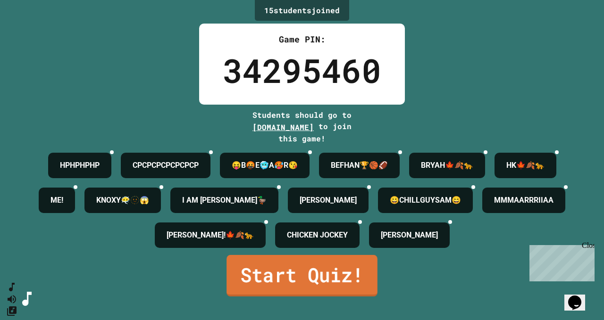
click at [352, 293] on link "Start Quiz!" at bounding box center [302, 276] width 151 height 42
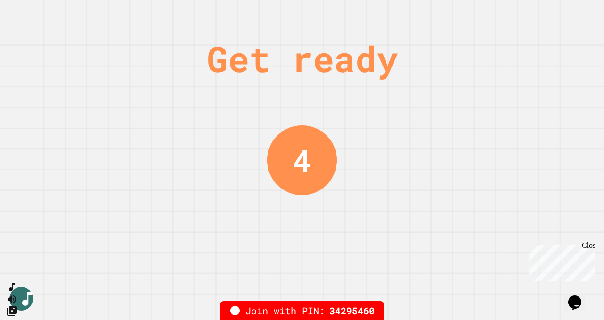
scroll to position [0, 0]
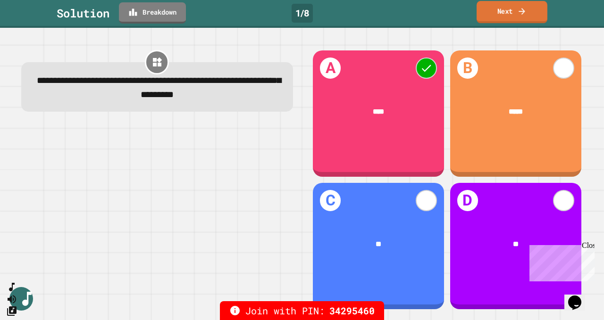
click at [522, 17] on link "Next" at bounding box center [512, 12] width 71 height 22
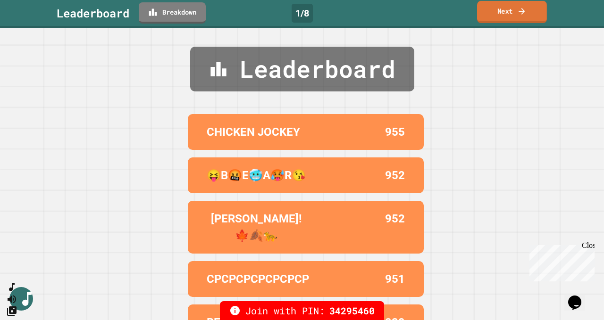
click at [522, 17] on link "Next" at bounding box center [512, 12] width 70 height 22
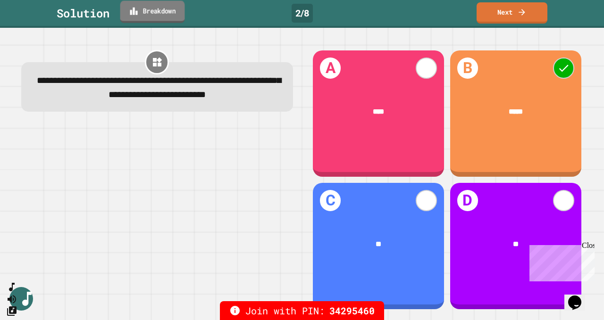
click at [148, 2] on link "Breakdown" at bounding box center [152, 12] width 65 height 22
click at [533, 8] on link "Next" at bounding box center [512, 12] width 70 height 22
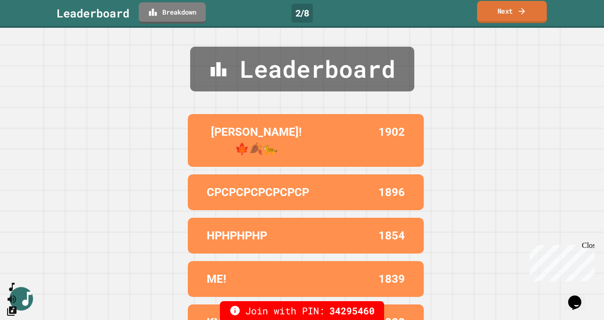
click at [533, 8] on link "Next" at bounding box center [512, 12] width 70 height 22
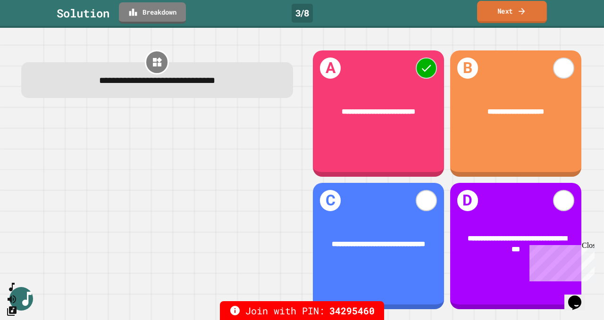
click at [533, 8] on link "Next" at bounding box center [512, 12] width 70 height 22
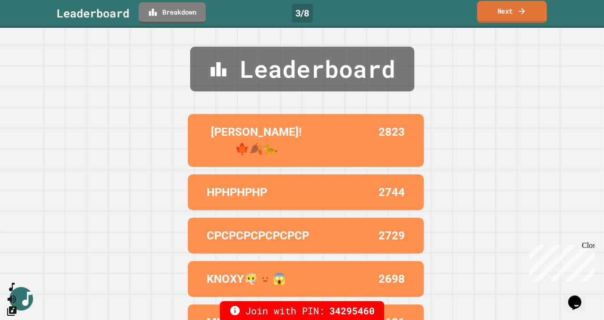
click at [530, 11] on link "Next" at bounding box center [512, 12] width 70 height 22
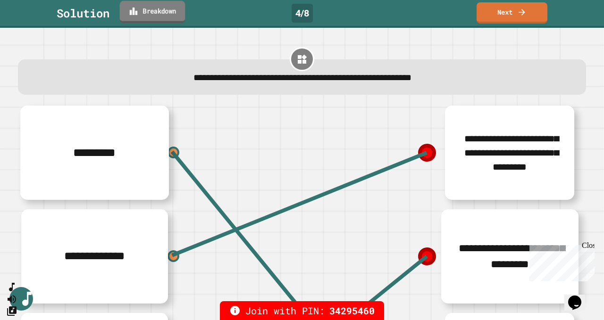
click at [131, 17] on link "Breakdown" at bounding box center [153, 12] width 66 height 22
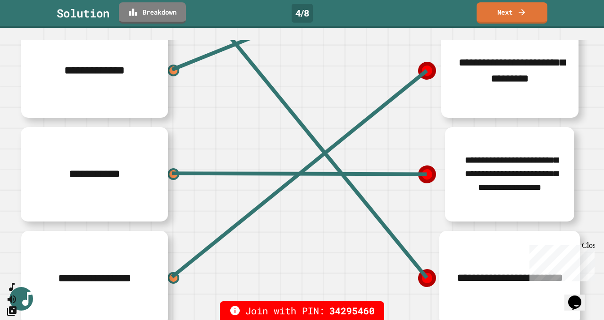
scroll to position [196, 0]
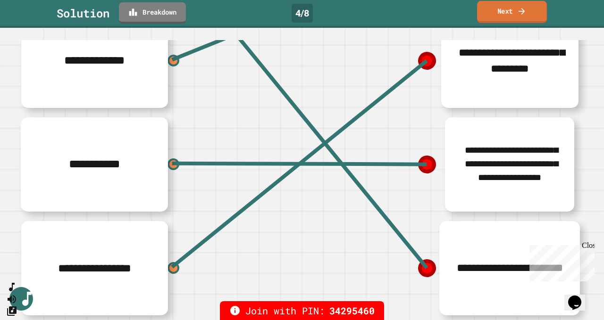
click at [530, 9] on link "Next" at bounding box center [512, 12] width 70 height 22
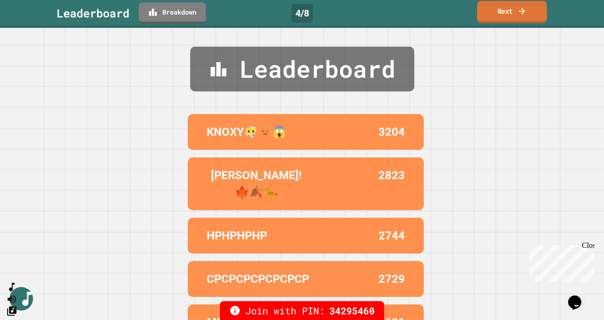
click at [529, 10] on link "Next" at bounding box center [512, 12] width 70 height 22
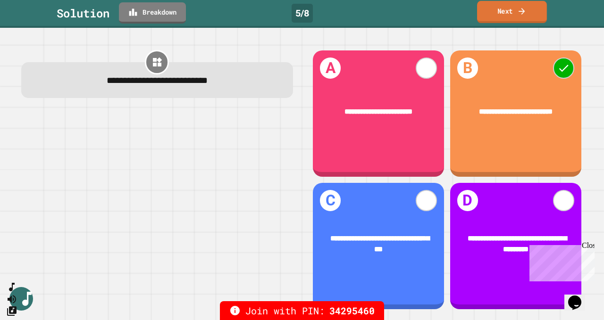
click at [526, 16] on link "Next" at bounding box center [512, 12] width 70 height 22
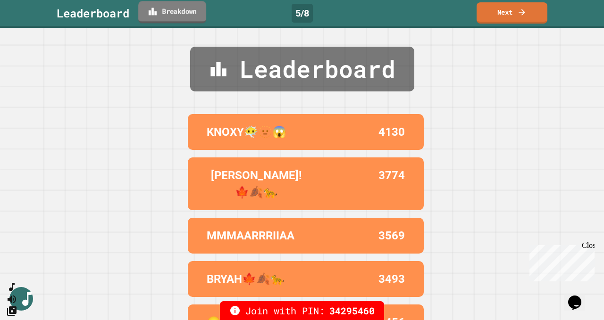
click at [172, 20] on link "Breakdown" at bounding box center [172, 12] width 68 height 22
click at [488, 22] on link "Next" at bounding box center [512, 12] width 69 height 22
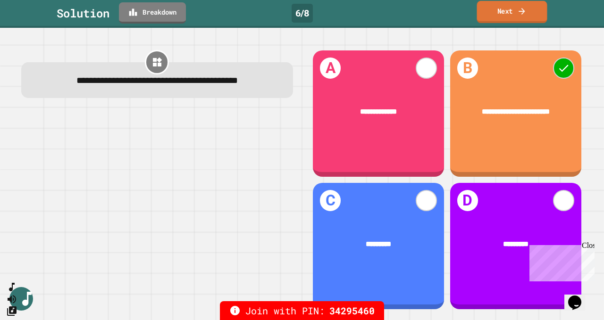
click at [486, 13] on link "Next" at bounding box center [512, 12] width 70 height 22
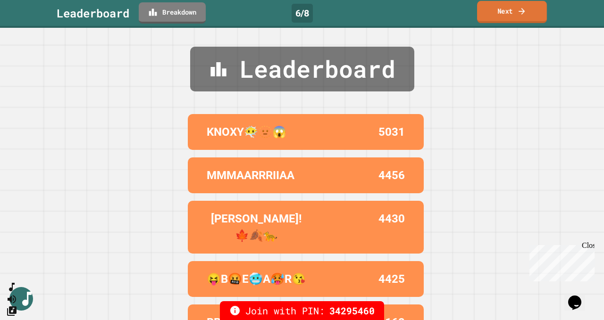
click at [486, 13] on link "Next" at bounding box center [512, 12] width 70 height 22
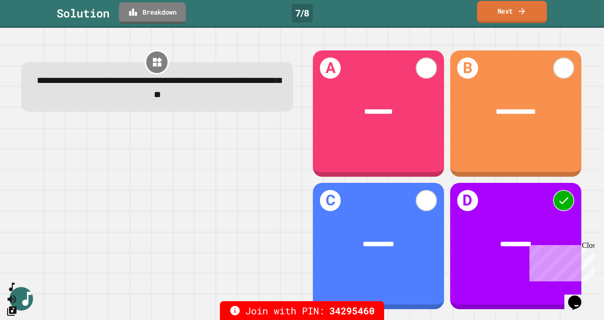
click at [486, 17] on link "Next" at bounding box center [512, 12] width 70 height 22
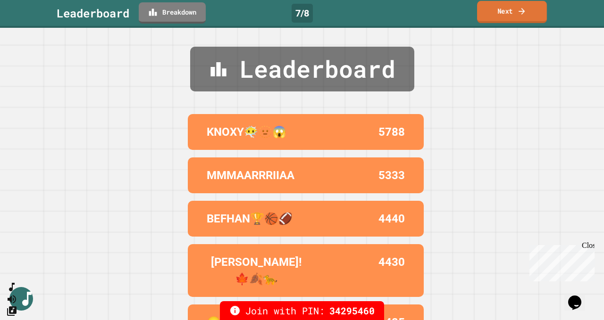
click at [486, 17] on link "Next" at bounding box center [512, 12] width 70 height 22
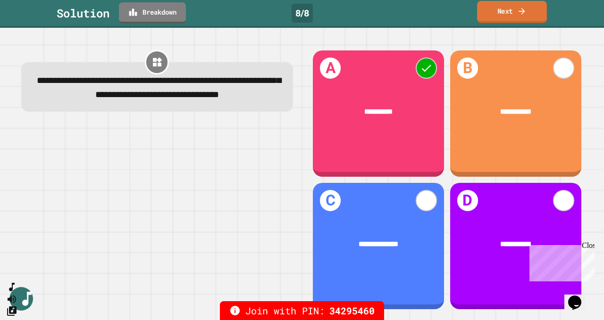
click at [486, 18] on link "Next" at bounding box center [512, 12] width 70 height 22
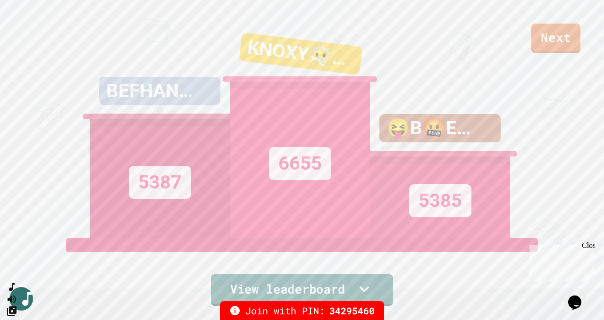
click at [376, 294] on link "View leaderboard" at bounding box center [302, 291] width 182 height 32
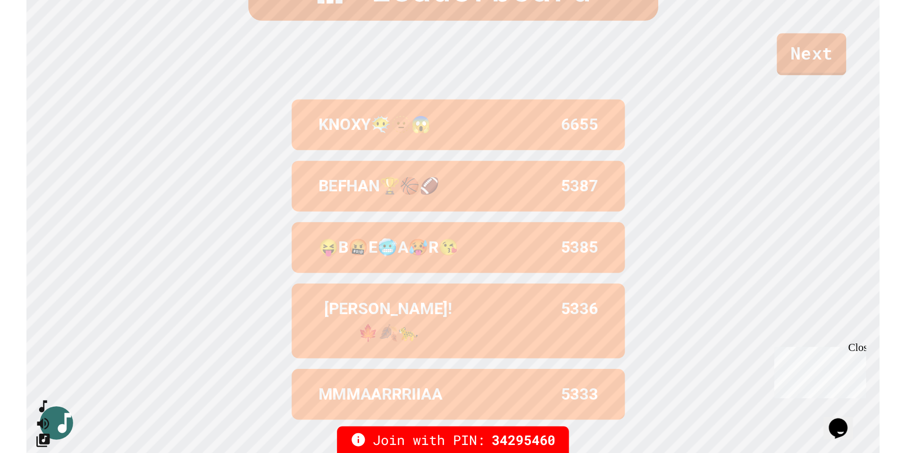
scroll to position [389, 0]
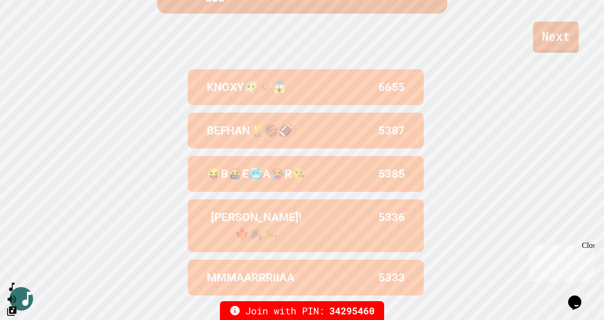
click at [561, 38] on link "Next" at bounding box center [556, 37] width 46 height 31
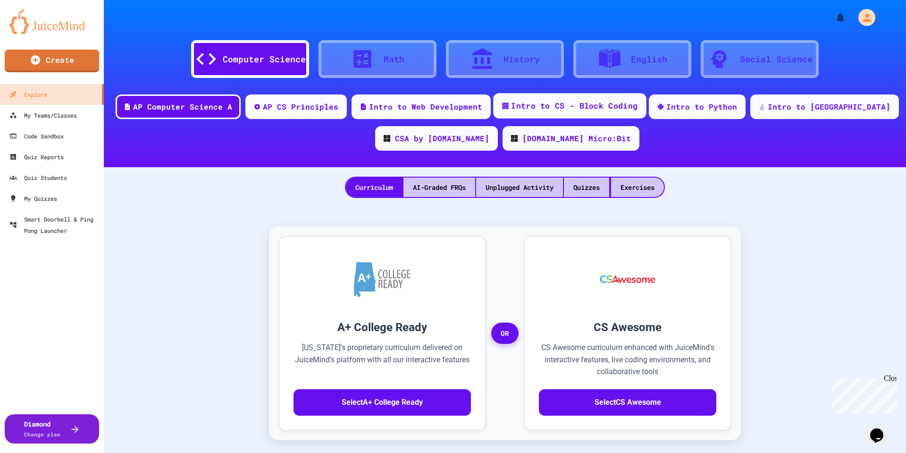
click at [603, 98] on div "Intro to CS - Block Coding" at bounding box center [569, 105] width 153 height 25
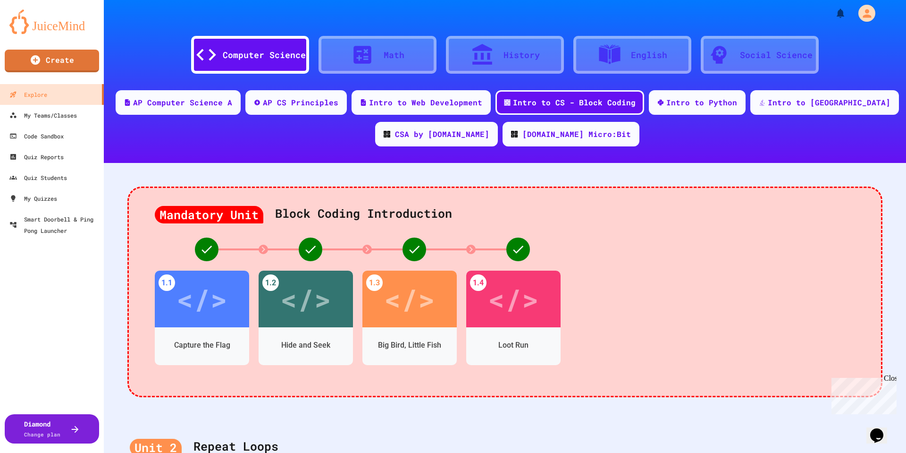
scroll to position [9, 0]
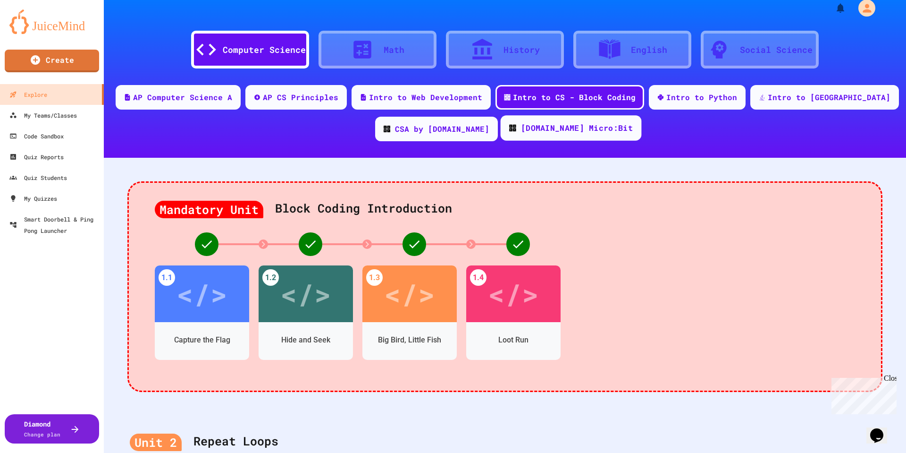
click at [553, 137] on div "[DOMAIN_NAME] Micro:Bit" at bounding box center [571, 127] width 141 height 25
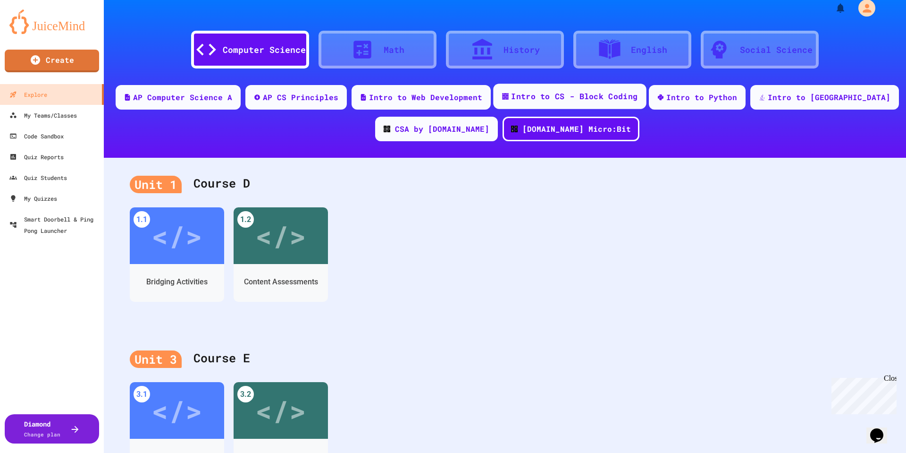
click at [567, 98] on div "Intro to CS - Block Coding" at bounding box center [574, 97] width 126 height 12
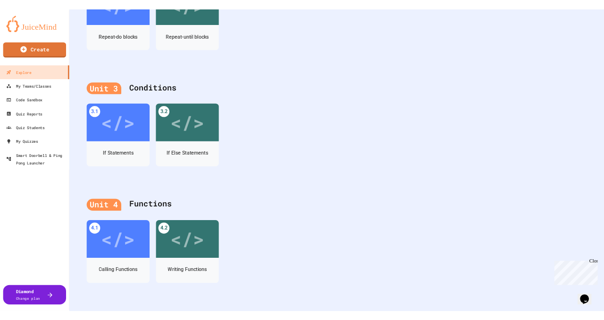
scroll to position [411, 0]
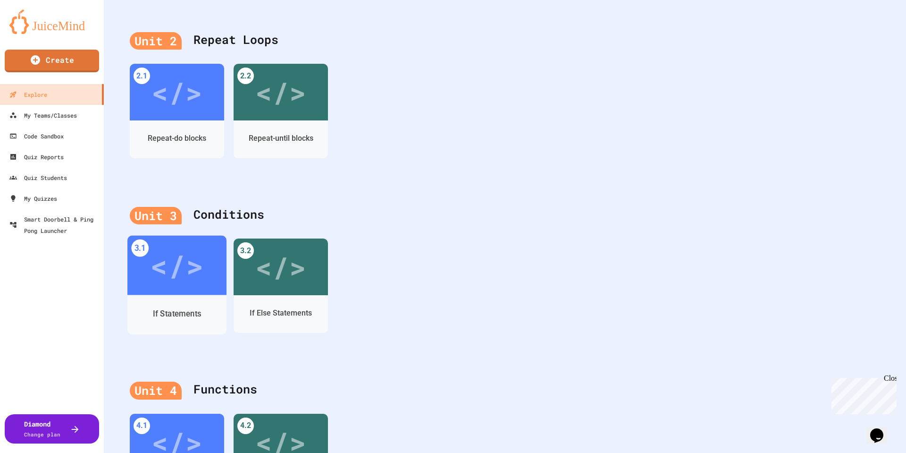
click at [213, 269] on div "</>" at bounding box center [176, 265] width 99 height 59
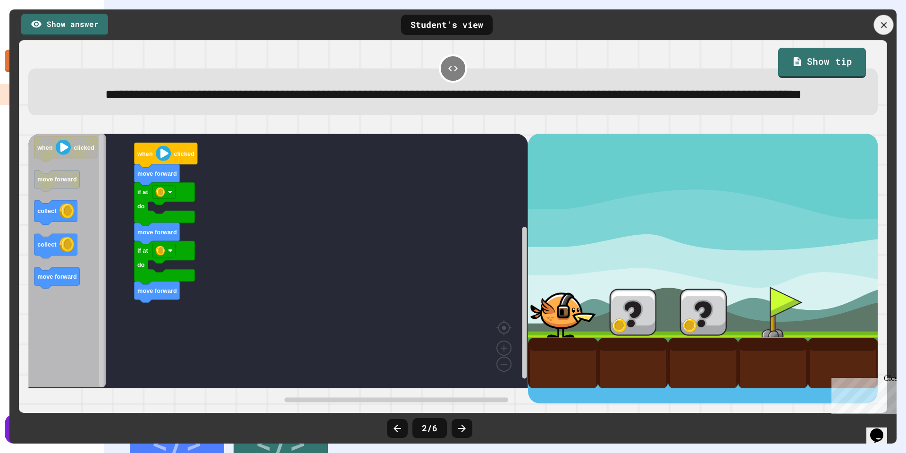
click at [883, 23] on icon at bounding box center [884, 25] width 10 height 10
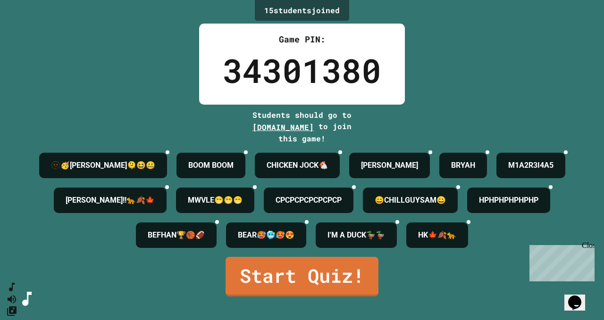
scroll to position [81, 0]
click at [312, 297] on link "Start Quiz!" at bounding box center [302, 276] width 154 height 42
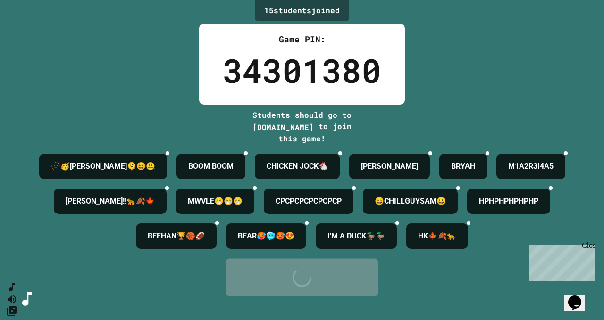
scroll to position [0, 0]
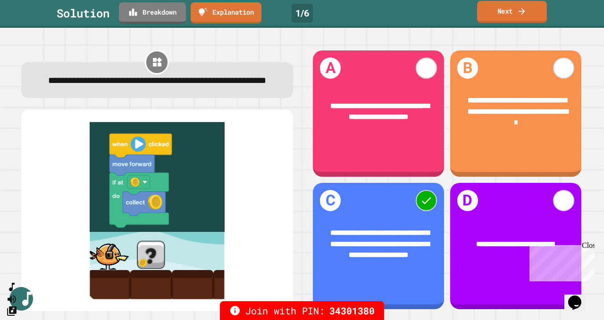
click at [521, 12] on icon at bounding box center [521, 11] width 9 height 10
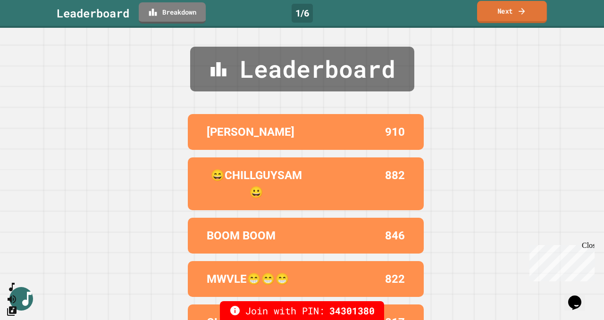
click at [521, 12] on icon at bounding box center [521, 11] width 9 height 10
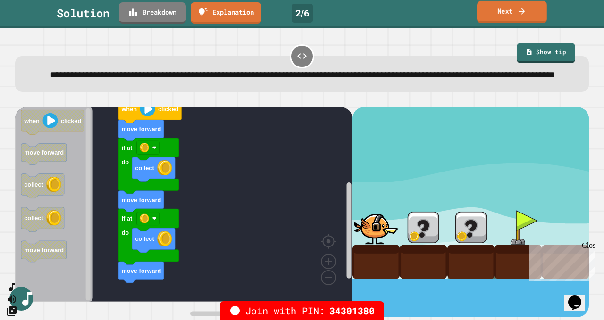
click at [513, 5] on link "Next" at bounding box center [512, 12] width 70 height 22
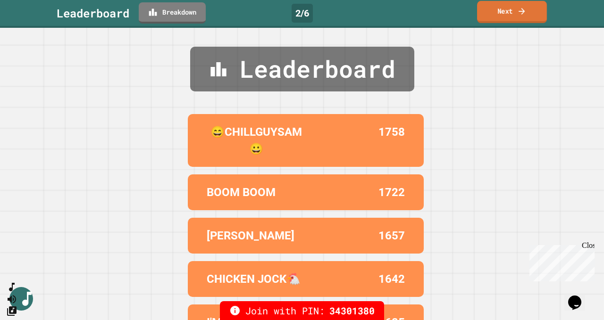
click at [516, 8] on link "Next" at bounding box center [512, 12] width 70 height 22
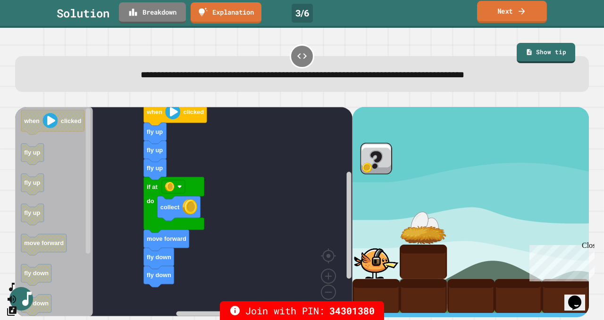
click at [492, 11] on link "Next" at bounding box center [512, 12] width 70 height 22
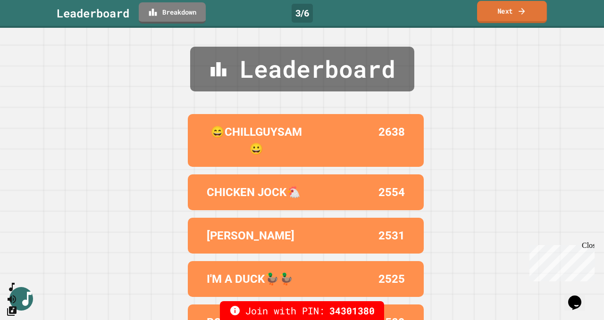
click at [492, 11] on link "Next" at bounding box center [512, 12] width 70 height 22
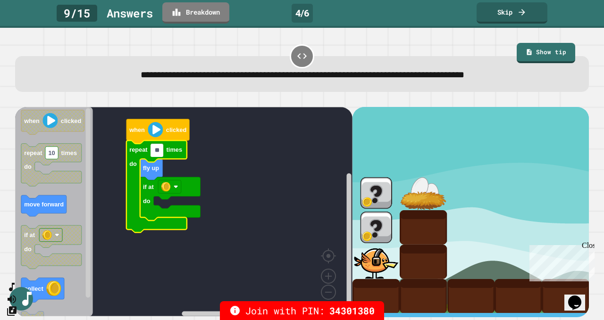
click at [159, 151] on input "**" at bounding box center [157, 150] width 13 height 12
type input "*"
click at [248, 168] on rect "Blockly Workspace" at bounding box center [183, 212] width 337 height 210
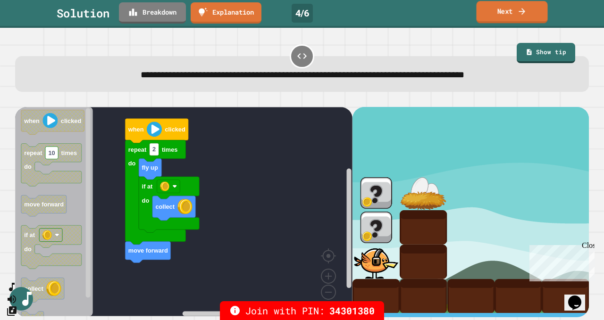
click at [488, 11] on link "Next" at bounding box center [511, 12] width 71 height 22
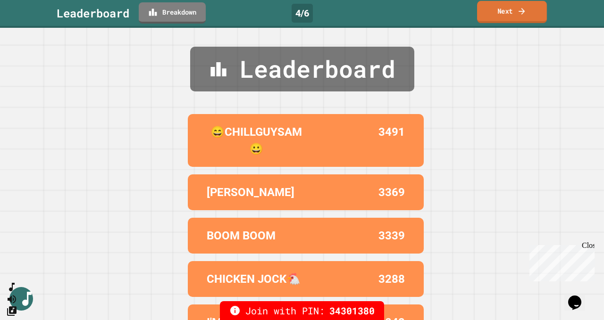
click at [488, 11] on link "Next" at bounding box center [512, 12] width 70 height 22
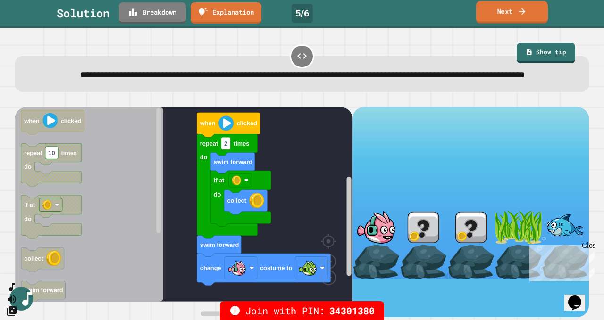
click at [479, 14] on link "Next" at bounding box center [512, 12] width 72 height 22
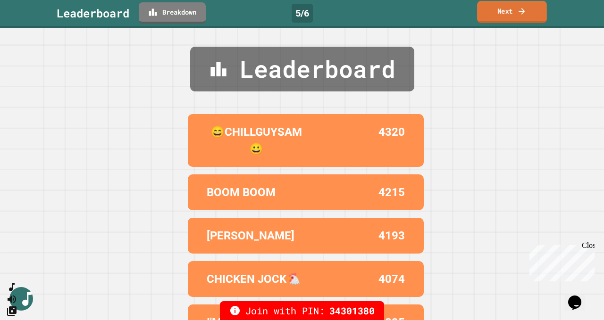
click at [489, 13] on link "Next" at bounding box center [512, 12] width 70 height 22
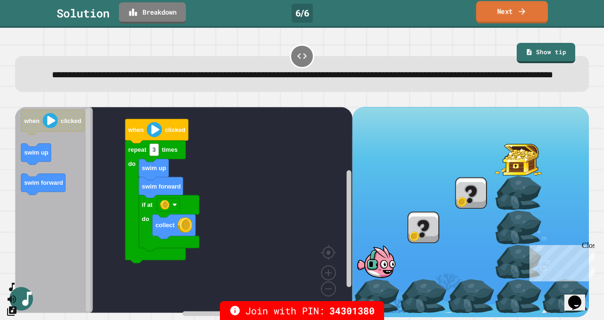
click at [501, 15] on link "Next" at bounding box center [512, 12] width 72 height 22
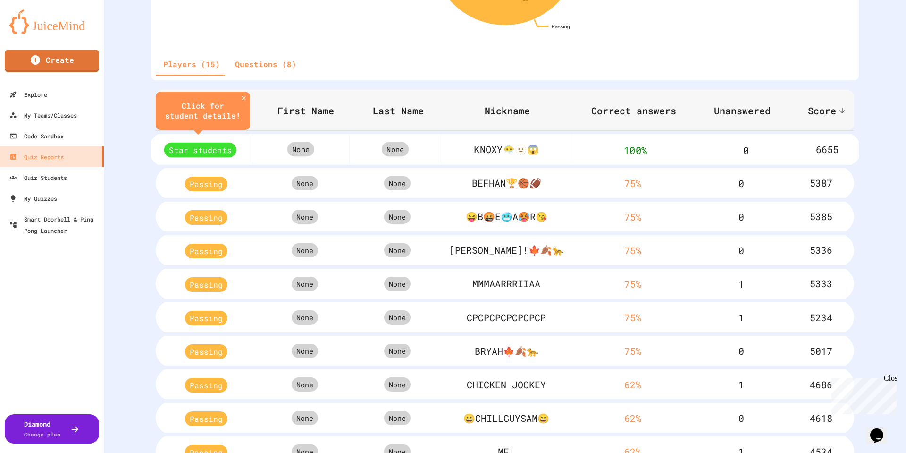
scroll to position [358, 0]
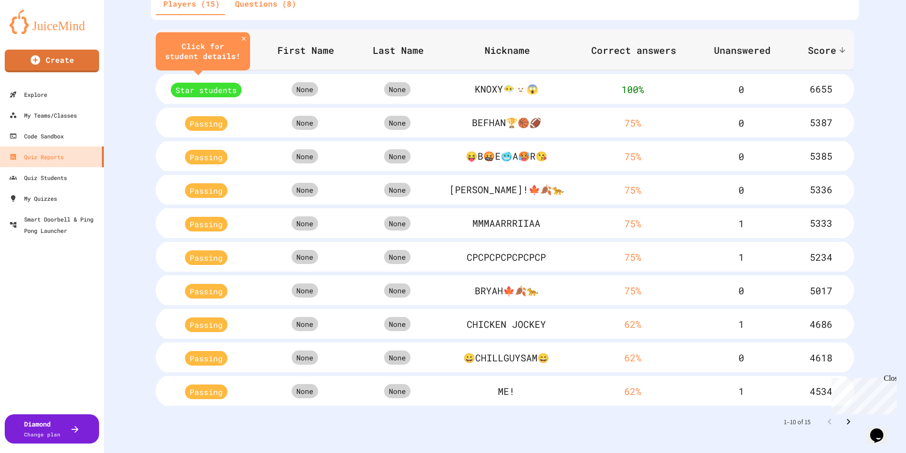
click at [852, 420] on icon "Go to next page" at bounding box center [848, 421] width 11 height 11
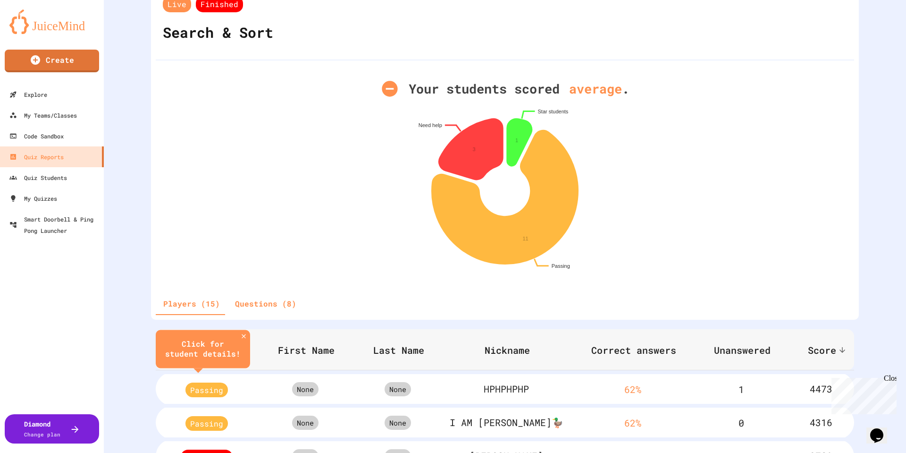
scroll to position [53, 0]
